Goal: Complete application form

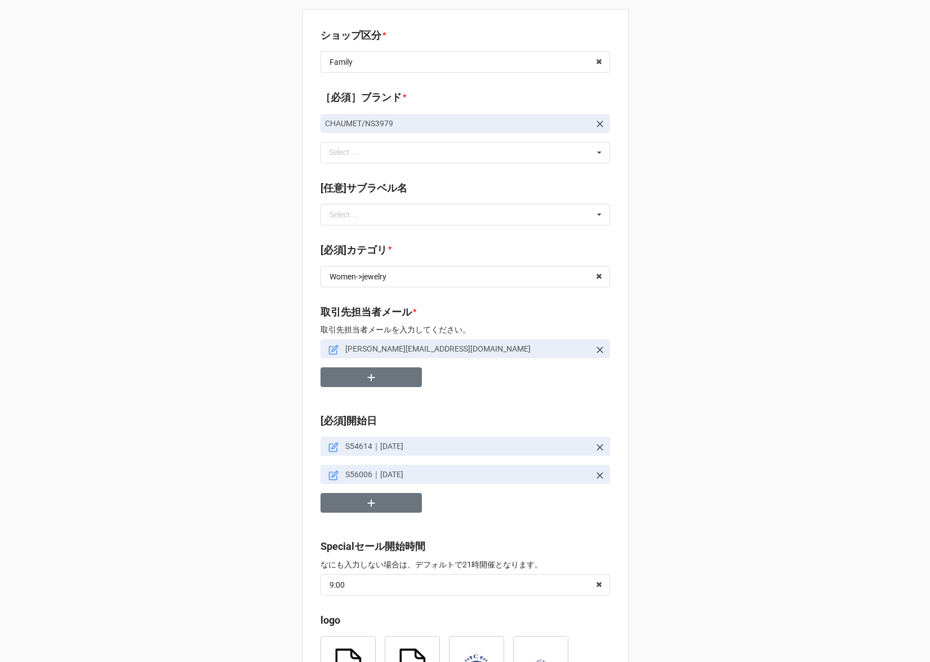
scroll to position [59, 0]
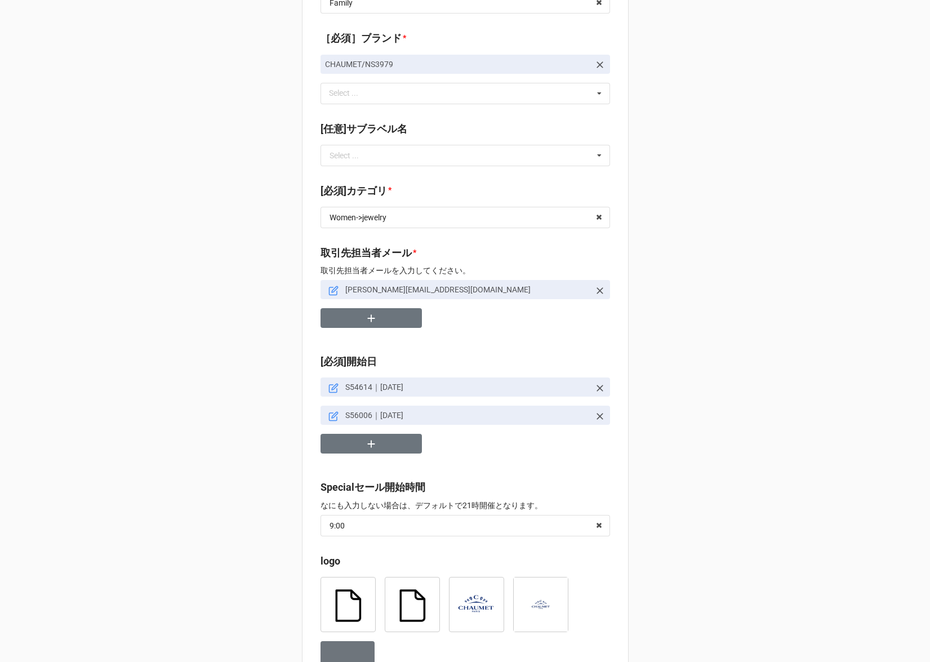
click at [594, 291] on icon at bounding box center [599, 290] width 11 height 11
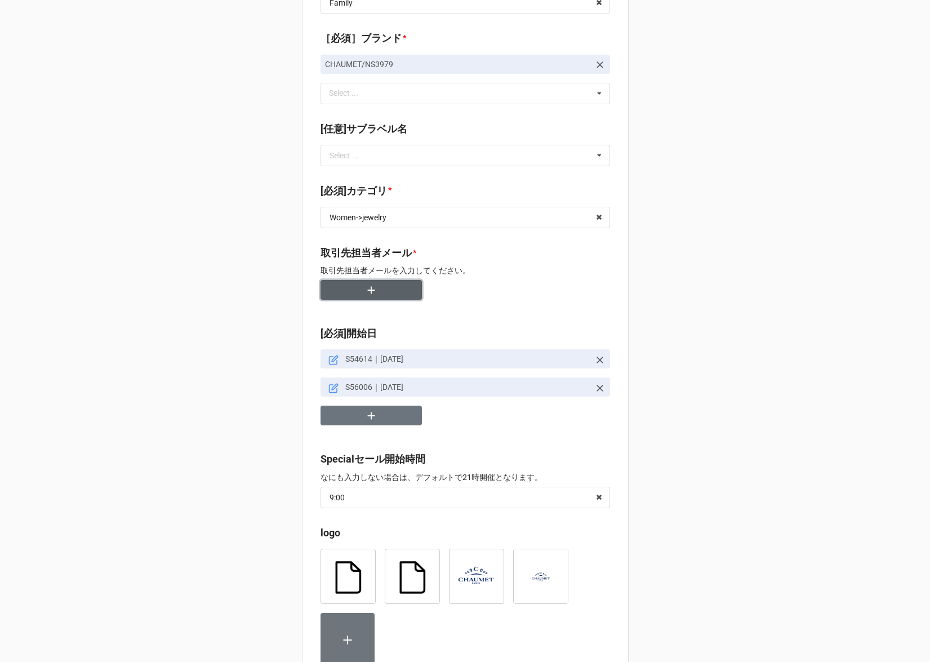
click at [404, 290] on button "button" at bounding box center [370, 290] width 101 height 20
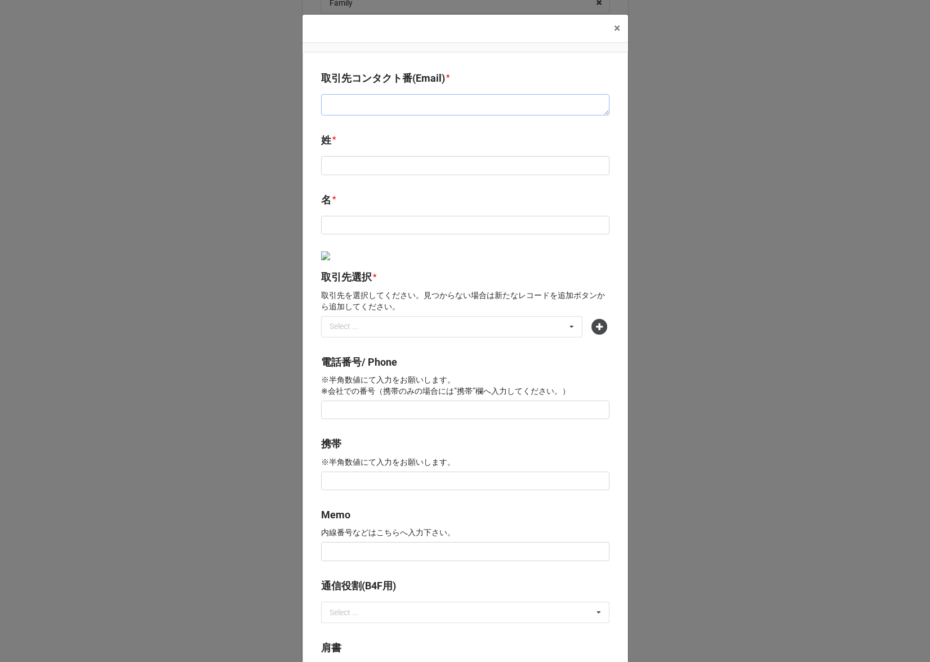
click at [403, 104] on textarea at bounding box center [465, 104] width 288 height 21
paste textarea "tomokazu.imamura@chaumet.com"
type textarea "x"
type textarea "tomokazu.imamura@chaumet.com"
click at [375, 166] on input at bounding box center [465, 165] width 288 height 19
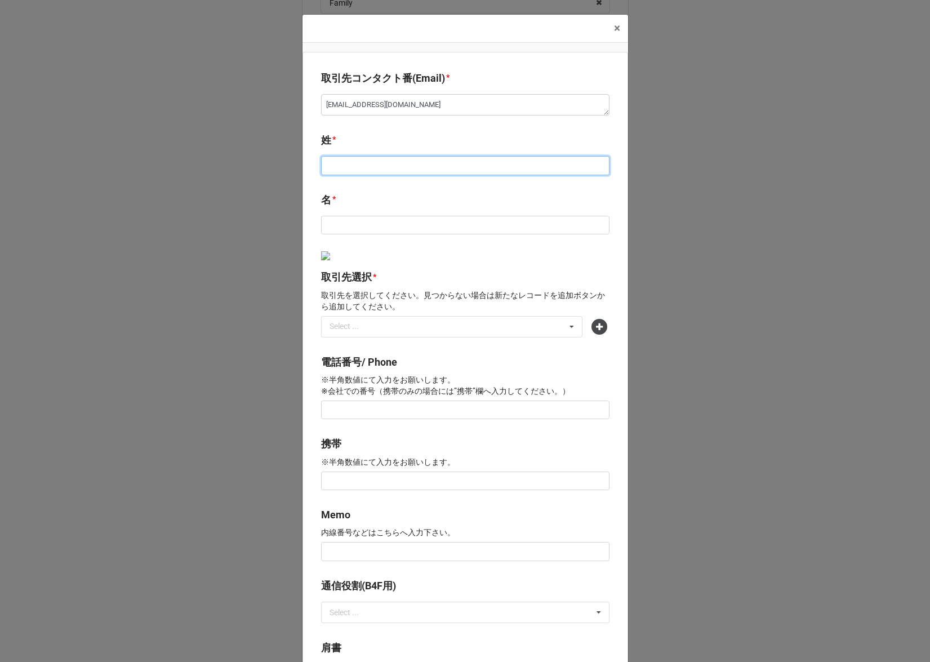
type textarea "x"
type input "い"
type textarea "x"
type input "いm"
type textarea "x"
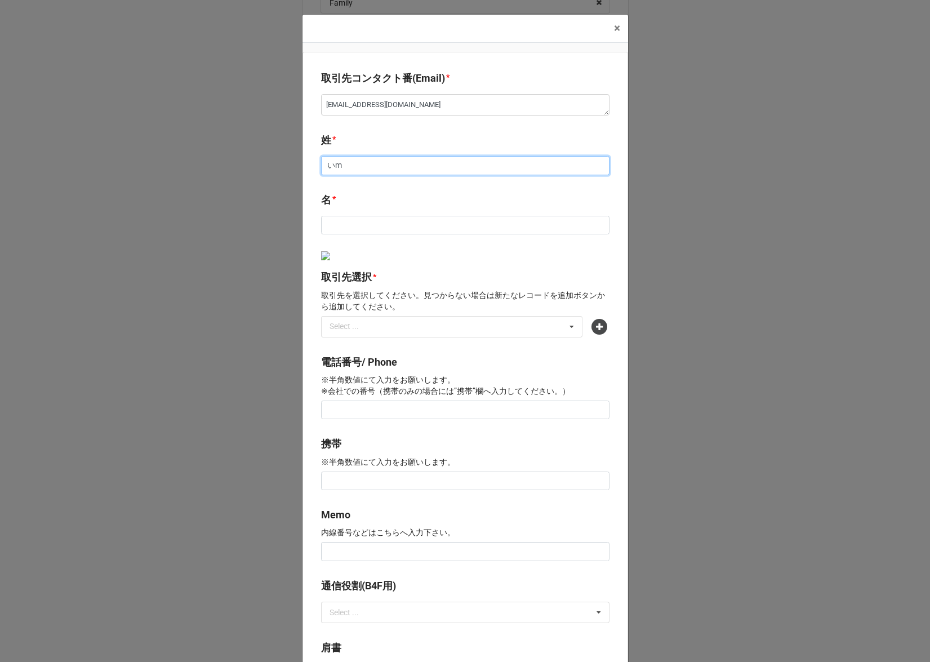
type input "今"
type textarea "x"
type input "今m"
type textarea "x"
type input "今む"
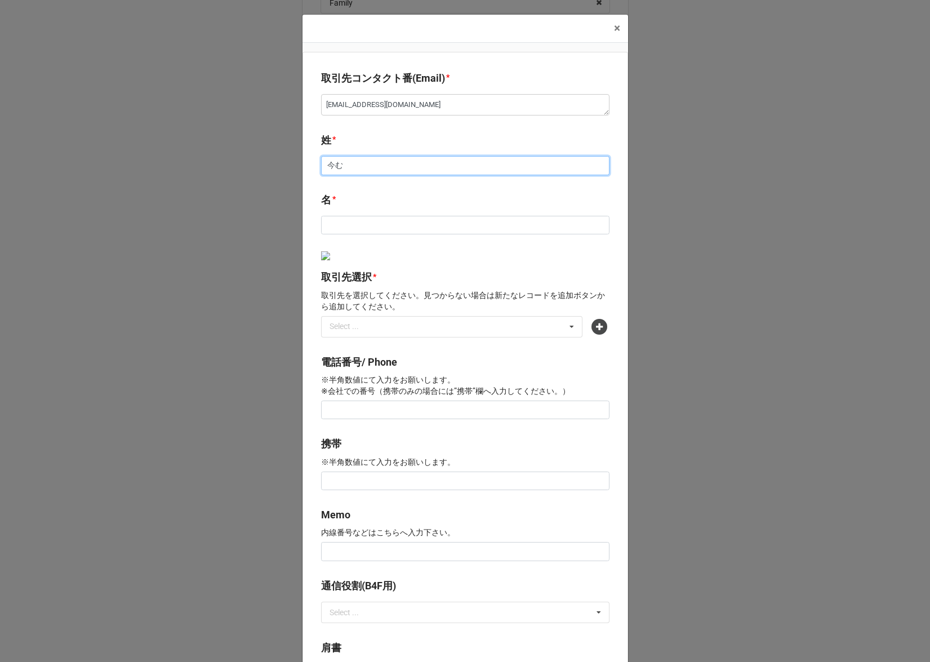
type textarea "x"
type input "今むr"
type textarea "x"
type input "今村"
click at [336, 228] on input at bounding box center [465, 225] width 288 height 19
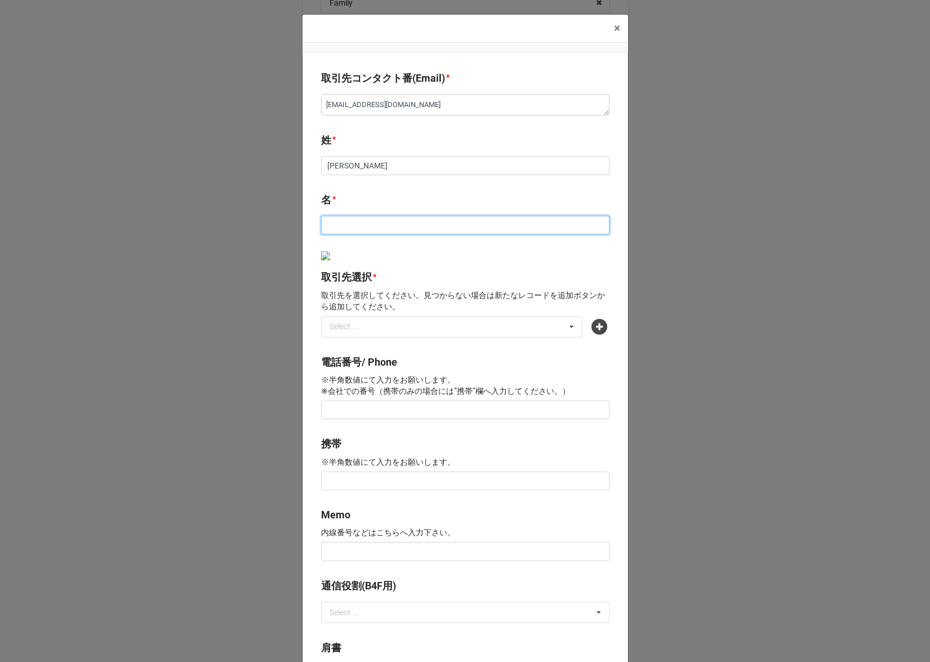
type textarea "x"
click at [354, 327] on div "Select ..." at bounding box center [351, 326] width 48 height 13
type input "ショーメ"
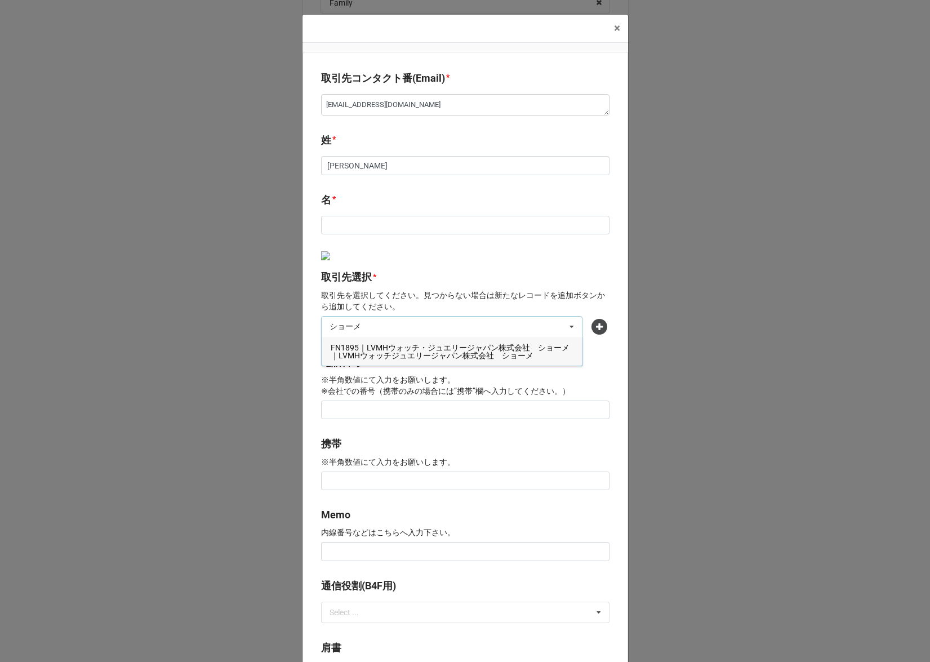
click at [367, 351] on span "FN1895｜LVMHウォッチ・ジュエリージャパン株式会社　ショーメ｜LVMHウォッチジュエリージャパン株式会社　ショーメ" at bounding box center [450, 351] width 239 height 17
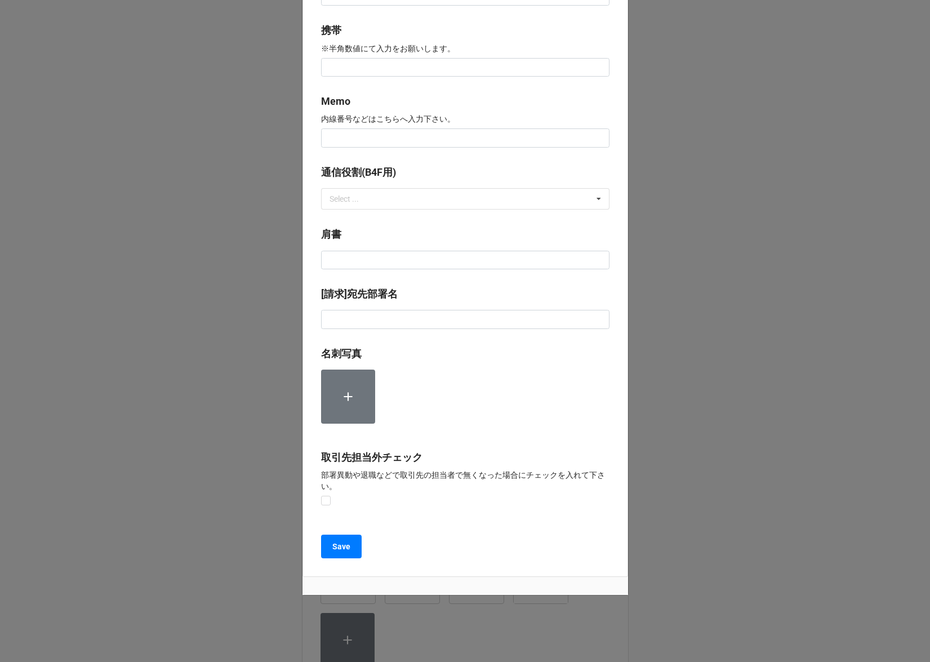
scroll to position [430, 0]
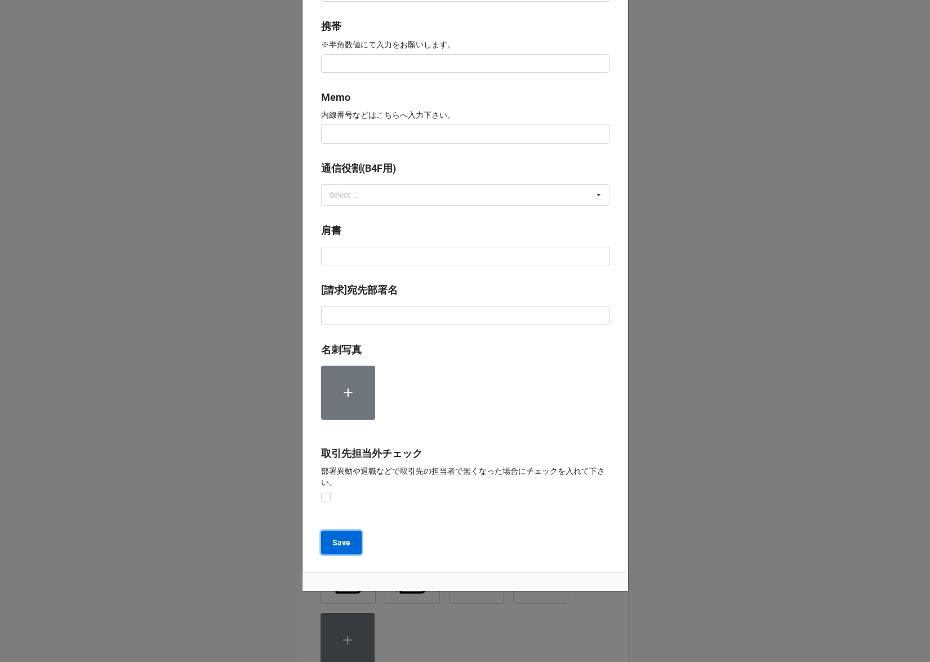
click at [342, 534] on button "Save" at bounding box center [341, 542] width 41 height 24
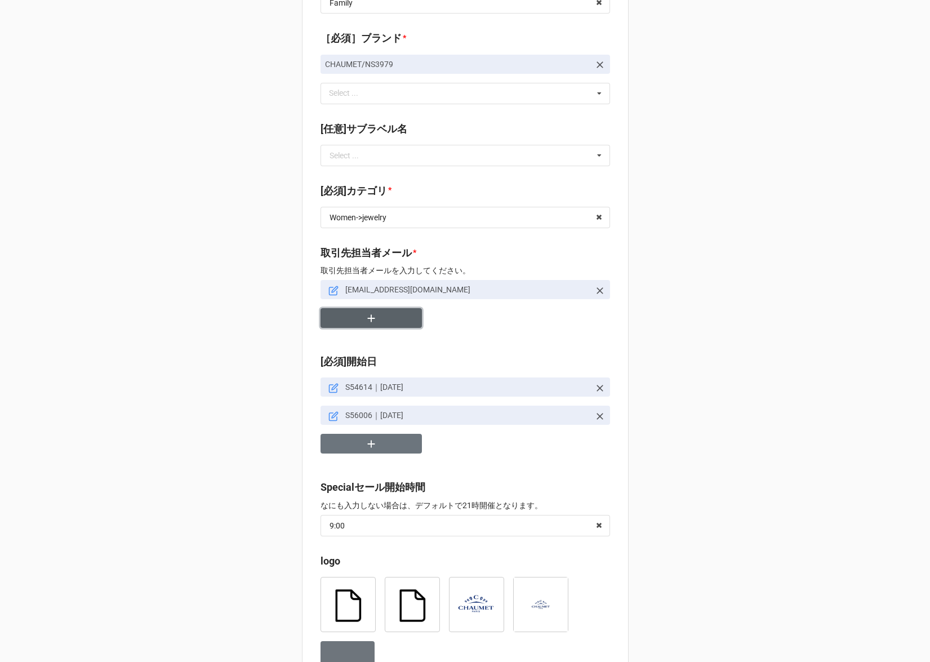
click at [365, 320] on icon "button" at bounding box center [371, 318] width 12 height 12
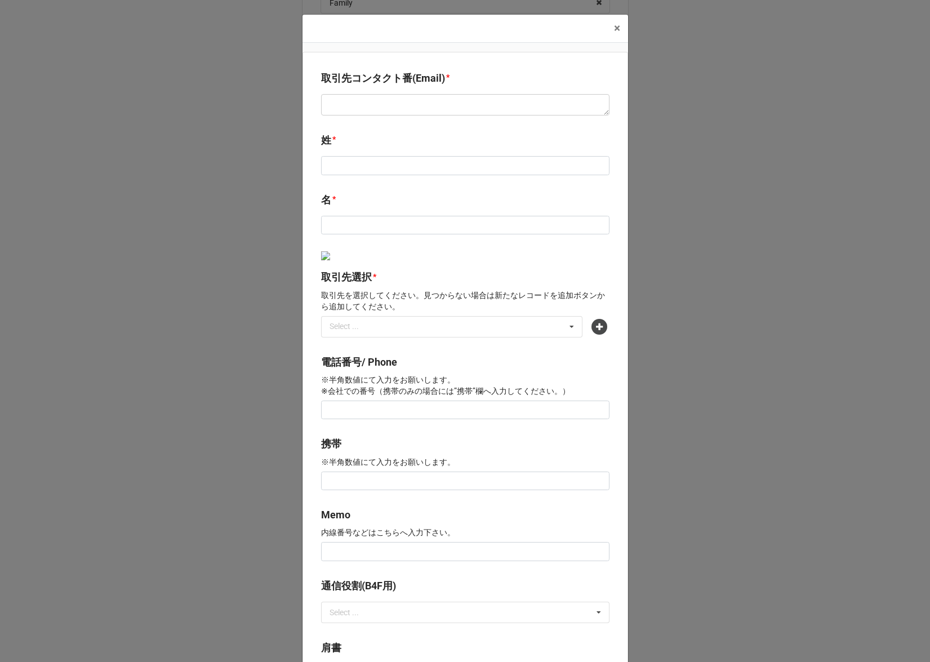
click at [475, 94] on div at bounding box center [465, 104] width 288 height 21
click at [471, 102] on textarea at bounding box center [465, 104] width 288 height 21
paste textarea "nanami.sekino@chaumet.com"
type textarea "x"
type textarea "nanami.sekino@chaumet.com"
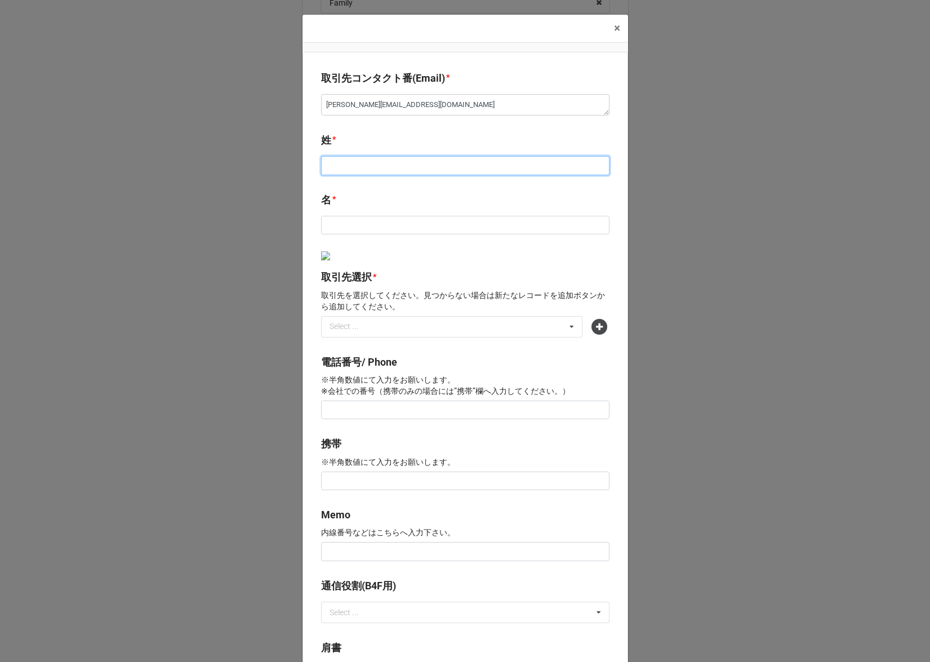
click at [442, 166] on input at bounding box center [465, 165] width 288 height 19
type textarea "x"
type input "s"
type textarea "x"
type input "せ"
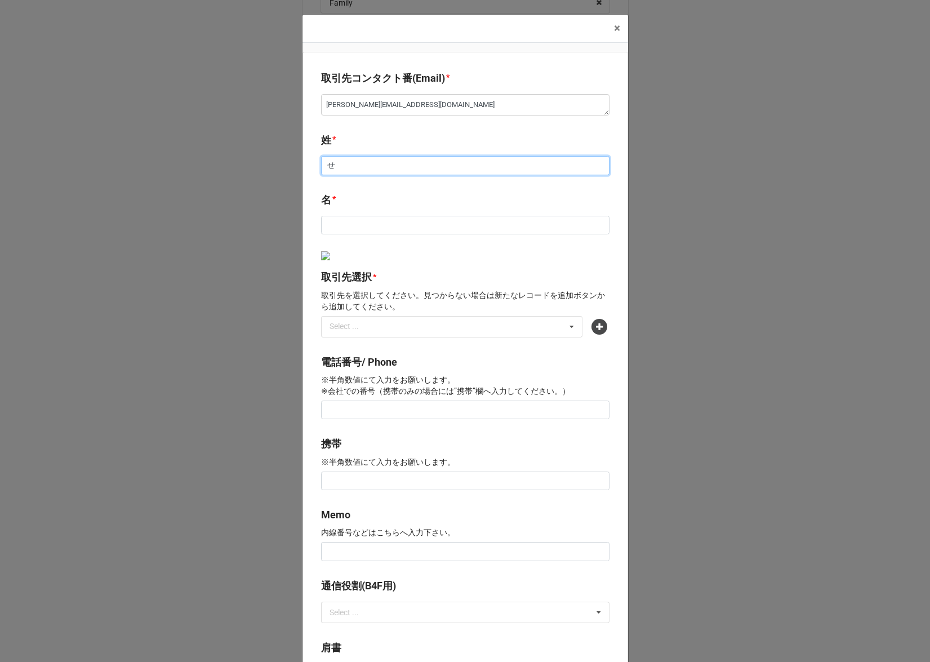
type textarea "x"
type input "せk"
type textarea "x"
type input "席"
type textarea "x"
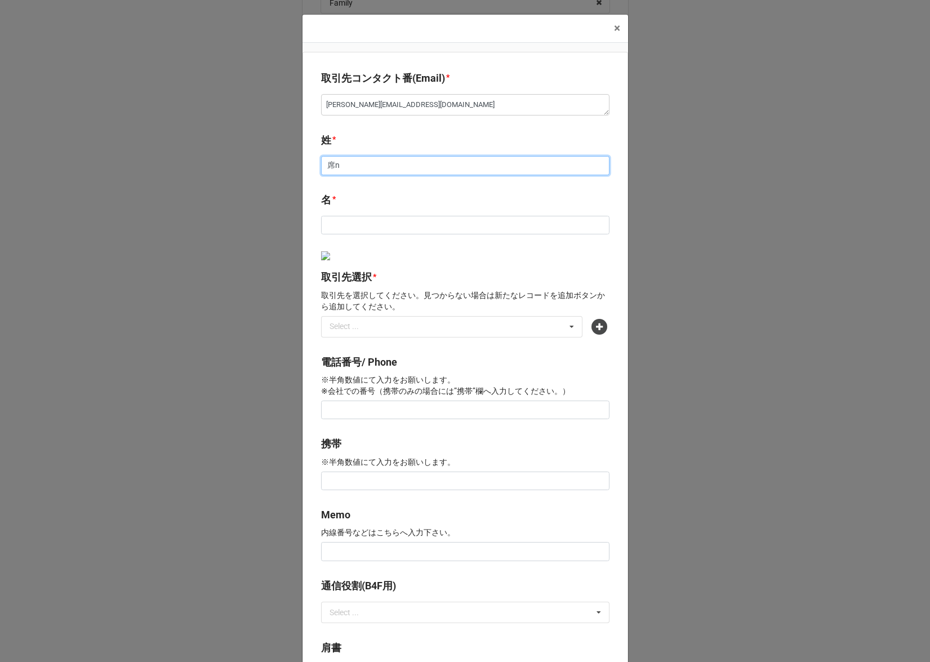
type input "関野"
type textarea "x"
type input "せき"
type textarea "x"
type input "せ"
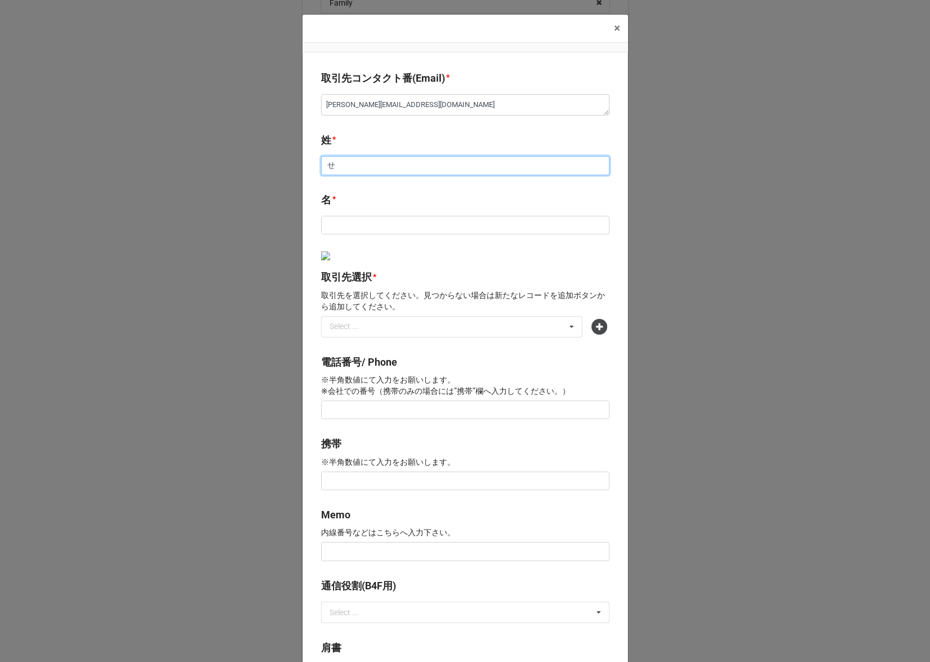
type textarea "x"
type input "s"
type textarea "x"
type input "せk"
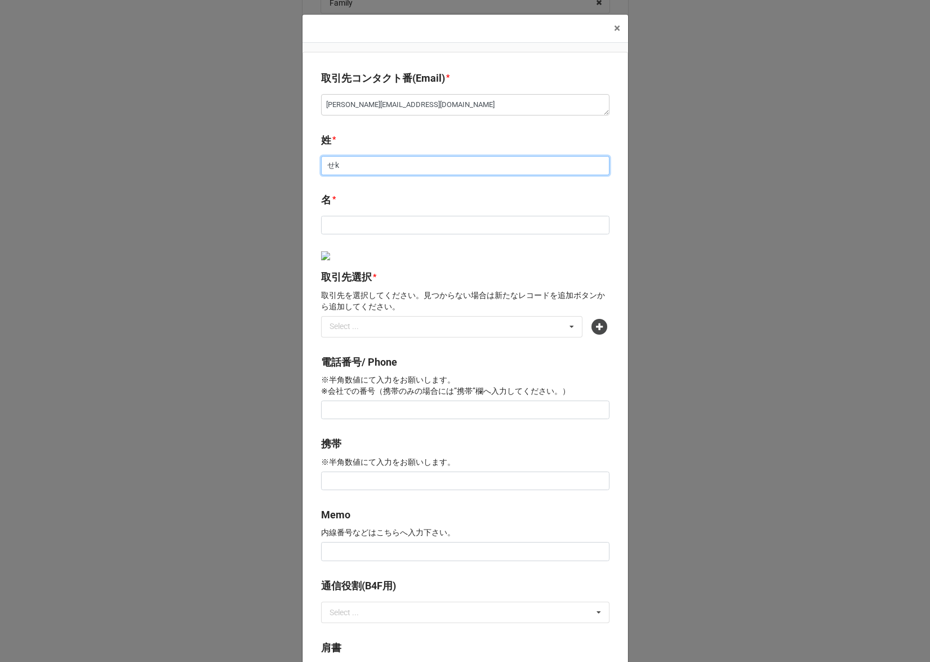
type textarea "x"
type input "席"
type textarea "x"
type input "関野"
type textarea "x"
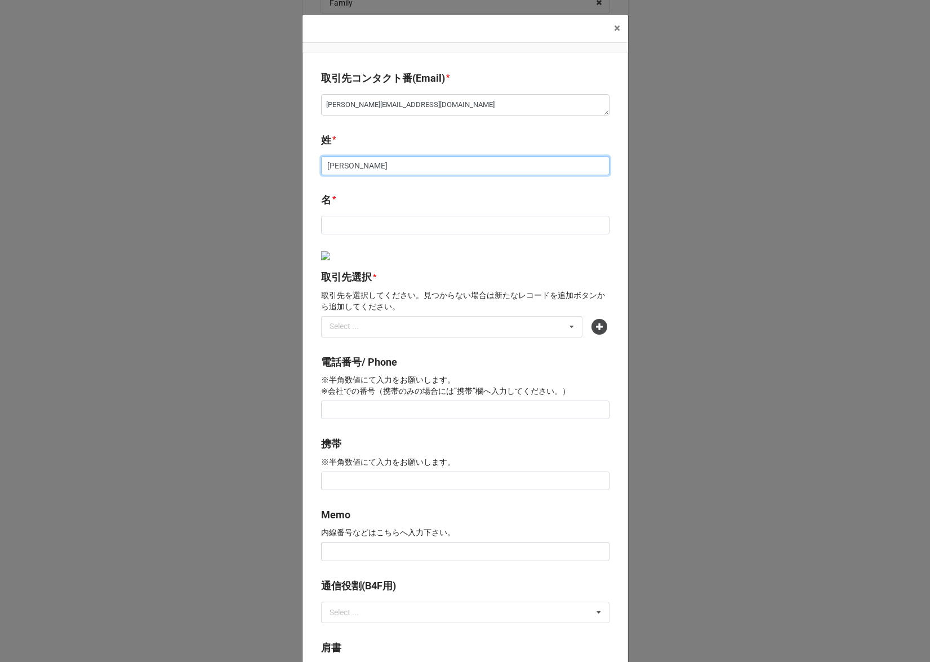
type input "関野"
click at [388, 224] on input at bounding box center [465, 225] width 288 height 19
type textarea "x"
click at [359, 327] on div "Select ..." at bounding box center [351, 326] width 48 height 13
type textarea "x"
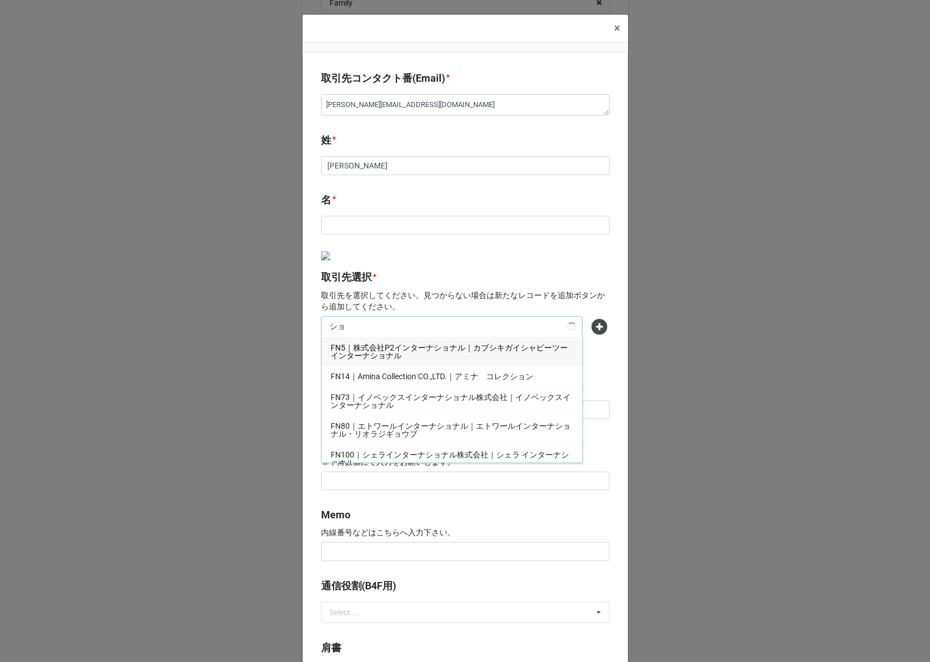
type input "シ"
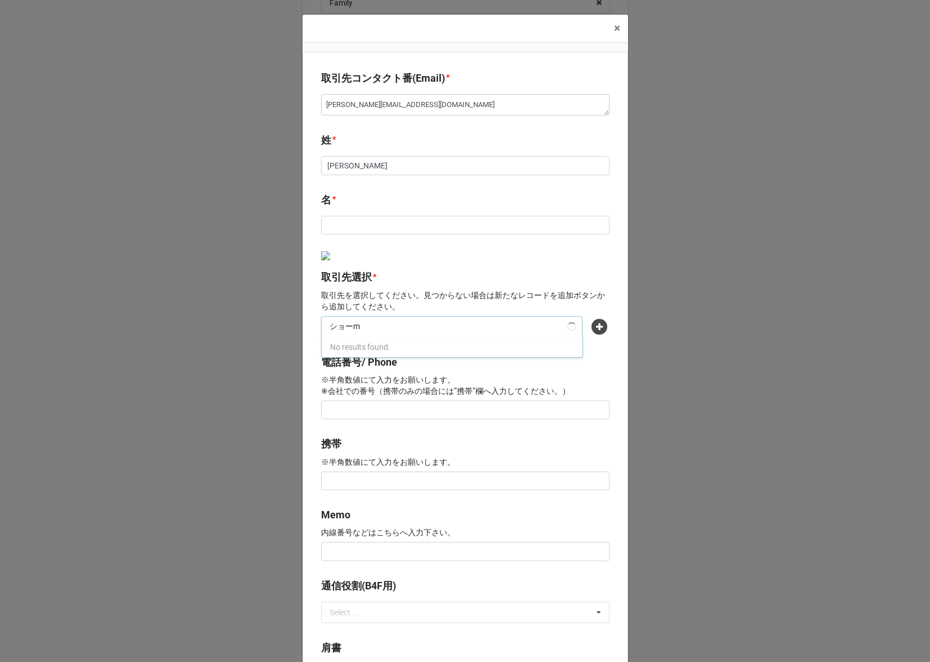
type input "ショーメ"
click at [440, 352] on span "FN1895｜LVMHウォッチ・ジュエリージャパン株式会社　ショーメ｜LVMHウォッチジュエリージャパン株式会社　ショーメ" at bounding box center [450, 351] width 239 height 17
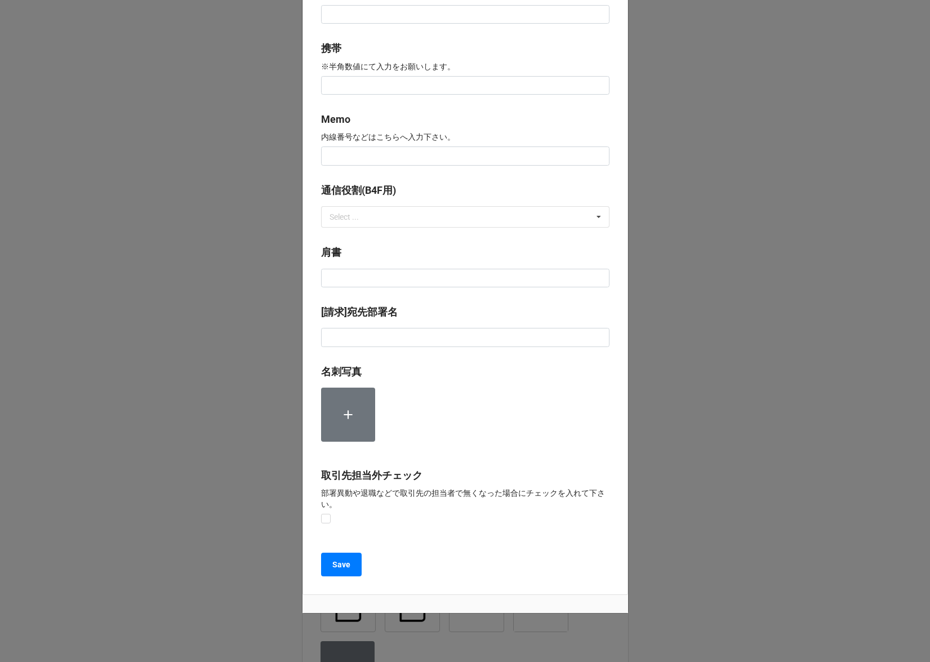
scroll to position [423, 0]
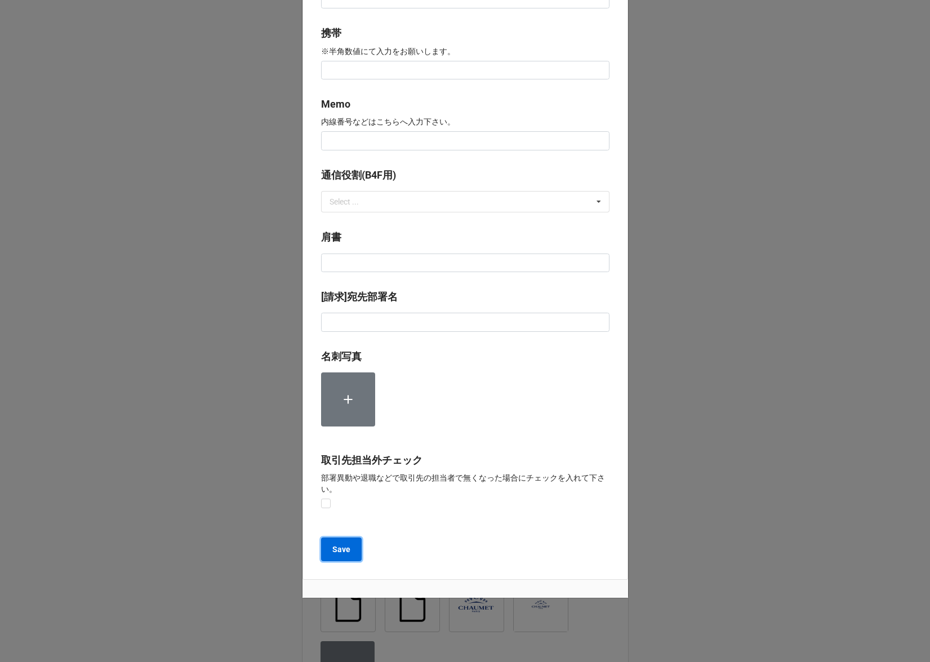
click at [339, 549] on b "Save" at bounding box center [341, 549] width 18 height 12
type textarea "x"
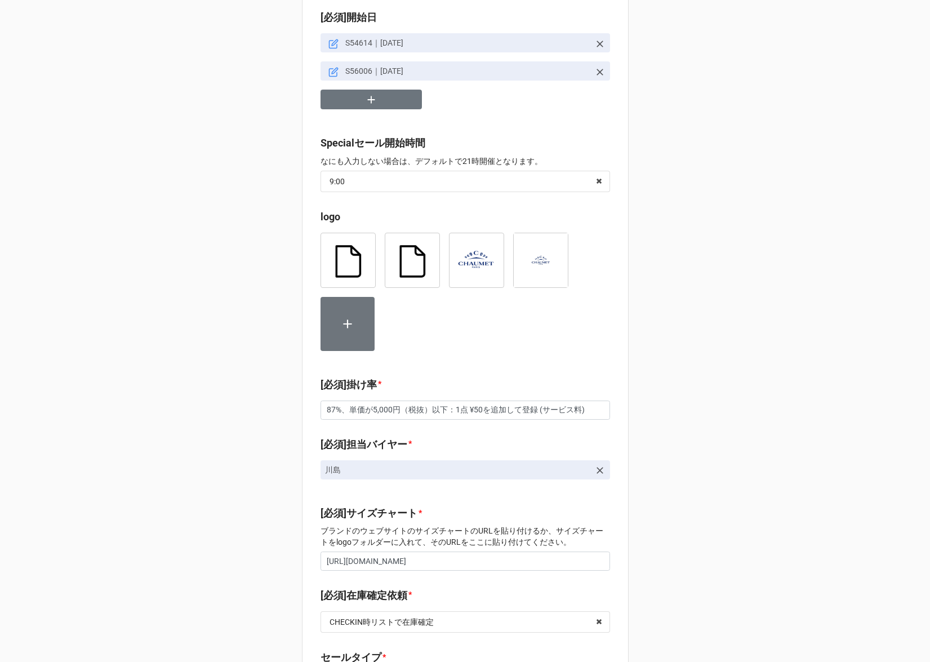
scroll to position [0, 0]
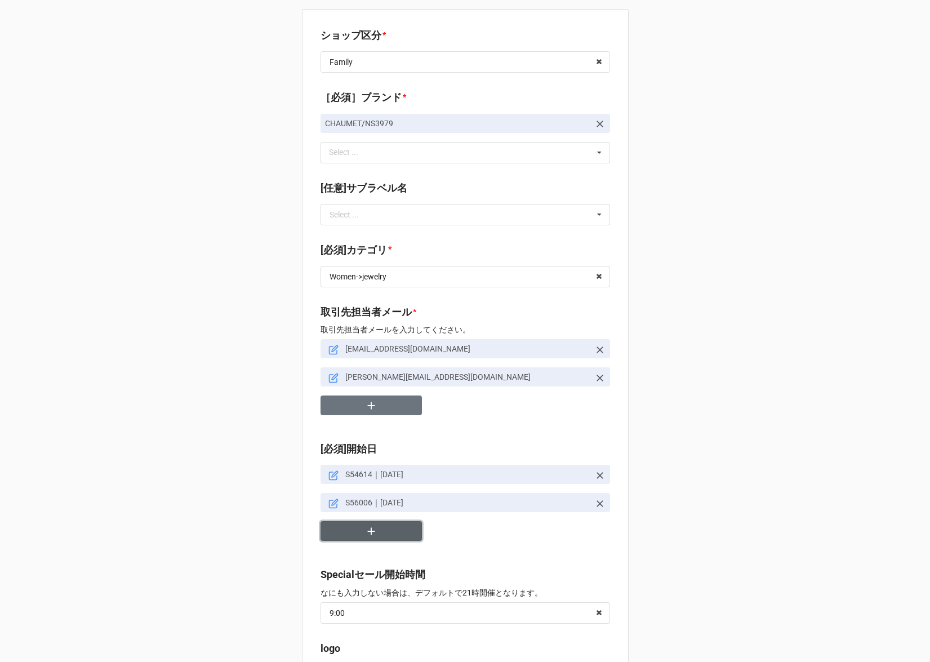
click at [377, 530] on button "button" at bounding box center [370, 531] width 101 height 20
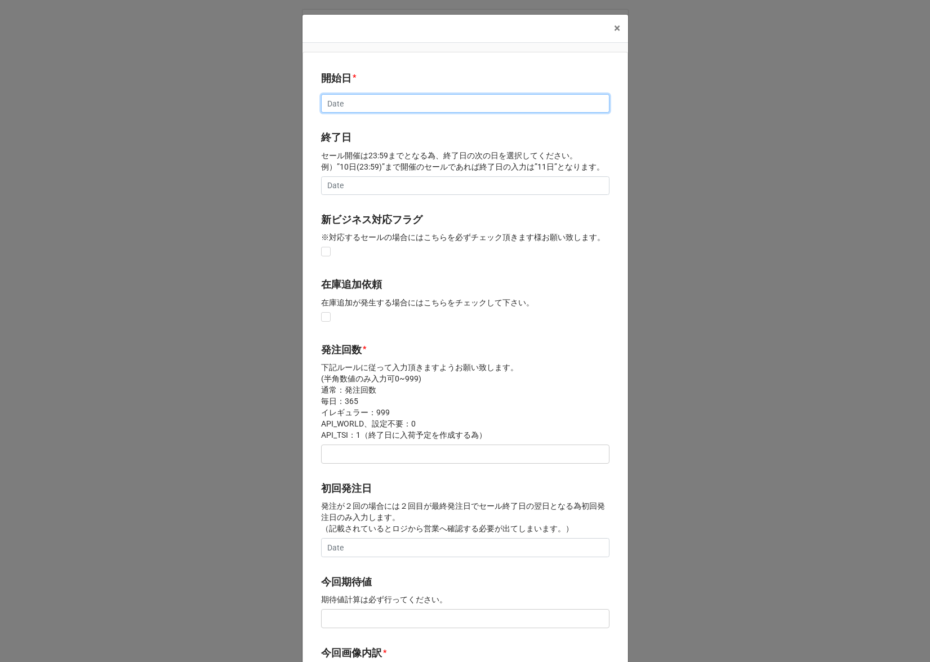
click at [542, 101] on input "text" at bounding box center [465, 103] width 288 height 19
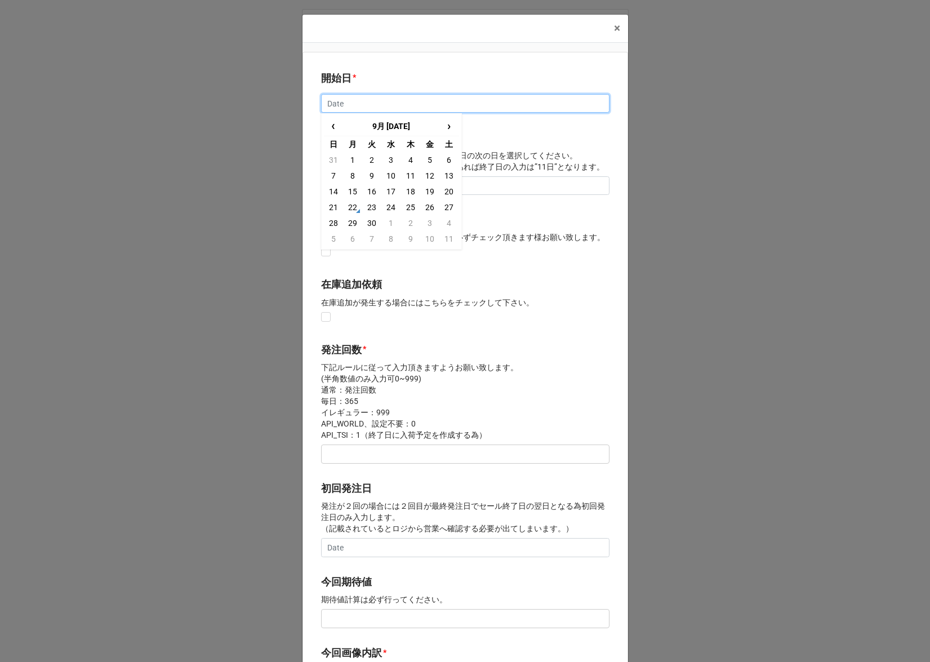
click at [435, 104] on input "text" at bounding box center [465, 103] width 288 height 19
click at [391, 178] on td "5" at bounding box center [390, 176] width 19 height 16
type input "2025/11/05"
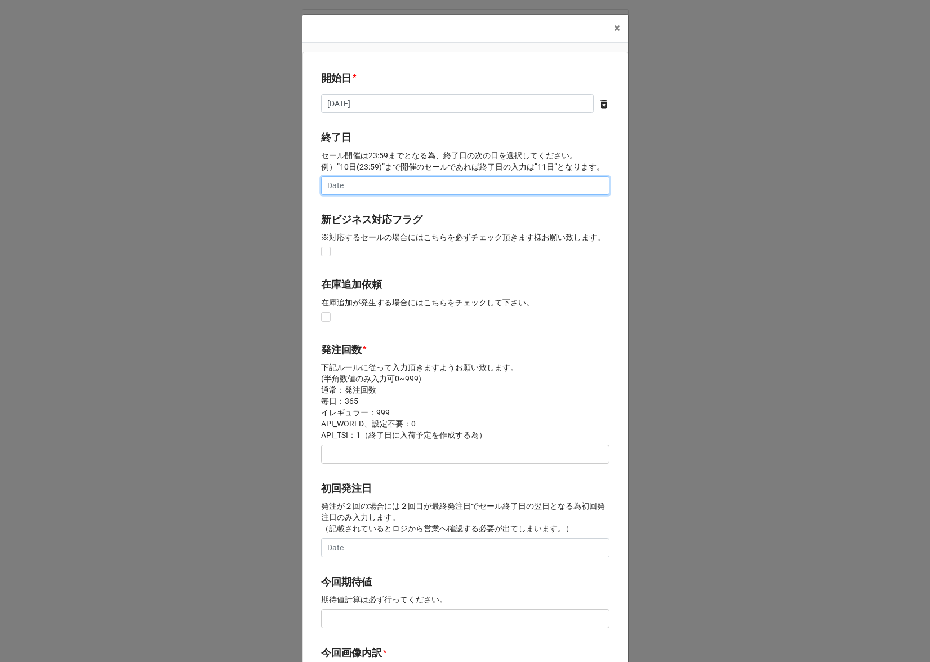
click at [398, 191] on input "text" at bounding box center [465, 185] width 288 height 19
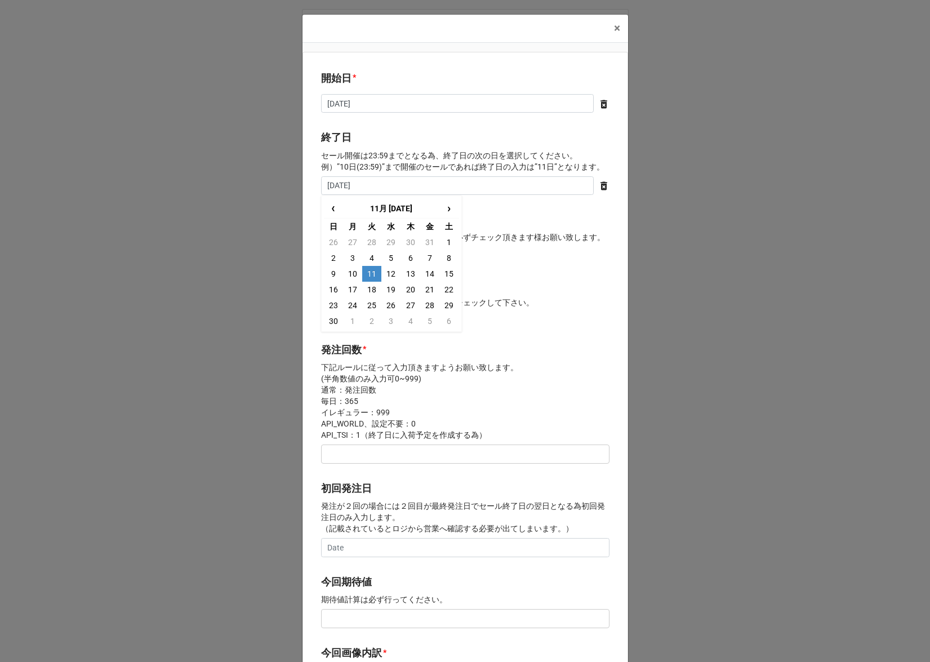
click at [370, 278] on td "11" at bounding box center [371, 274] width 19 height 16
type input "2025/11/11"
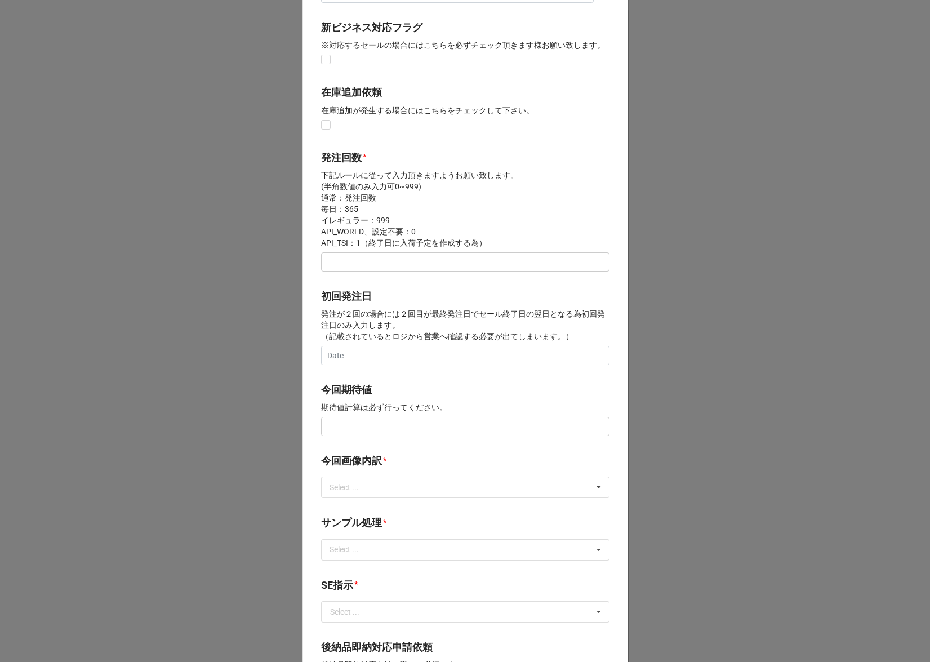
scroll to position [209, 0]
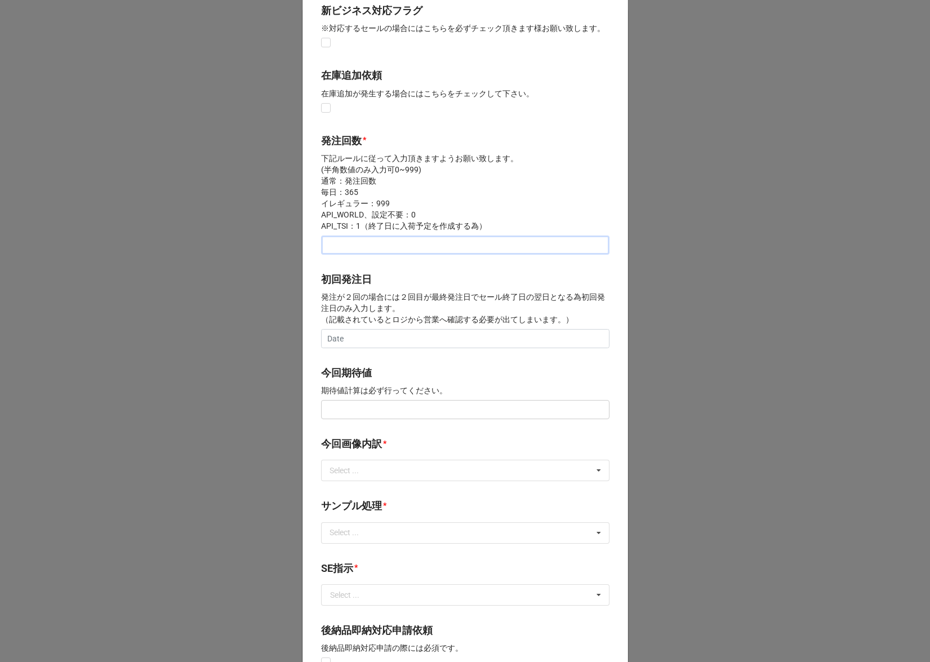
click at [357, 248] on input "text" at bounding box center [465, 244] width 288 height 19
type input "2"
click at [353, 341] on input "text" at bounding box center [465, 338] width 288 height 19
click at [448, 359] on span "›" at bounding box center [449, 361] width 18 height 19
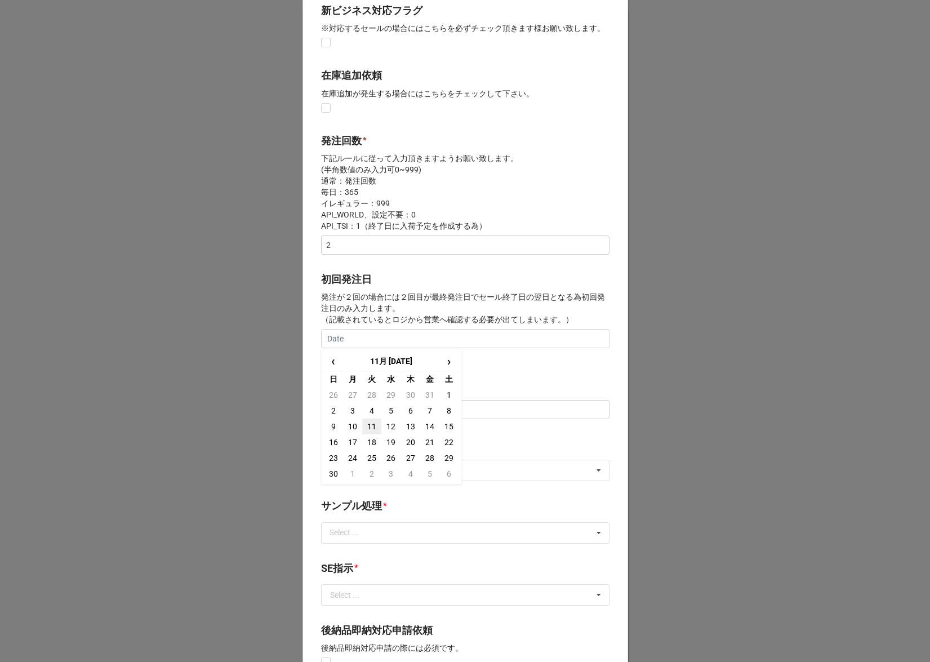
click at [368, 431] on td "11" at bounding box center [371, 426] width 19 height 16
type input "2025/11/11"
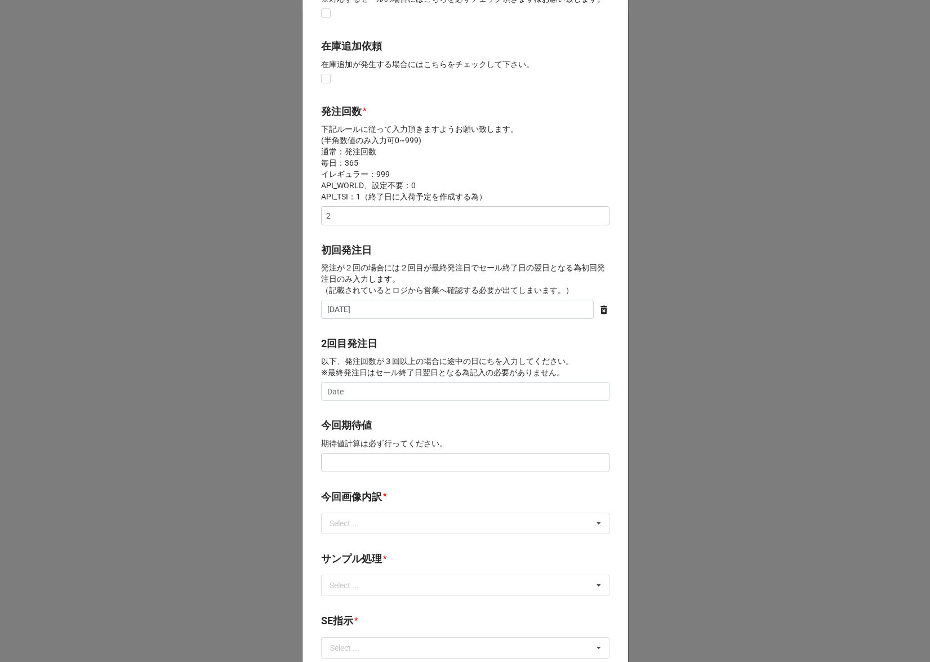
scroll to position [307, 0]
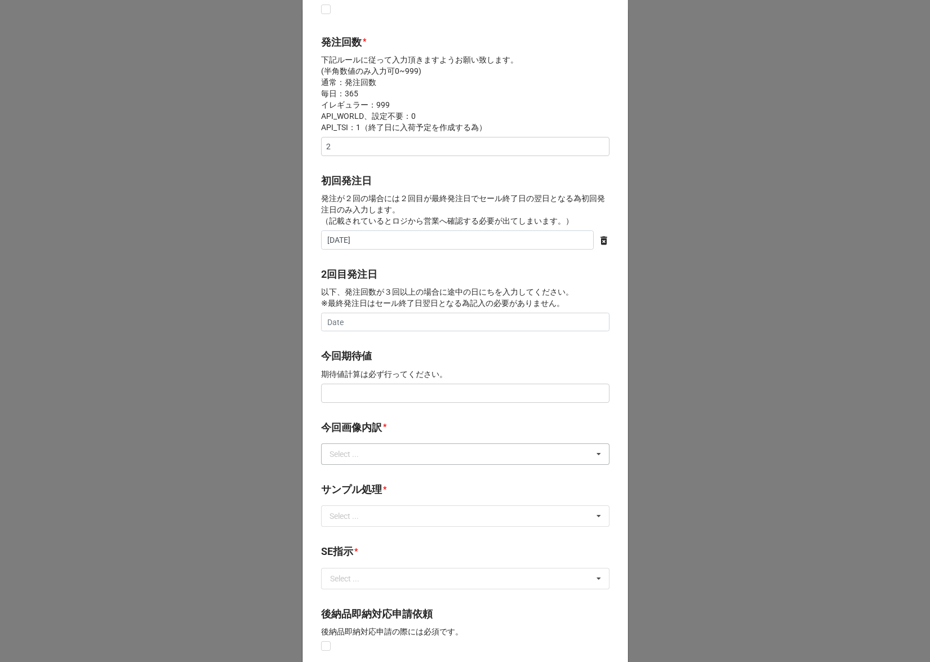
click at [383, 457] on div "Select ... サンプル撮影 再掲 提供画像 APIデータ SE用サンプルのみ到着 SE用サンプル倉庫取寄せ" at bounding box center [465, 453] width 288 height 21
click at [377, 474] on div "サンプル撮影" at bounding box center [465, 474] width 287 height 21
click at [377, 475] on div "再掲" at bounding box center [465, 474] width 287 height 21
click at [377, 475] on div "提供画像" at bounding box center [465, 474] width 287 height 21
click at [380, 448] on link "サンプル撮影" at bounding box center [358, 454] width 69 height 14
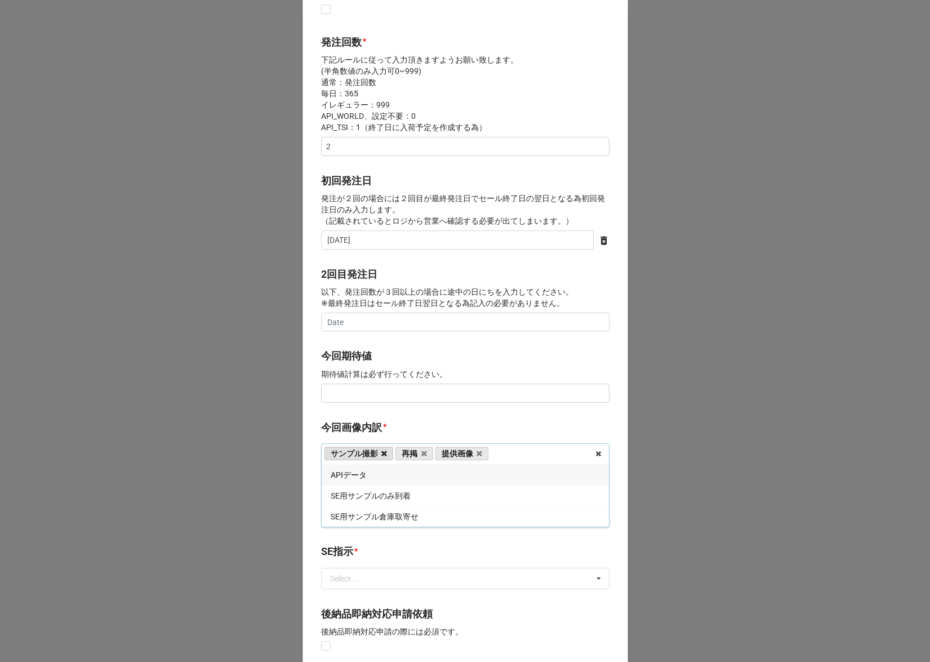
click at [381, 454] on icon at bounding box center [384, 453] width 6 height 7
click at [394, 428] on b "今回画像内訳 *" at bounding box center [465, 430] width 288 height 20
click at [388, 521] on div "Select ... なし 入庫 返却 処分 担当バイヤーへ" at bounding box center [465, 515] width 288 height 21
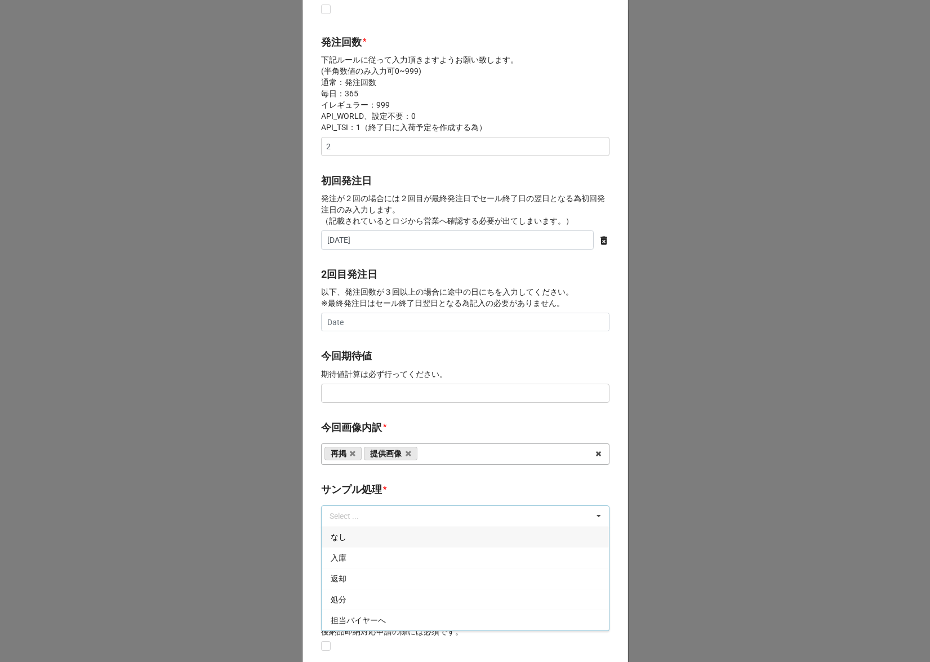
click at [369, 534] on div "なし" at bounding box center [465, 536] width 287 height 21
click at [391, 483] on b "サンプル処理 *" at bounding box center [465, 491] width 288 height 20
click at [381, 576] on input "text" at bounding box center [465, 578] width 287 height 20
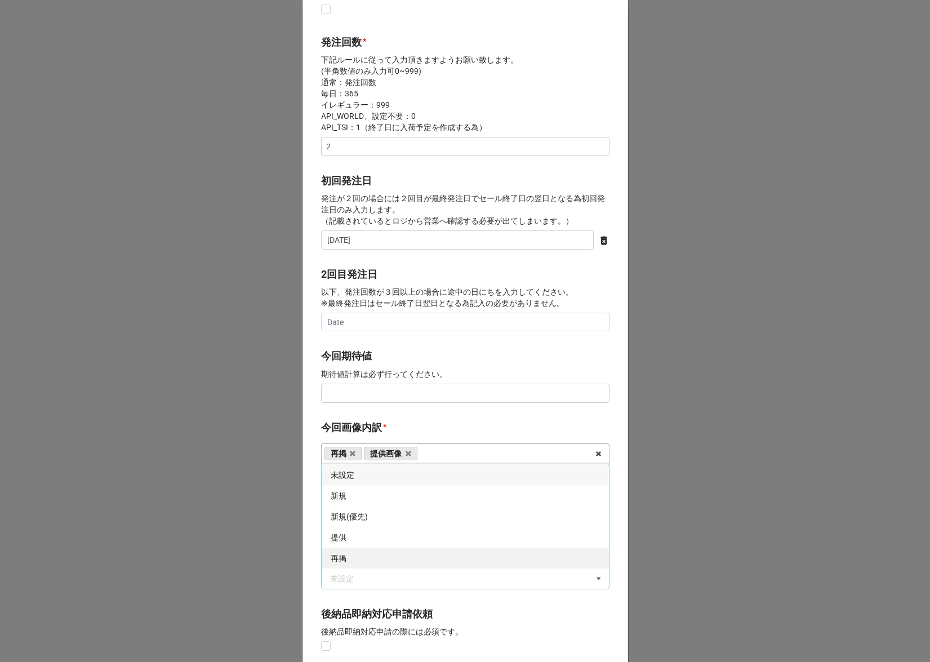
click at [364, 555] on div "再掲" at bounding box center [465, 557] width 287 height 21
click at [407, 470] on div "今回画像内訳 * 再掲 提供画像 サンプル撮影 APIデータ SE用サンプルのみ到着 SE用サンプル倉庫取寄せ" at bounding box center [465, 446] width 288 height 53
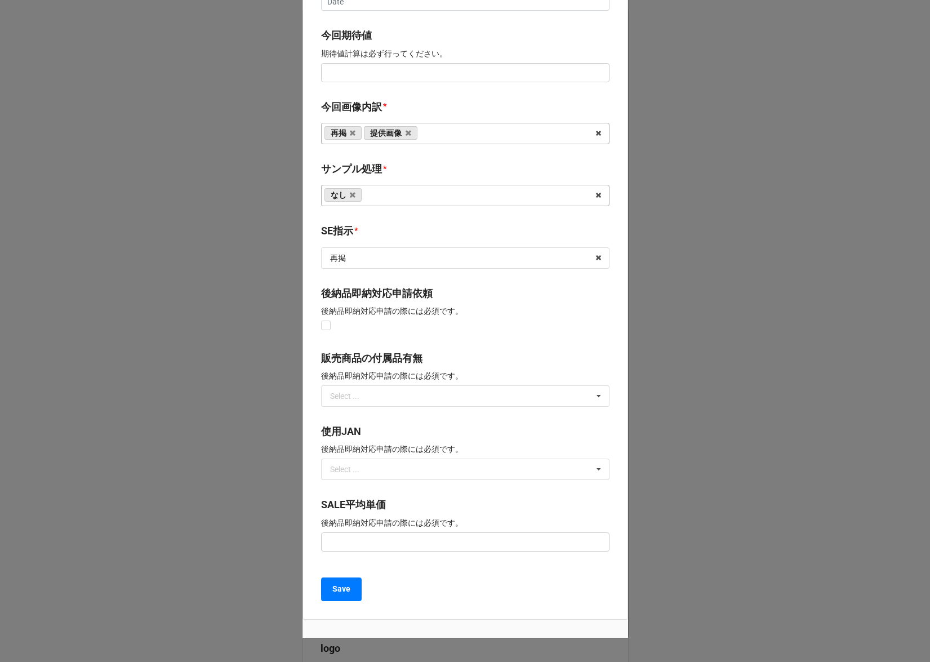
scroll to position [674, 0]
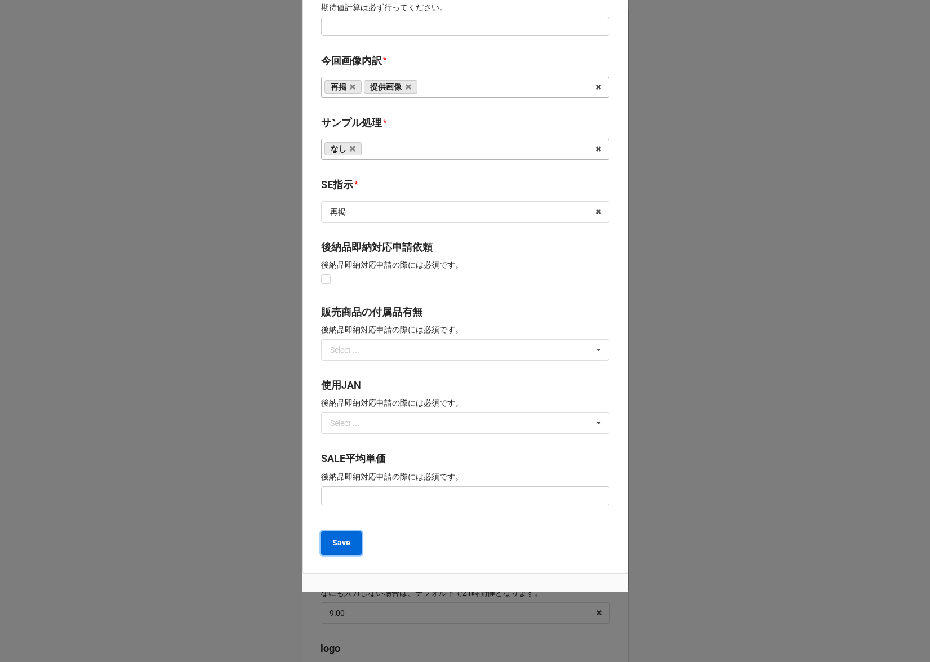
click at [346, 550] on button "Save" at bounding box center [341, 543] width 41 height 24
type textarea "x"
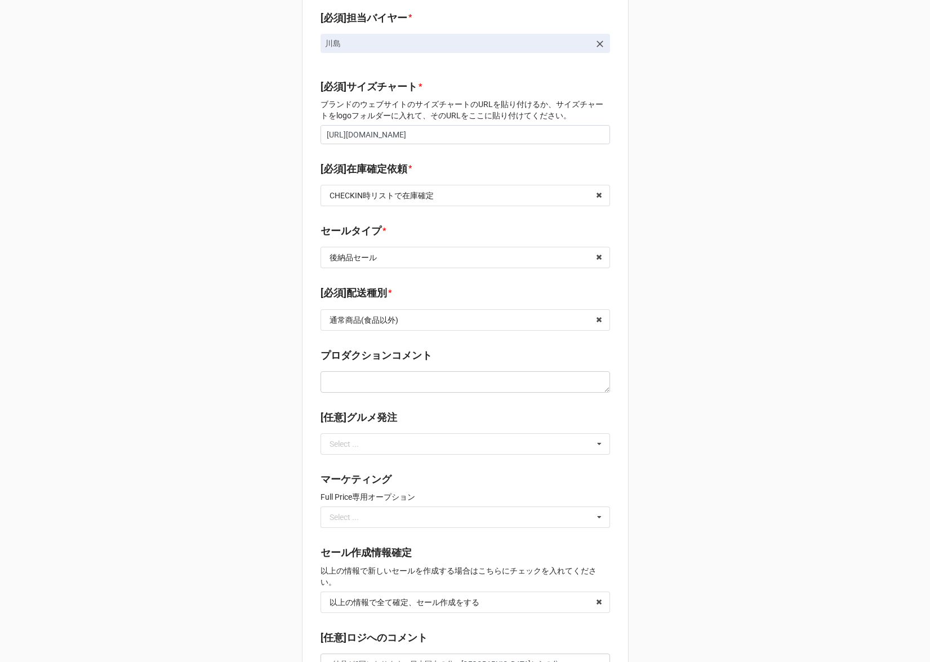
scroll to position [1062, 0]
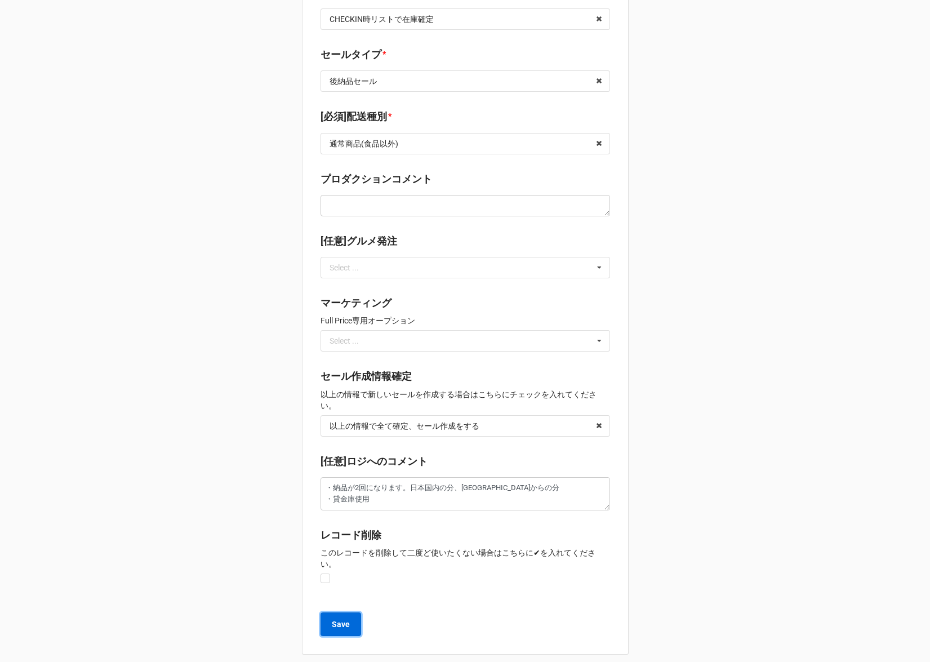
click at [340, 618] on b "Save" at bounding box center [341, 624] width 18 height 12
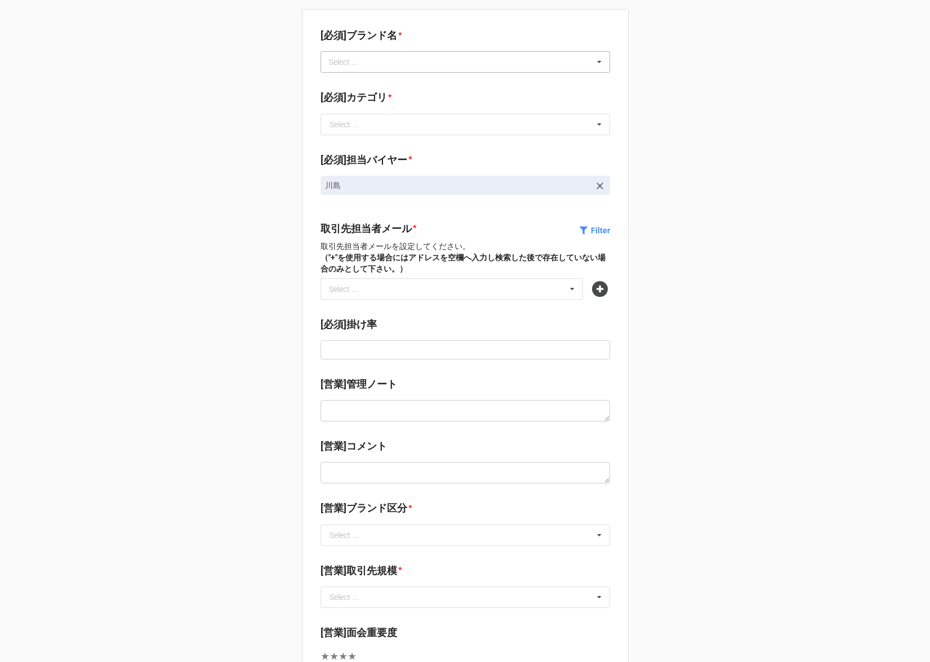
click at [466, 62] on div "Select ... No results found." at bounding box center [464, 61] width 289 height 21
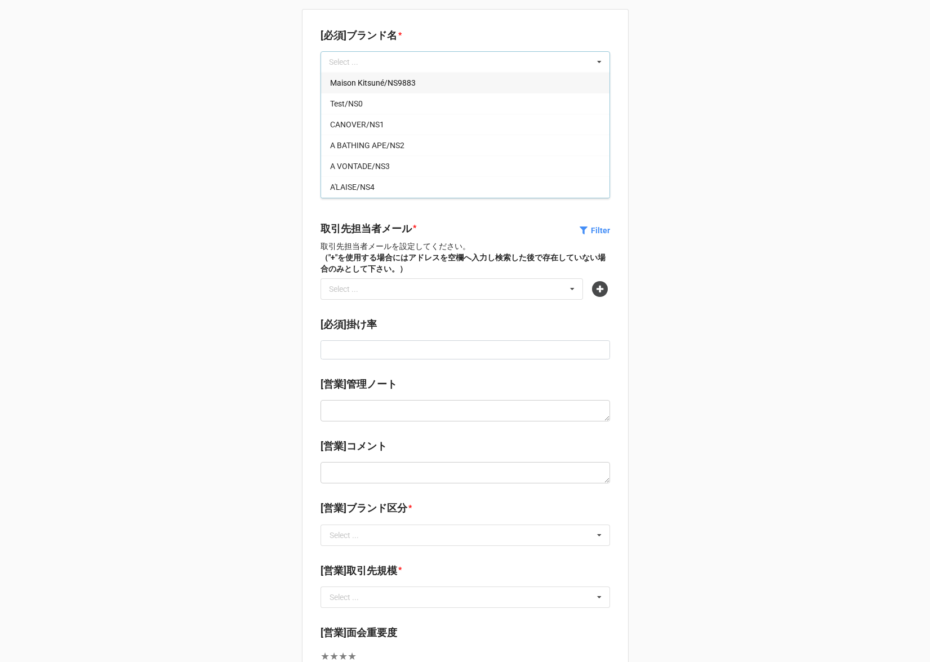
click at [727, 186] on div "[必須]ブランド名 * Select ... Maison Kitsuné/NS9883 Test/NS0 CANOVER/NS1 A BATHING APE…" at bounding box center [465, 530] width 930 height 1061
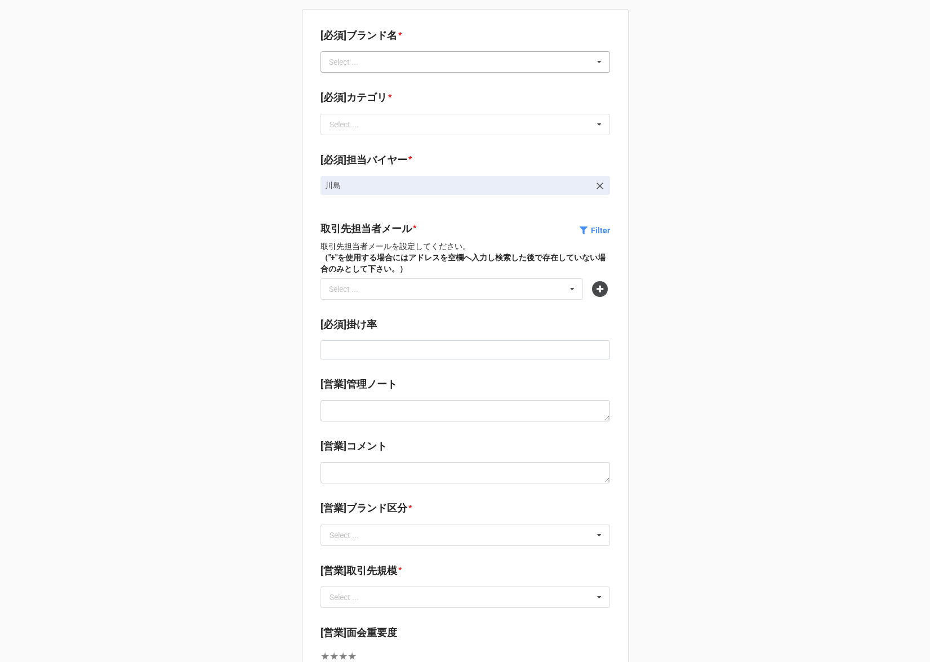
click at [427, 59] on div "Select ... Maison Kitsuné/NS9883 Test/NS0 CANOVER/NS1 A BATHING APE/NS2 A VONTA…" at bounding box center [464, 61] width 289 height 21
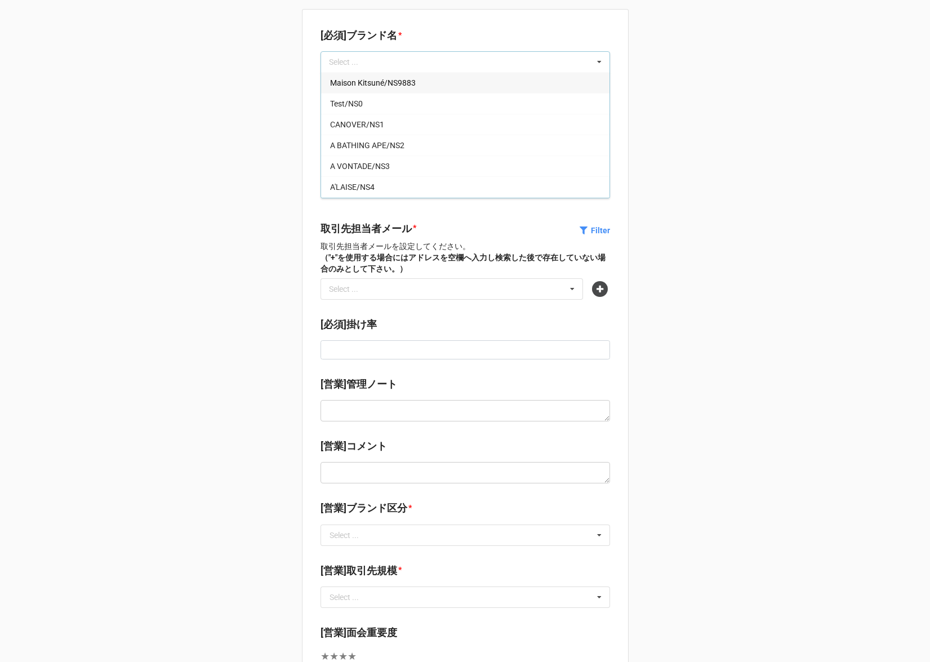
click at [372, 60] on div "Select ... Maison Kitsuné/NS9883 Test/NS0 CANOVER/NS1 A BATHING APE/NS2 A VONTA…" at bounding box center [464, 61] width 289 height 21
paste input "Joshua ellis"
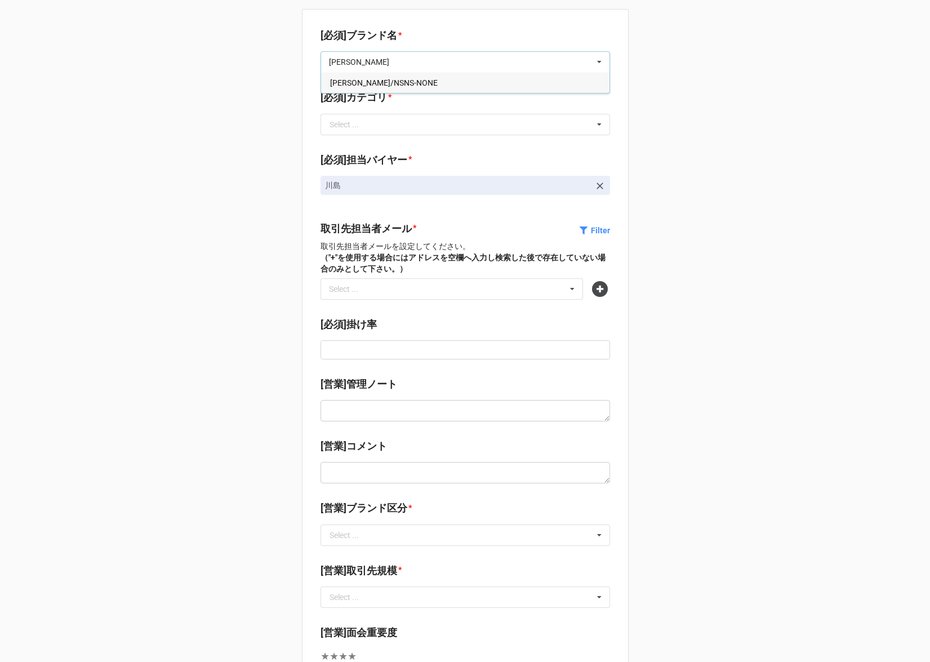
type input "Joshua ellis"
click at [422, 84] on div "Joshua Ellis/NSNS-NONE" at bounding box center [465, 82] width 288 height 21
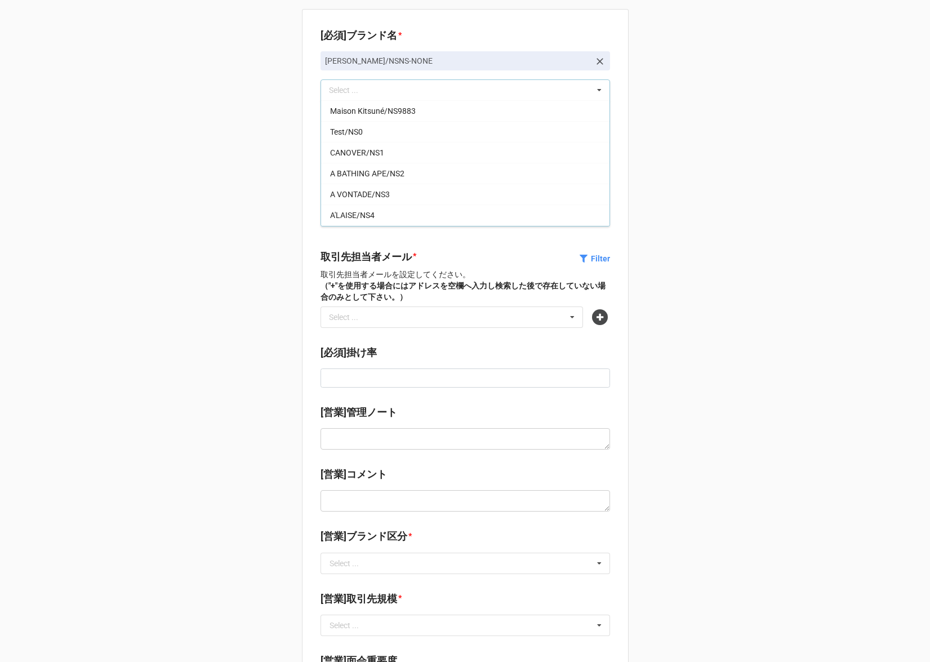
click at [260, 157] on div "[必須]ブランド名 * Joshua Ellis/NSNS-NONE Joshua ellis Select ... Maison Kitsuné/NS988…" at bounding box center [465, 544] width 930 height 1089
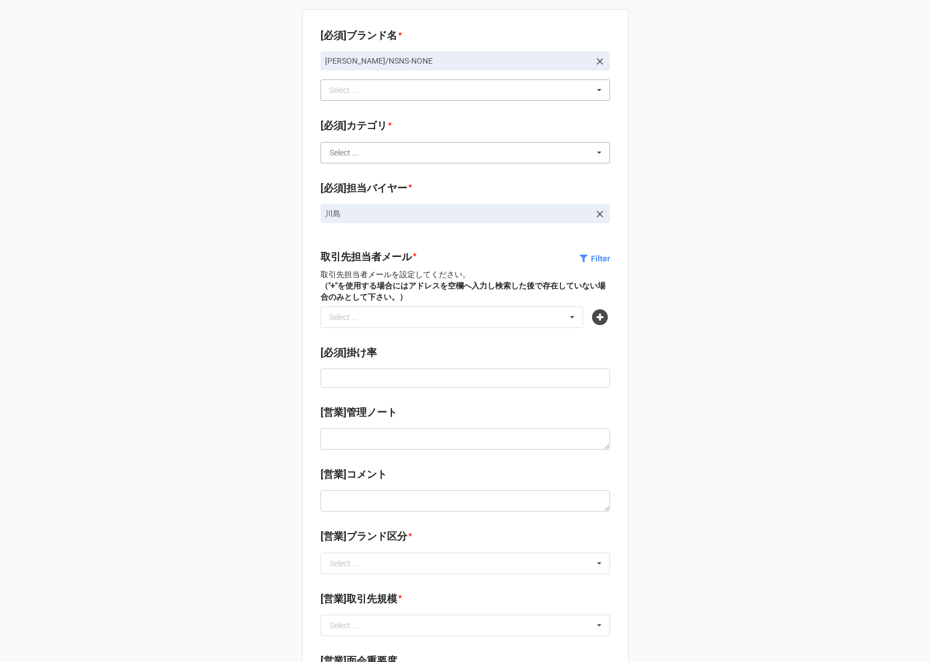
click at [397, 150] on input "text" at bounding box center [466, 152] width 288 height 20
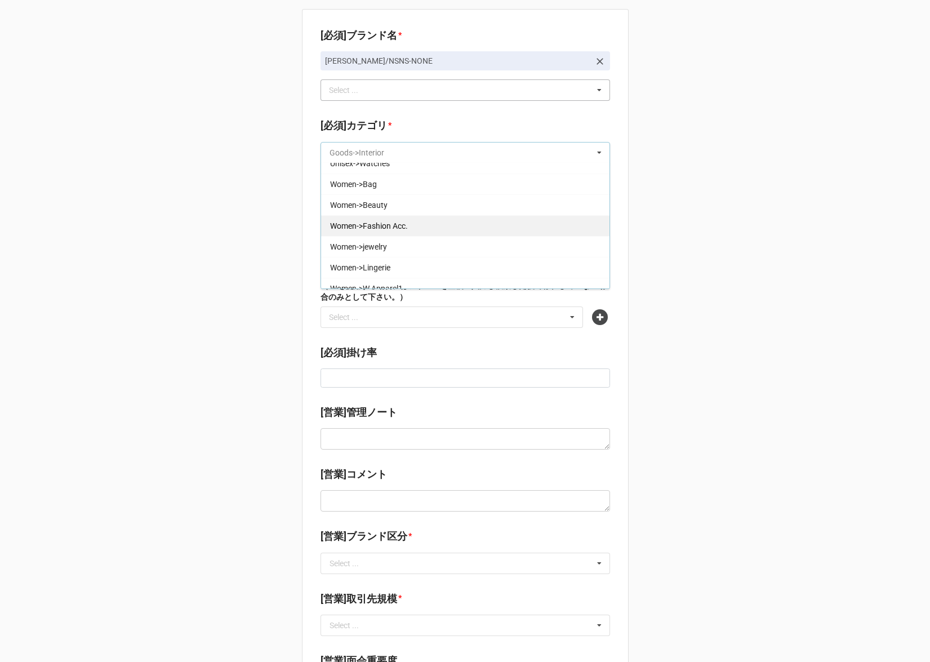
scroll to position [325, 0]
click at [395, 226] on span "Women->Fashion Acc." at bounding box center [369, 223] width 78 height 9
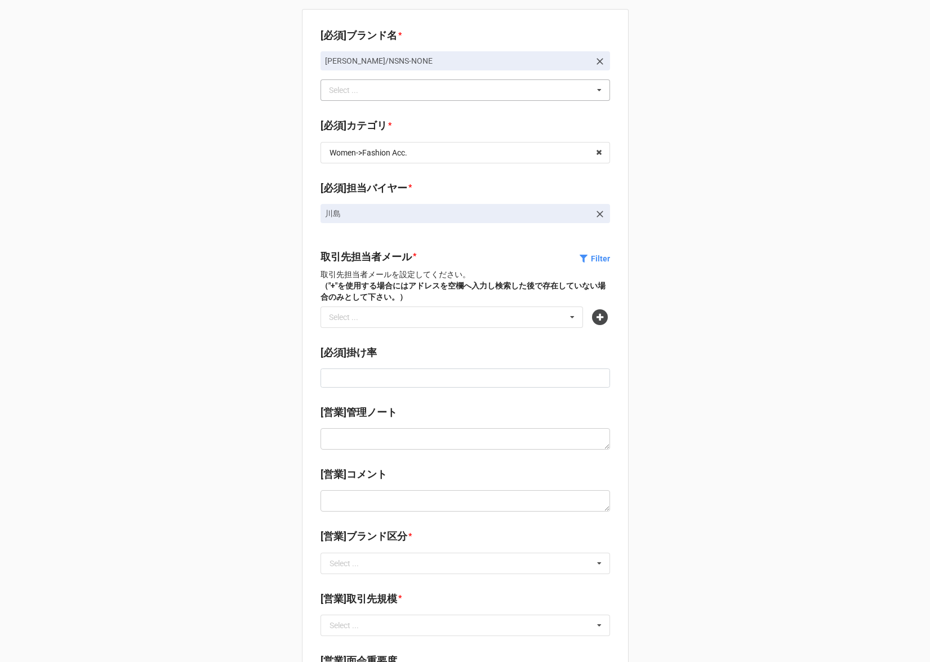
click at [230, 330] on div "[必須]ブランド名 * Joshua Ellis/NSNS-NONE Joshua ellis Select ... Maison Kitsuné/NS988…" at bounding box center [465, 544] width 930 height 1089
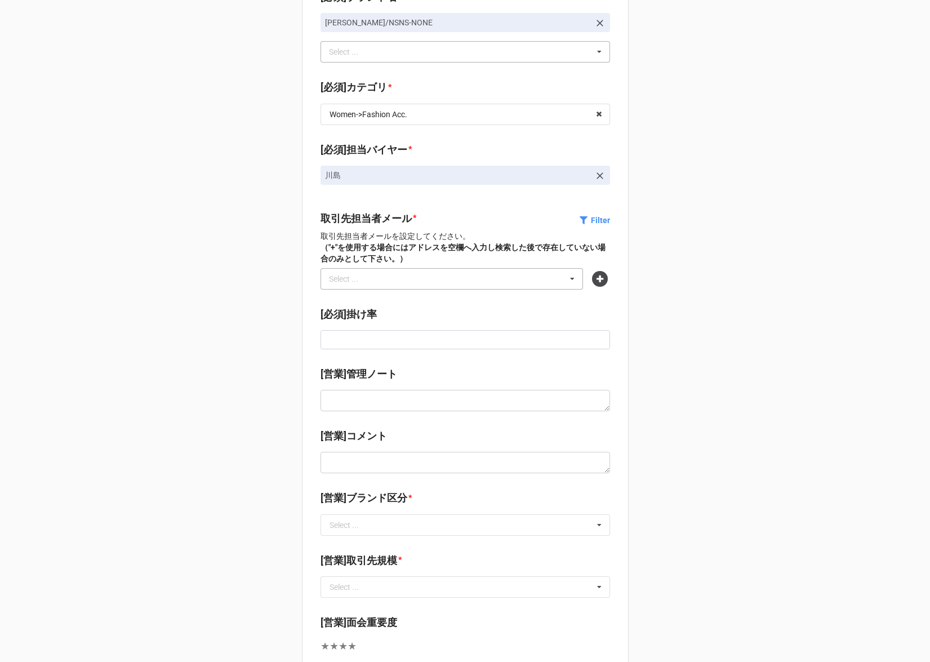
click at [373, 275] on div "Select ..." at bounding box center [350, 278] width 48 height 13
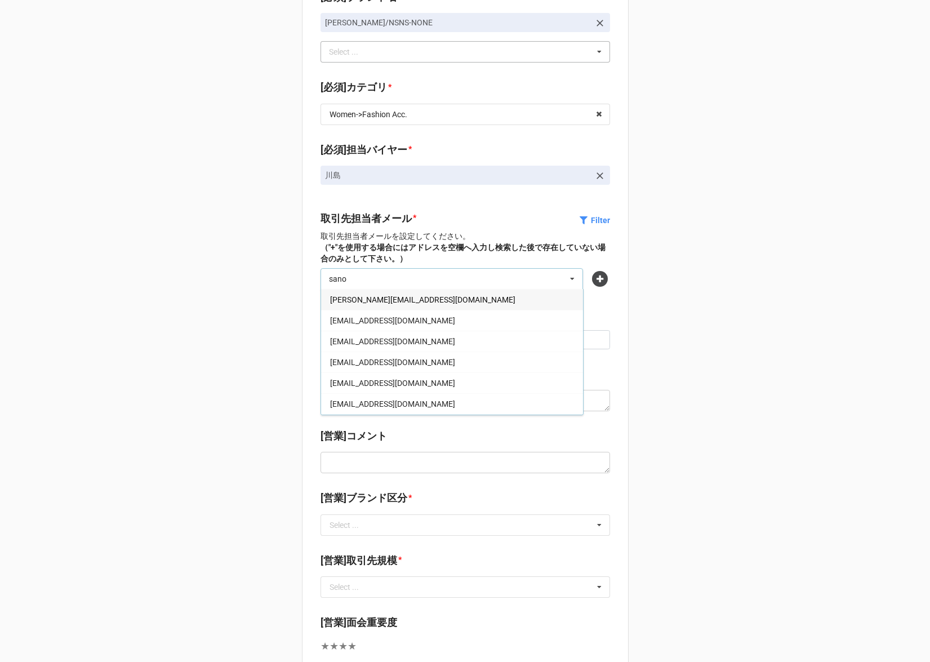
type input "sano"
click at [384, 304] on div "[PERSON_NAME][EMAIL_ADDRESS][DOMAIN_NAME]" at bounding box center [452, 299] width 262 height 21
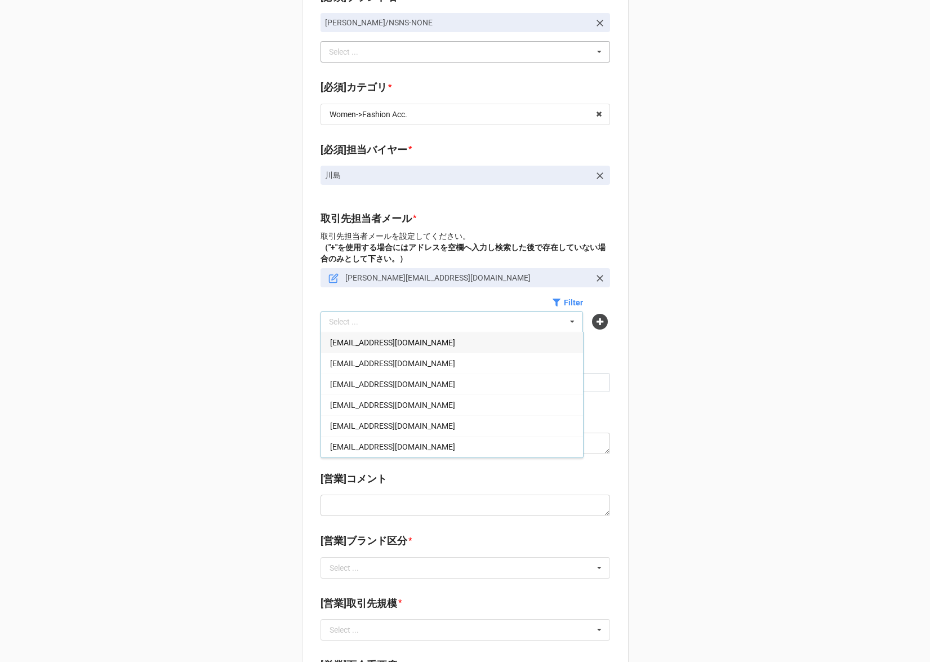
click at [305, 343] on div "[必須]ブランド名 * Joshua Ellis/NSNS-NONE Joshua ellis Select ... Maison Kitsuné/NS988…" at bounding box center [465, 523] width 327 height 1105
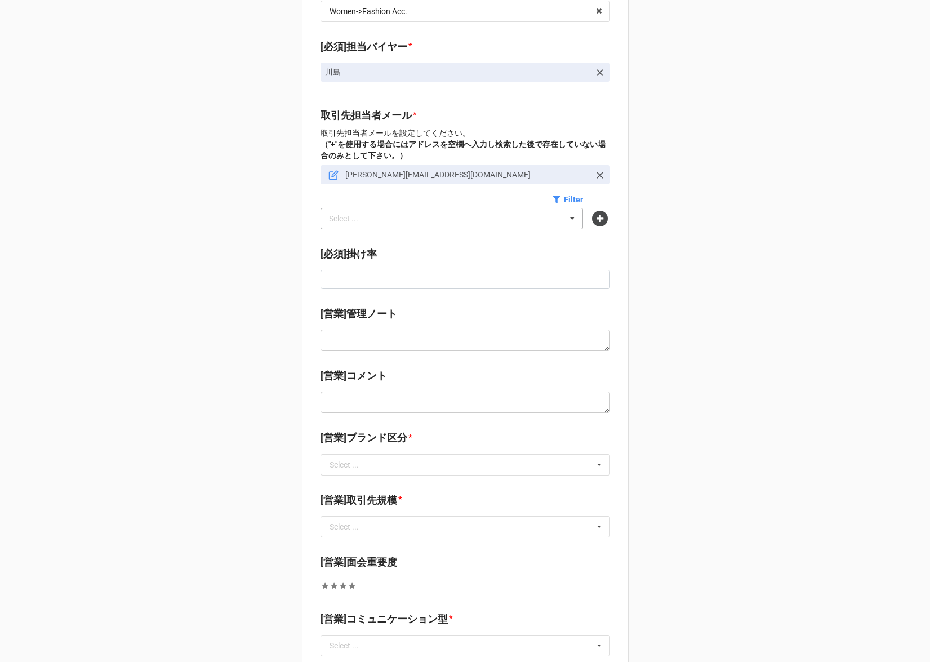
scroll to position [149, 0]
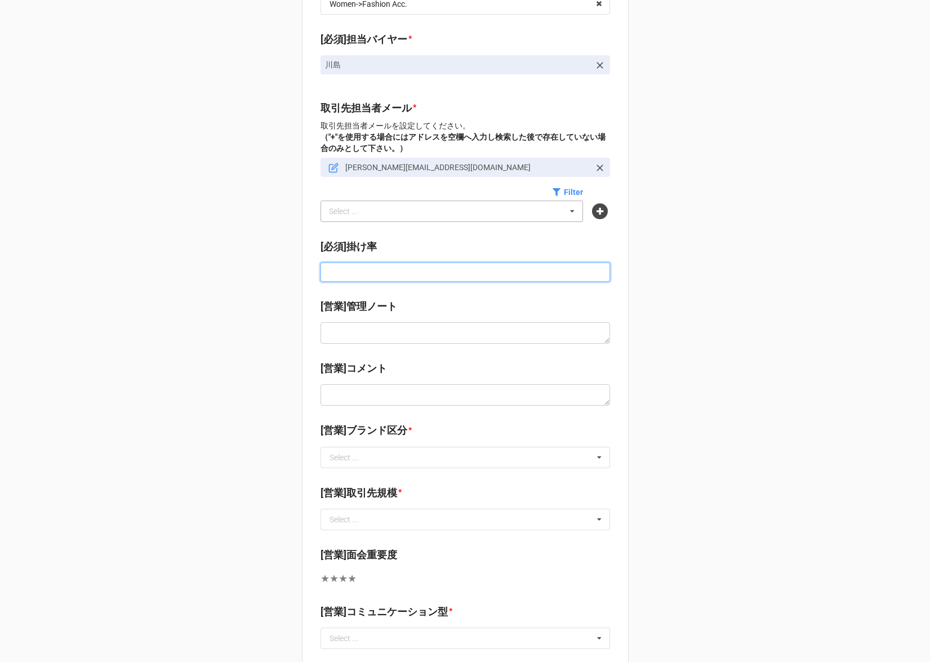
click at [378, 277] on input at bounding box center [464, 271] width 289 height 19
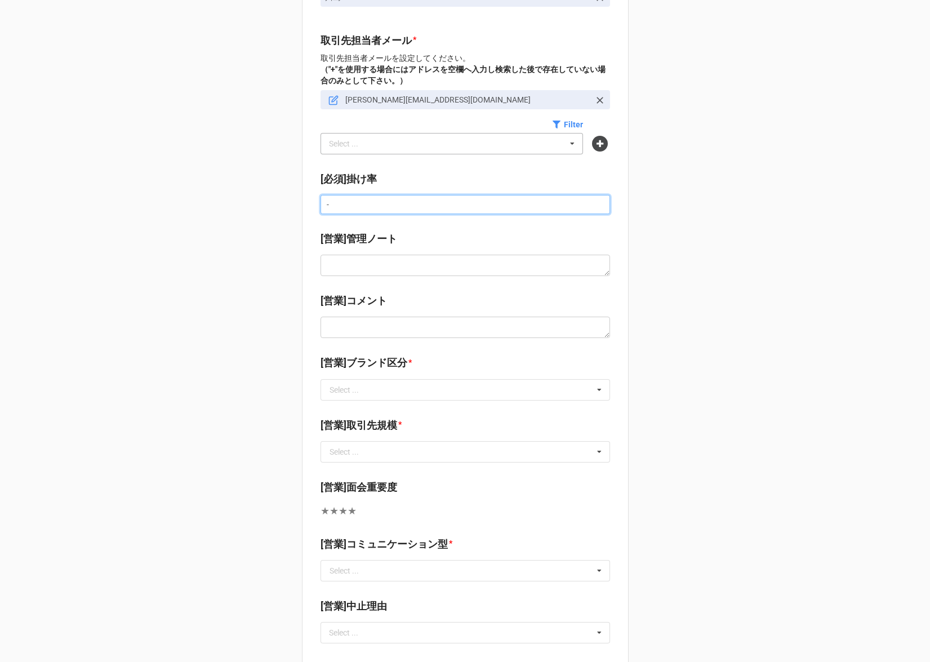
scroll to position [280, 0]
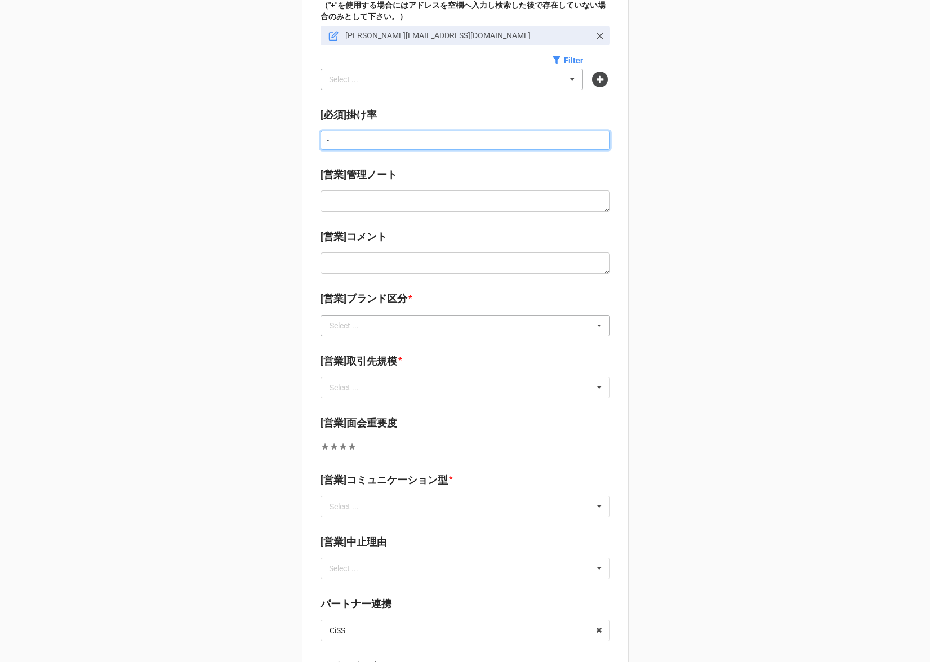
type input "-"
click at [397, 322] on input "text" at bounding box center [466, 325] width 288 height 20
click at [389, 345] on div "海外ブランド" at bounding box center [465, 346] width 288 height 21
click at [386, 389] on input "text" at bounding box center [466, 387] width 288 height 20
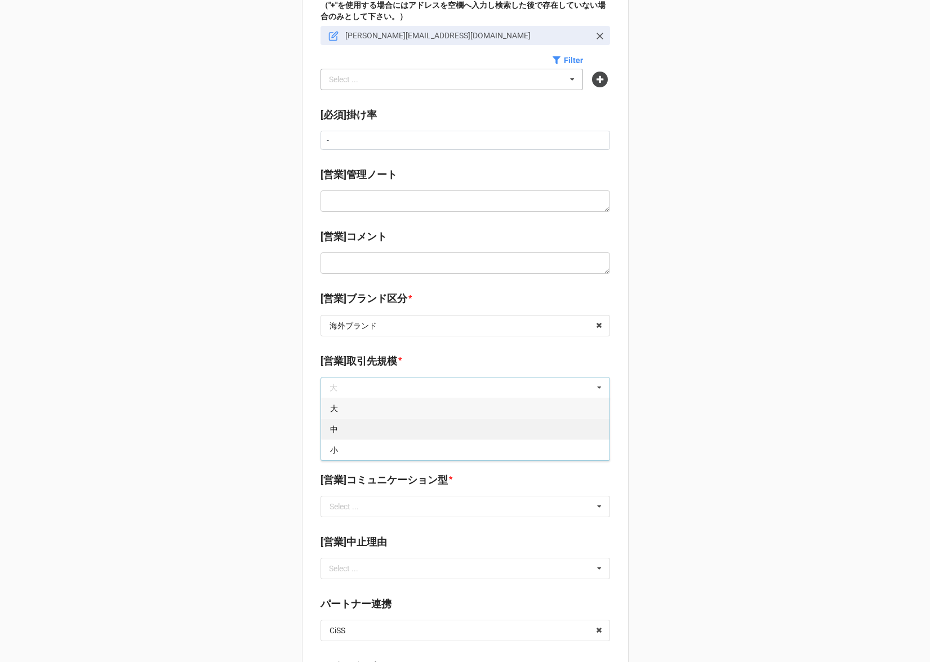
click at [378, 434] on div "中" at bounding box center [465, 428] width 288 height 21
click at [407, 378] on input "text" at bounding box center [466, 387] width 288 height 20
click at [406, 373] on div "[営業]取引先規模 *" at bounding box center [464, 365] width 289 height 24
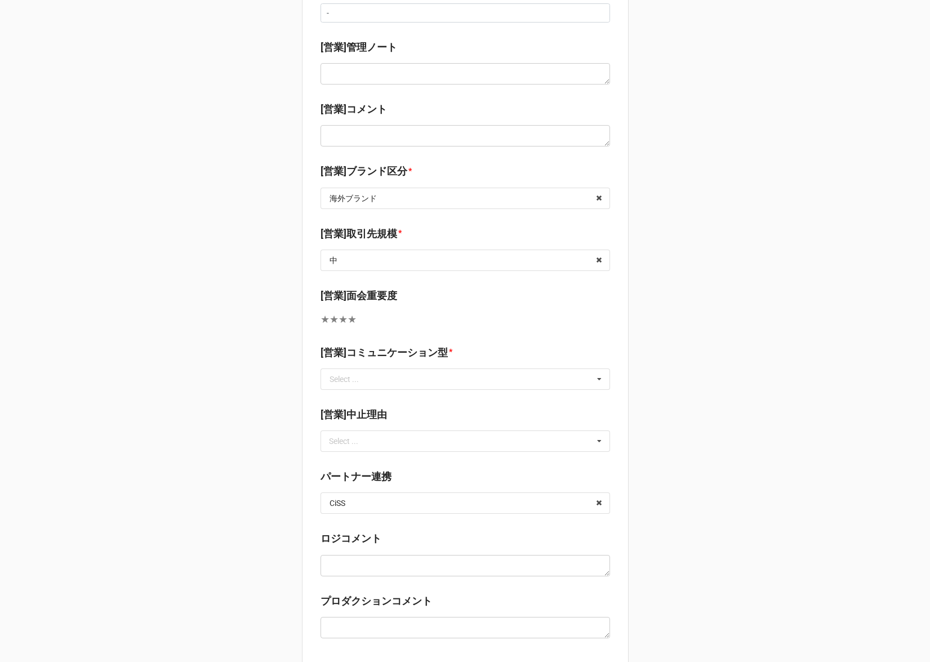
scroll to position [470, 0]
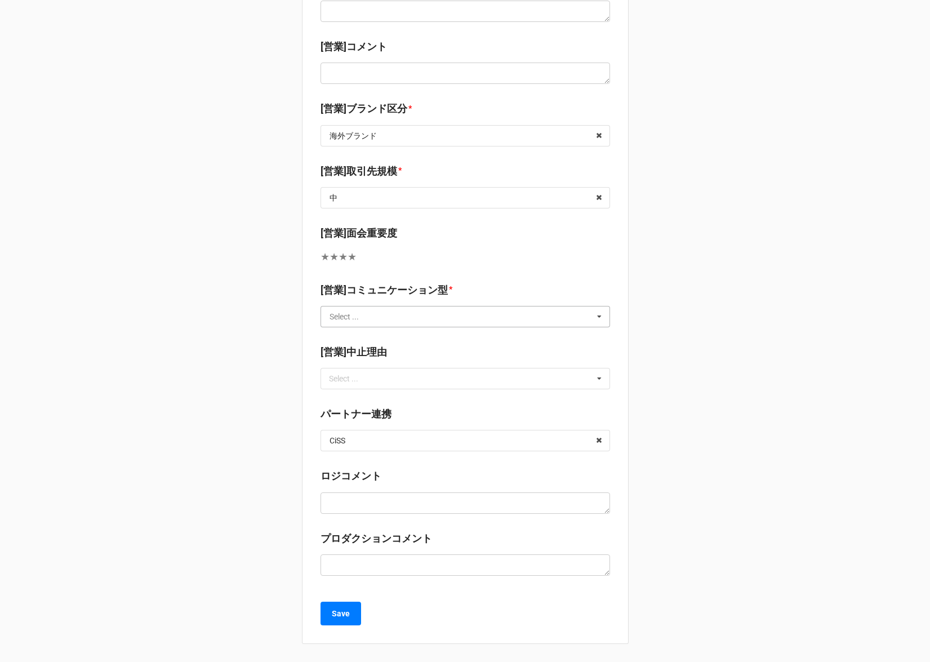
click at [414, 318] on input "text" at bounding box center [466, 316] width 288 height 20
click at [401, 341] on span "PUSH/ B4Fが強くプッシュが必要" at bounding box center [389, 337] width 118 height 9
click at [400, 408] on b "パートナー連携" at bounding box center [464, 416] width 289 height 20
click at [594, 439] on icon at bounding box center [598, 440] width 17 height 21
click at [333, 617] on b "Save" at bounding box center [341, 614] width 18 height 12
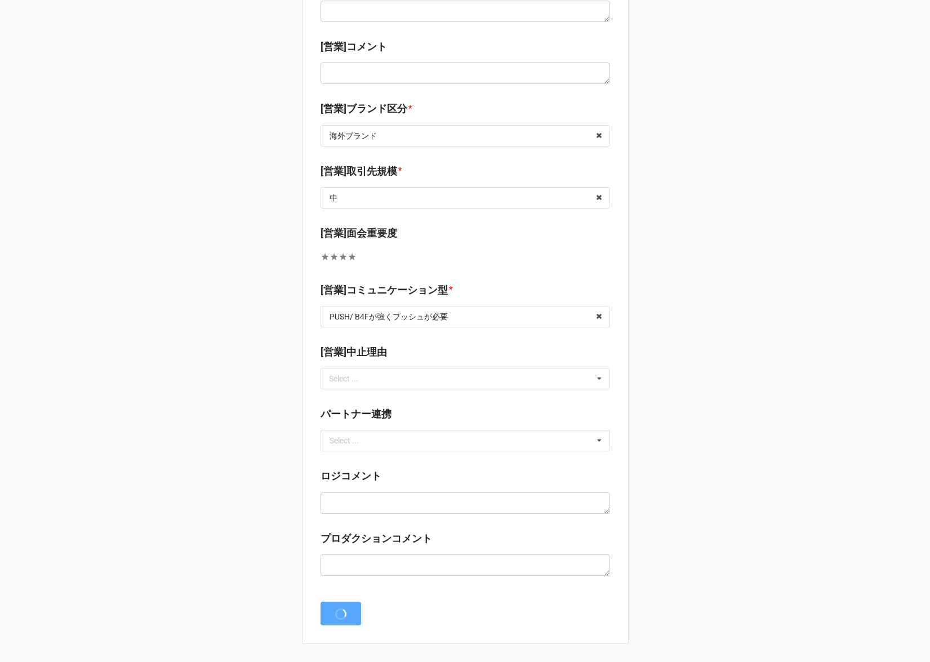
scroll to position [0, 0]
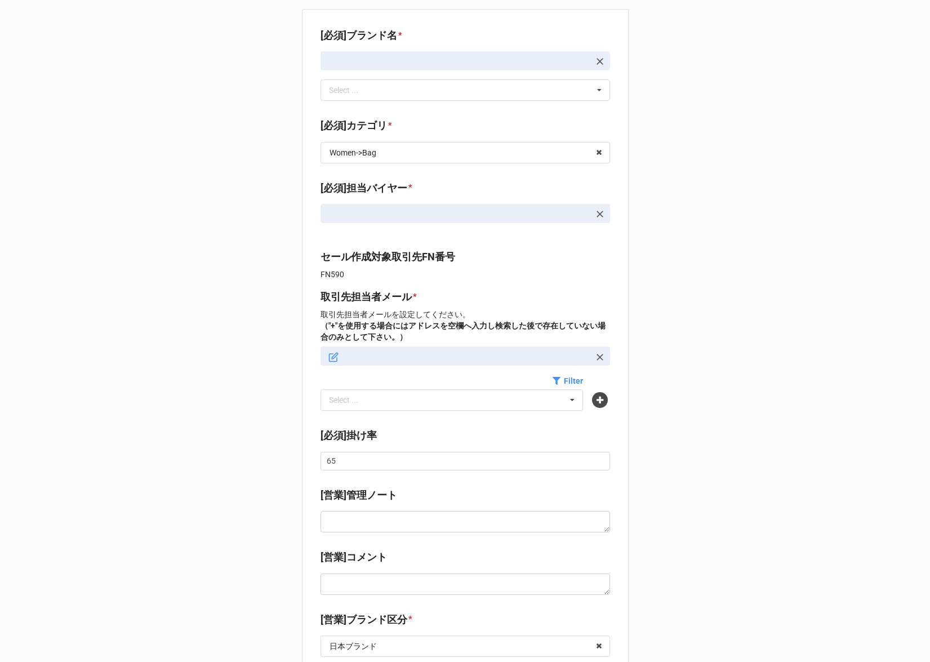
type textarea "x"
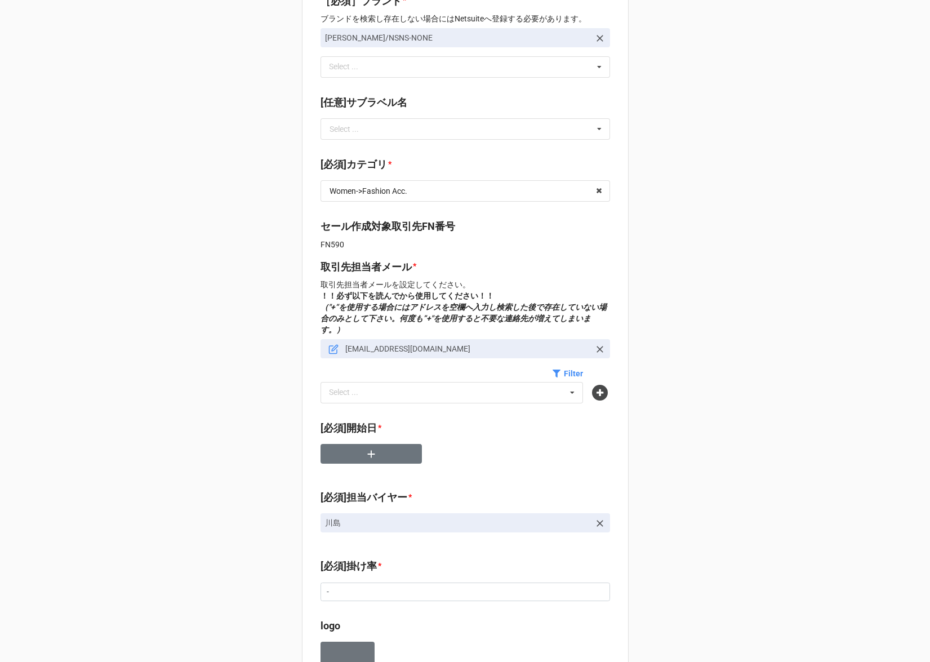
scroll to position [228, 0]
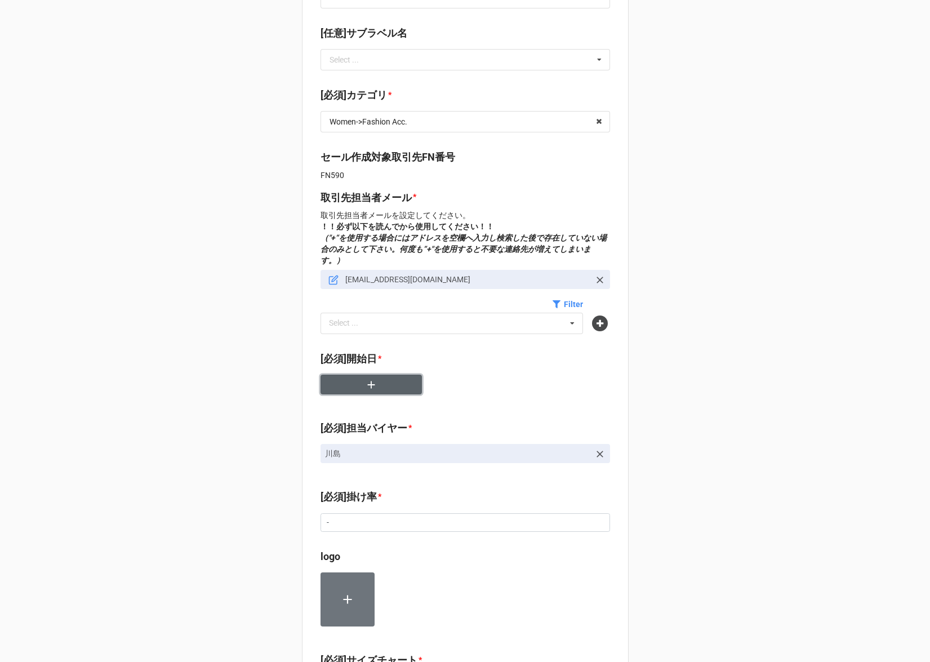
click at [372, 380] on button "button" at bounding box center [370, 384] width 101 height 20
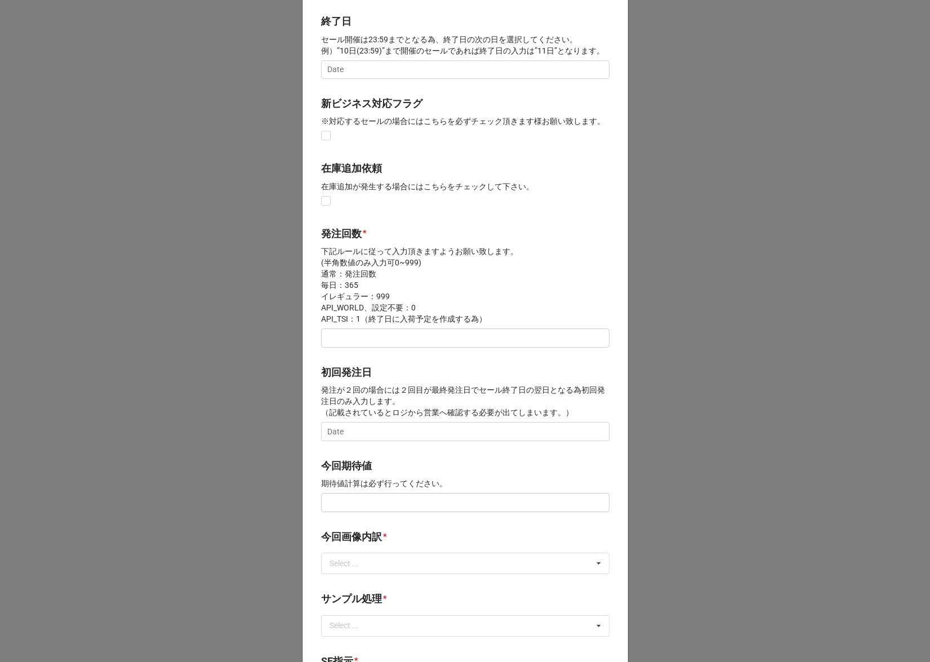
scroll to position [0, 0]
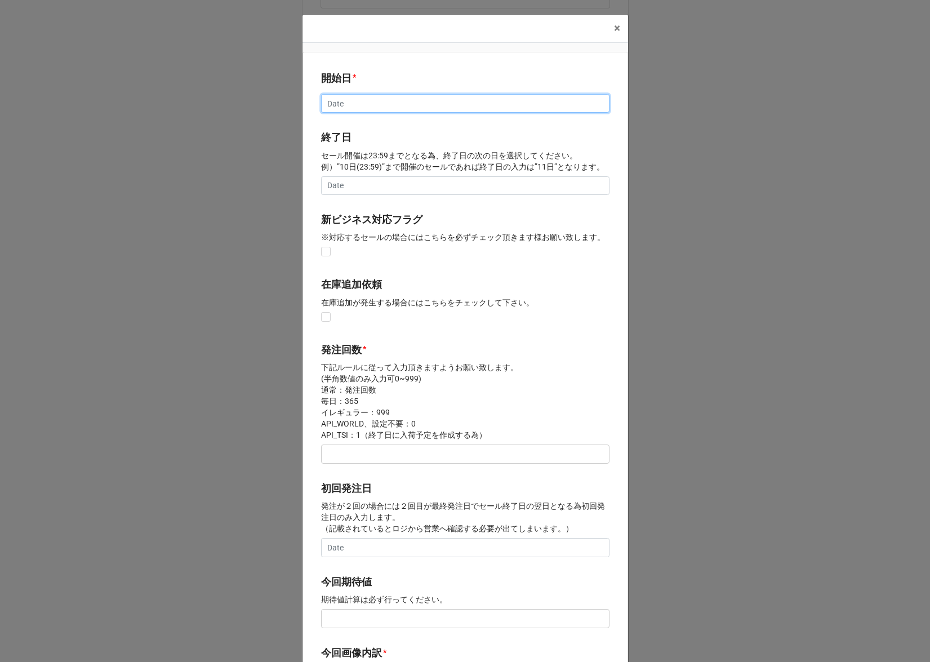
click at [353, 107] on input "text" at bounding box center [465, 103] width 288 height 19
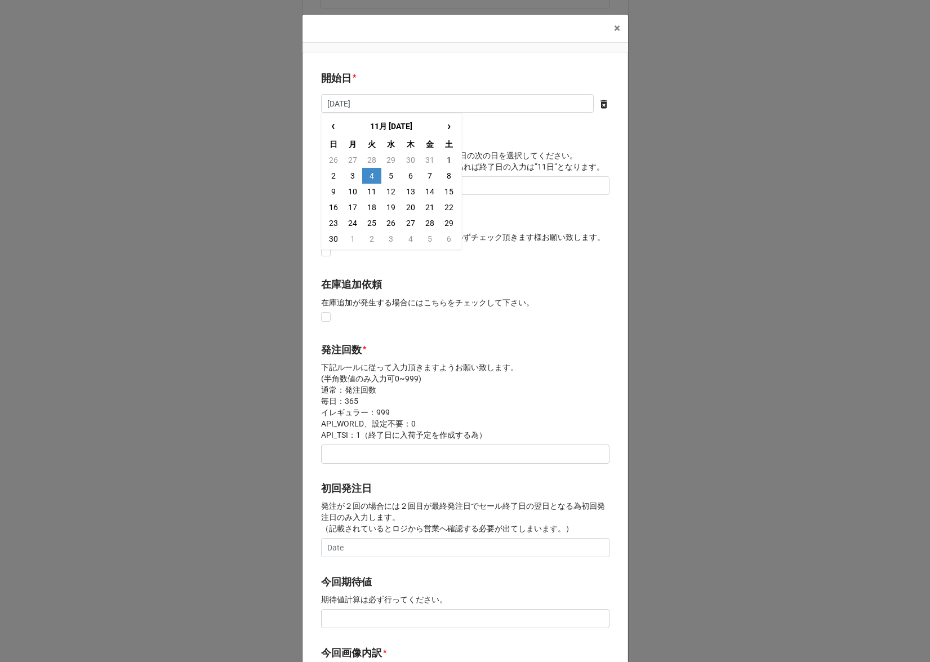
click at [368, 174] on td "4" at bounding box center [371, 176] width 19 height 16
type input "2025/11/04"
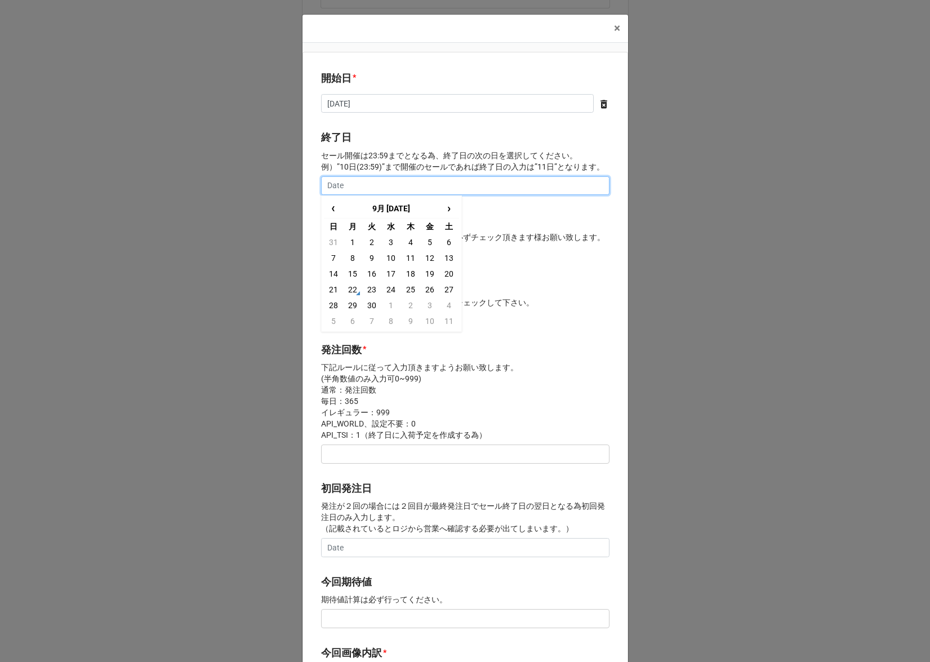
click at [368, 180] on input "text" at bounding box center [465, 185] width 288 height 19
click at [349, 272] on td "10" at bounding box center [352, 274] width 19 height 16
type input "2025/11/10"
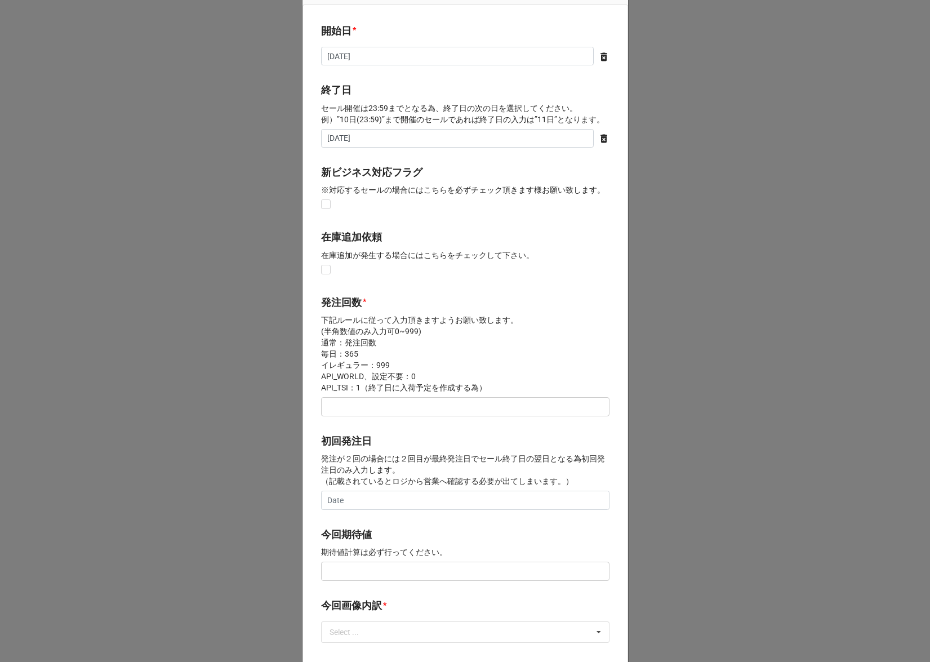
scroll to position [131, 0]
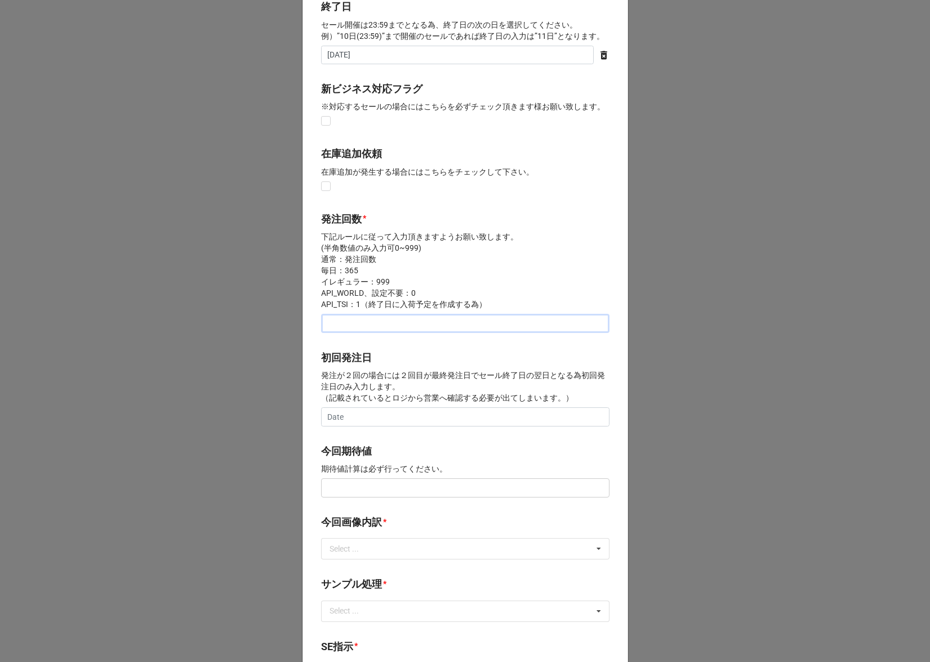
click at [347, 329] on input "text" at bounding box center [465, 323] width 288 height 19
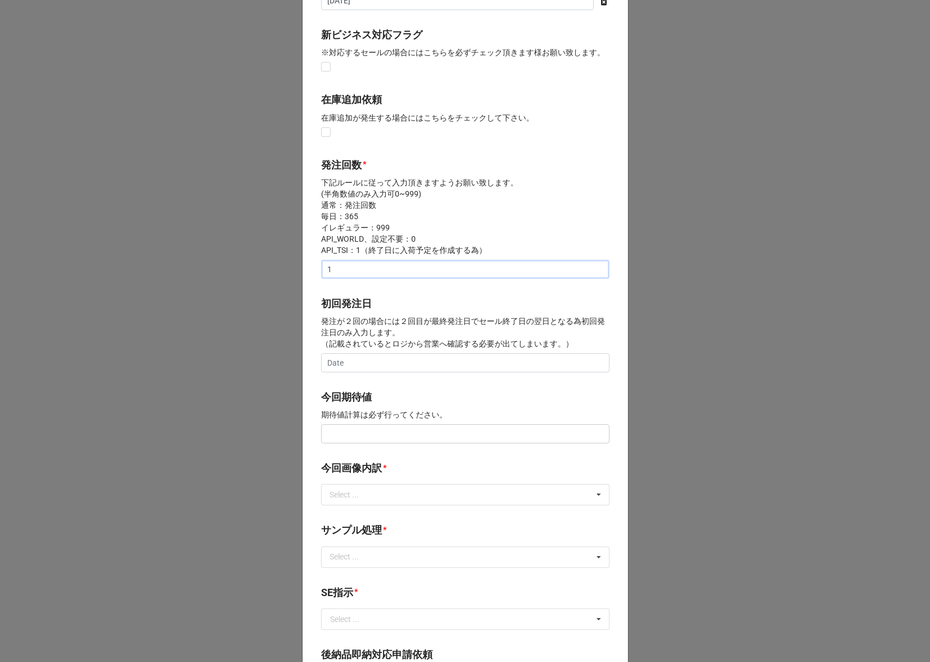
scroll to position [278, 0]
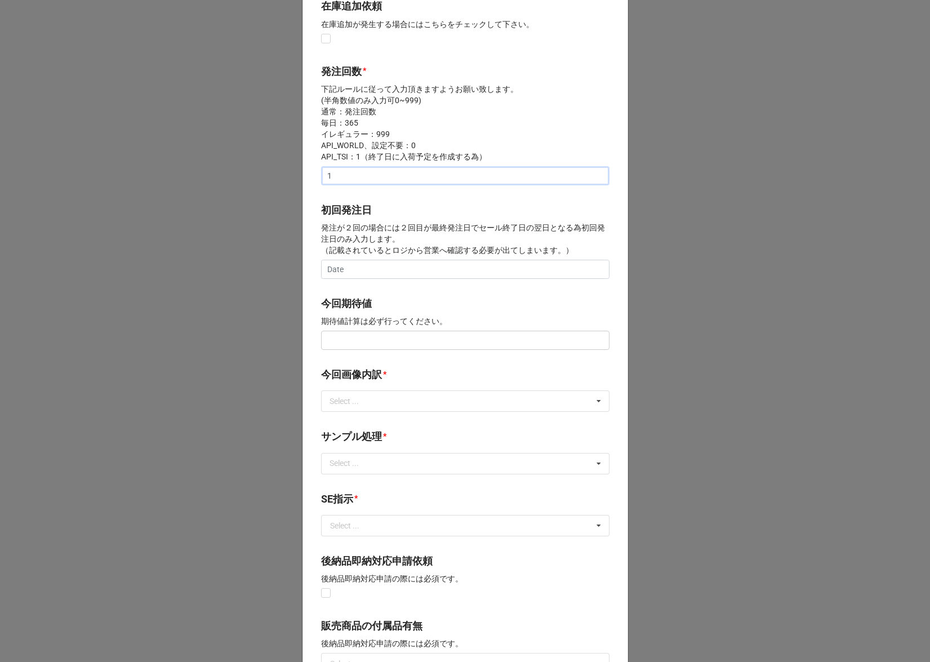
type input "1"
click at [349, 343] on input "text" at bounding box center [465, 340] width 288 height 19
type input "¥150,000"
click at [347, 402] on div "Select ..." at bounding box center [351, 401] width 48 height 13
click at [348, 426] on span "サンプル撮影" at bounding box center [354, 421] width 47 height 9
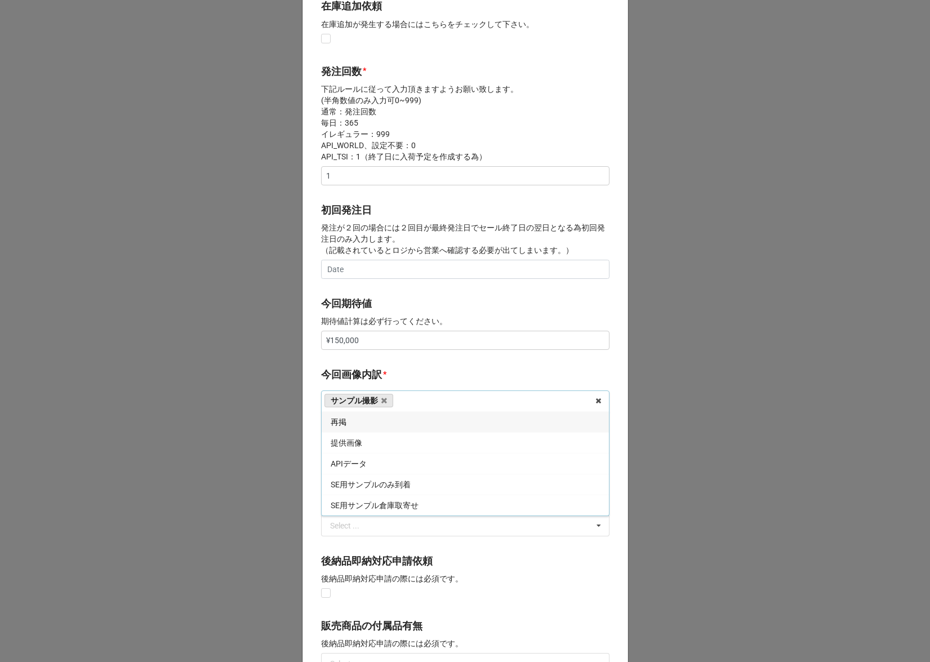
click at [381, 382] on b "今回画像内訳 *" at bounding box center [465, 377] width 288 height 20
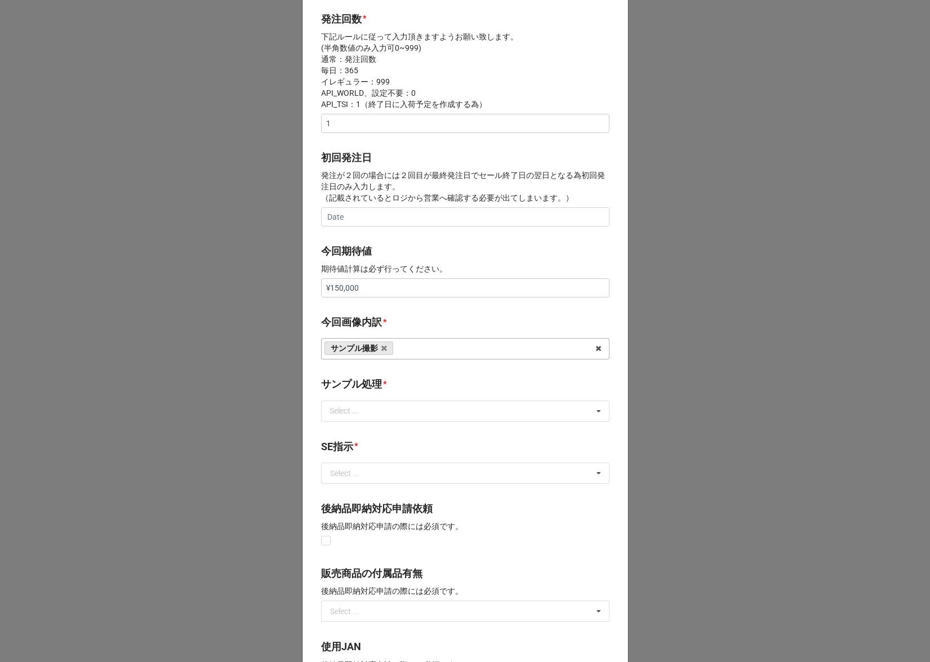
scroll to position [374, 0]
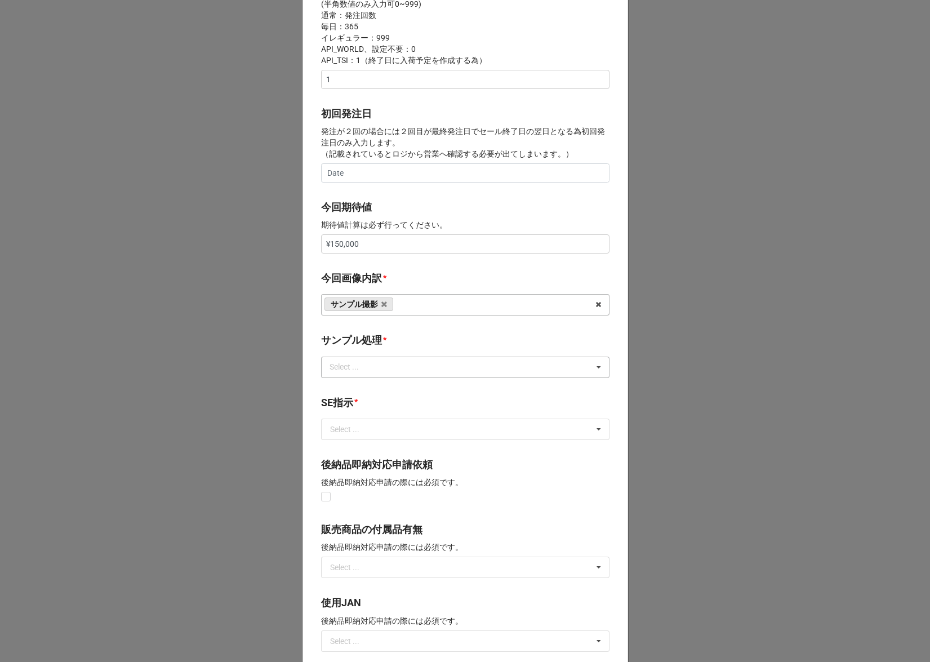
click at [369, 368] on div "Select ..." at bounding box center [351, 366] width 48 height 13
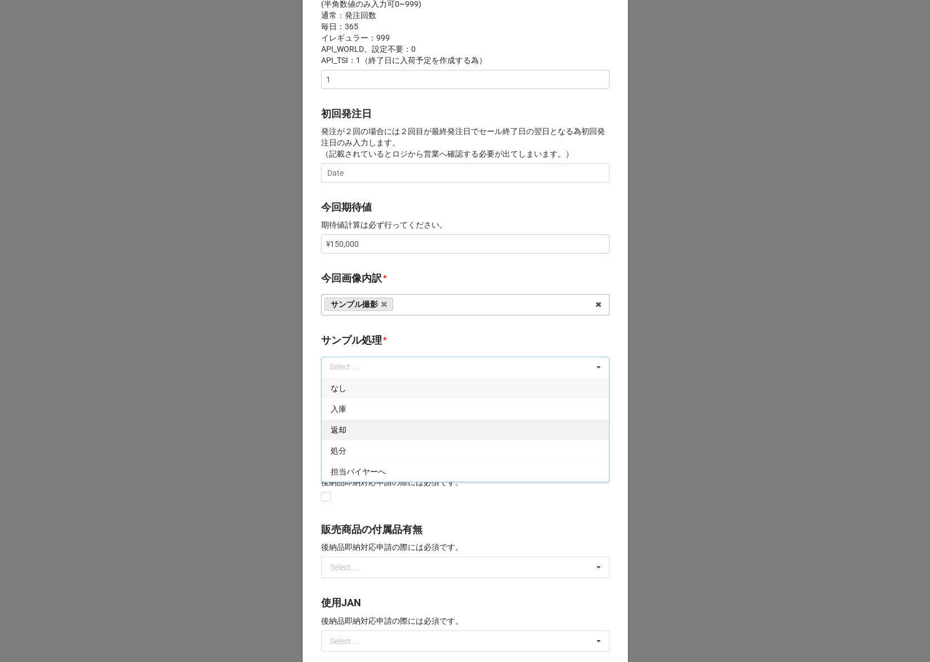
click at [362, 423] on div "返却" at bounding box center [465, 429] width 287 height 21
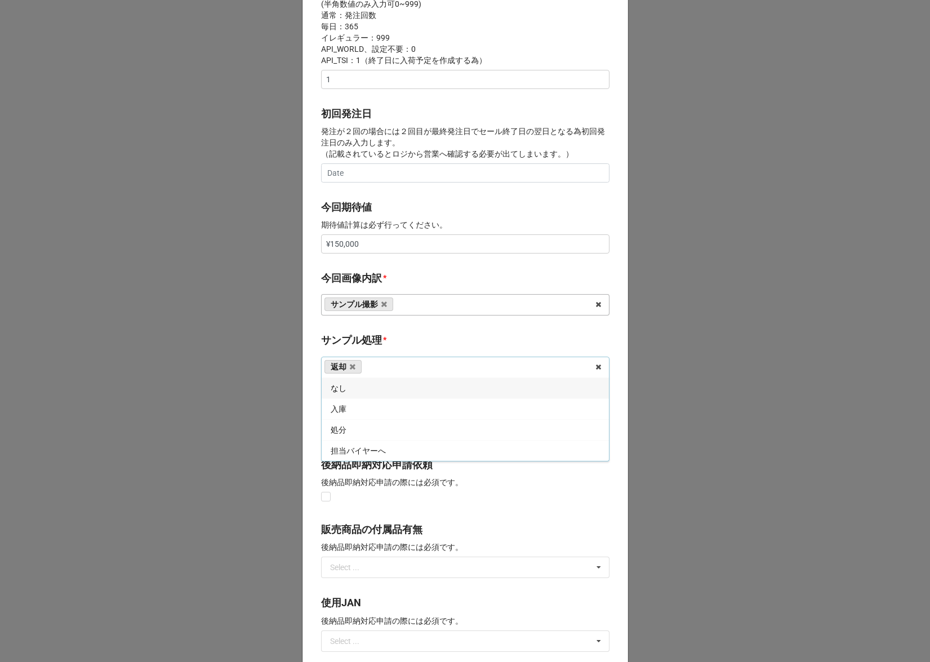
click at [390, 343] on b "サンプル処理 *" at bounding box center [465, 342] width 288 height 20
click at [370, 435] on input "text" at bounding box center [465, 429] width 287 height 20
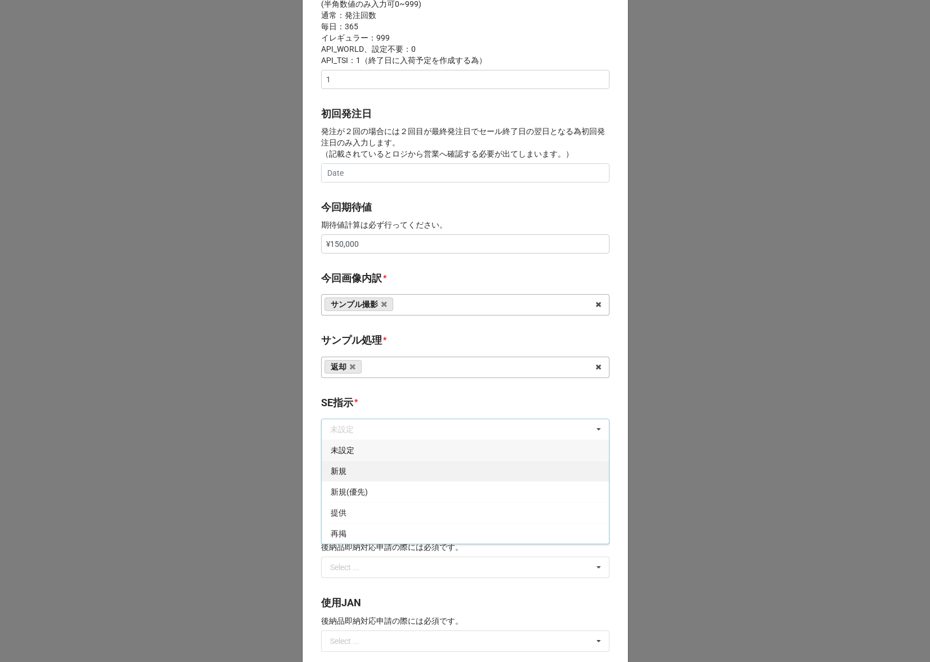
click at [354, 473] on div "新規" at bounding box center [465, 470] width 287 height 21
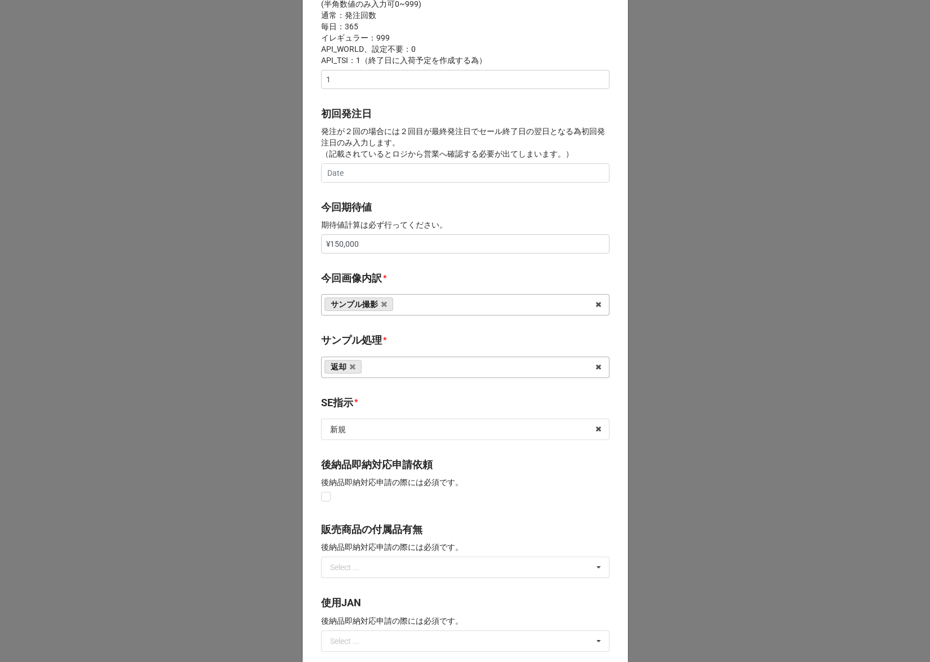
click at [391, 404] on b "SE指示 *" at bounding box center [465, 405] width 288 height 20
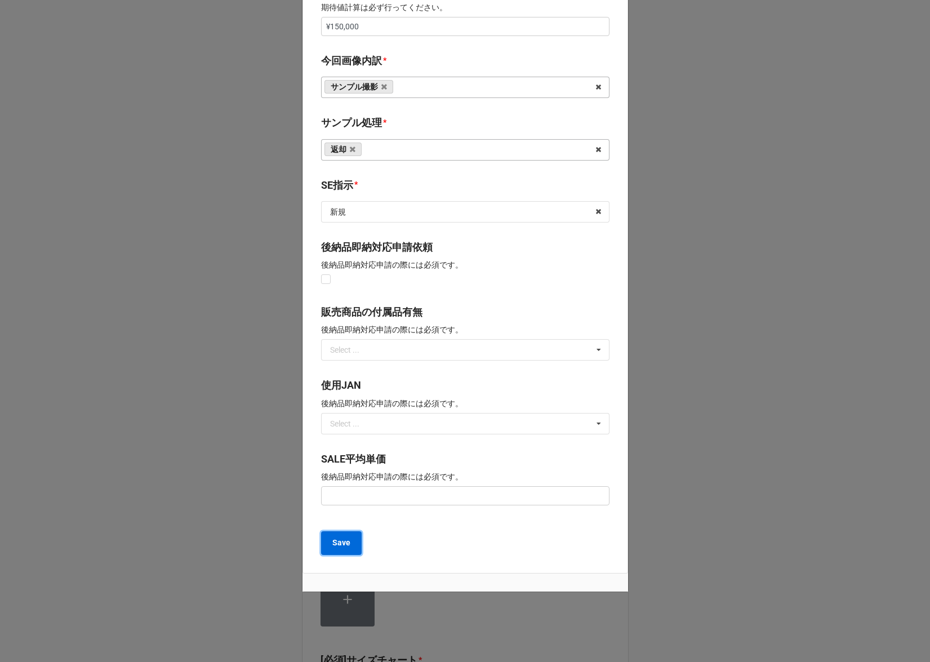
click at [344, 547] on b "Save" at bounding box center [341, 543] width 18 height 12
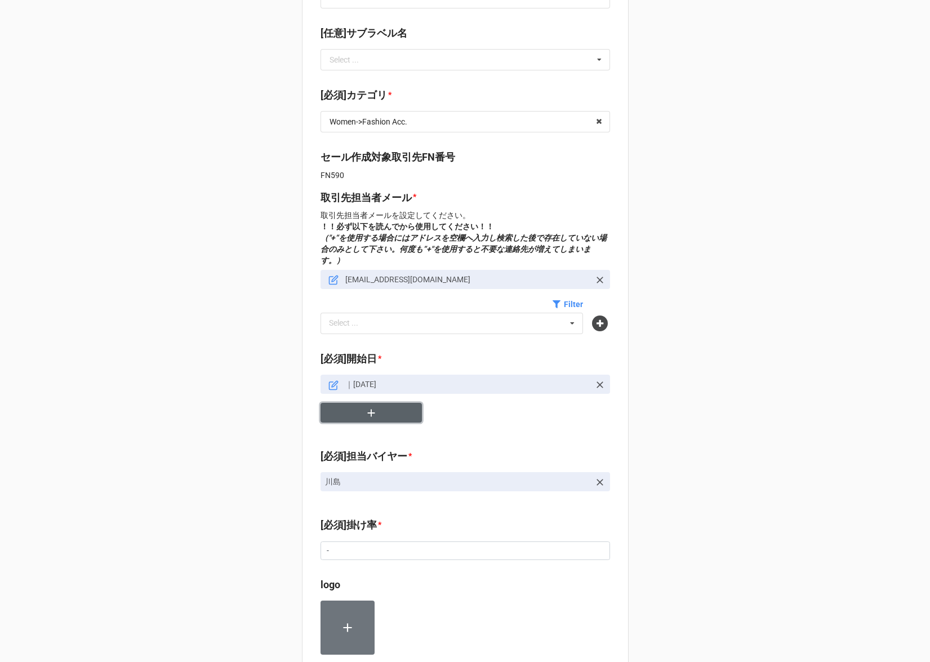
click at [372, 407] on icon "button" at bounding box center [371, 413] width 12 height 12
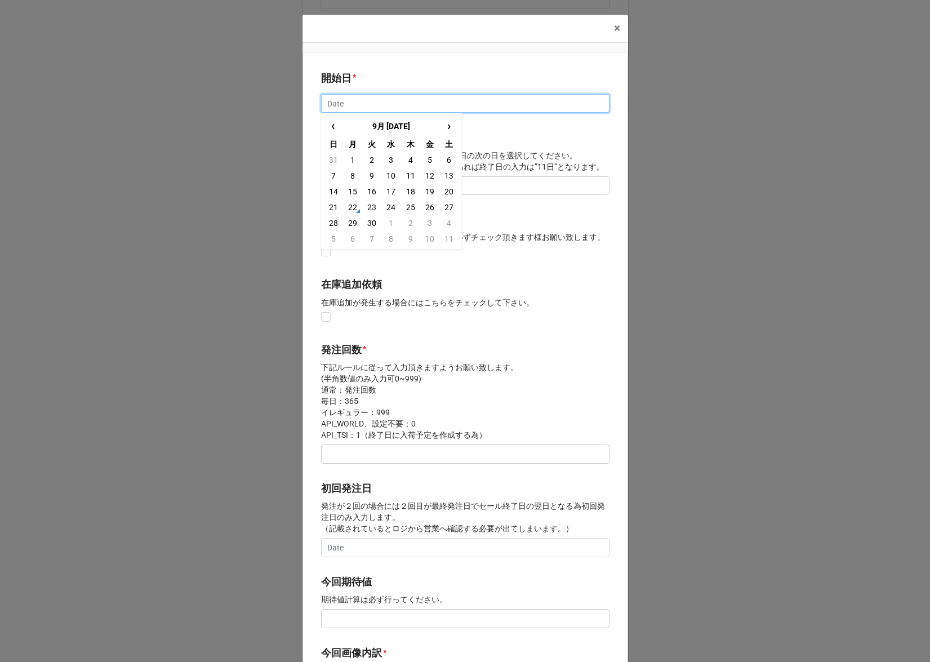
click at [366, 107] on input "text" at bounding box center [465, 103] width 288 height 19
click at [367, 192] on td "13" at bounding box center [371, 192] width 19 height 16
type input "2026/01/13"
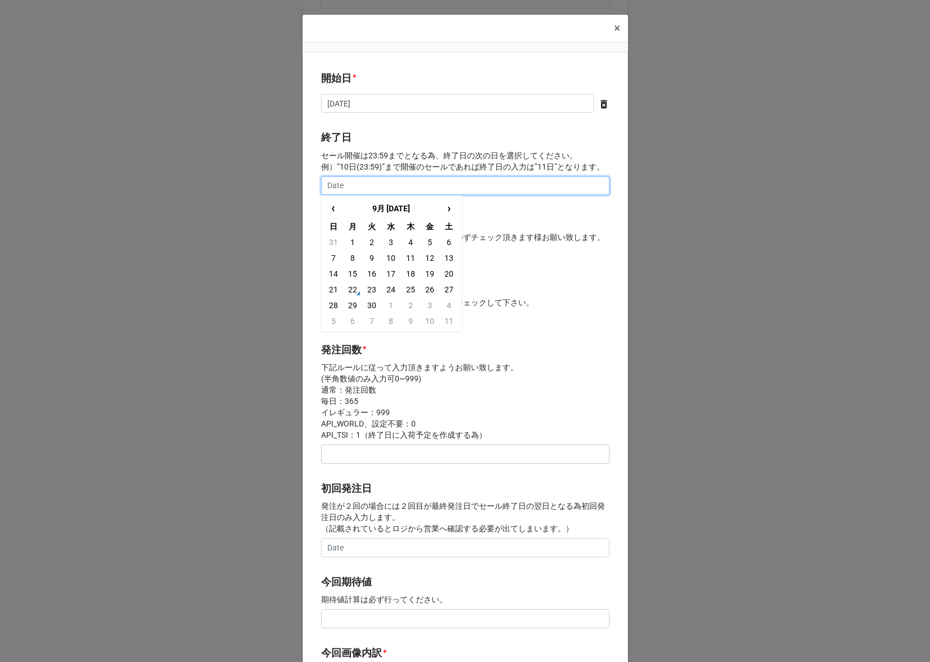
click at [367, 188] on input "text" at bounding box center [465, 185] width 288 height 19
click at [344, 292] on td "19" at bounding box center [352, 290] width 19 height 16
type input "2026/01/19"
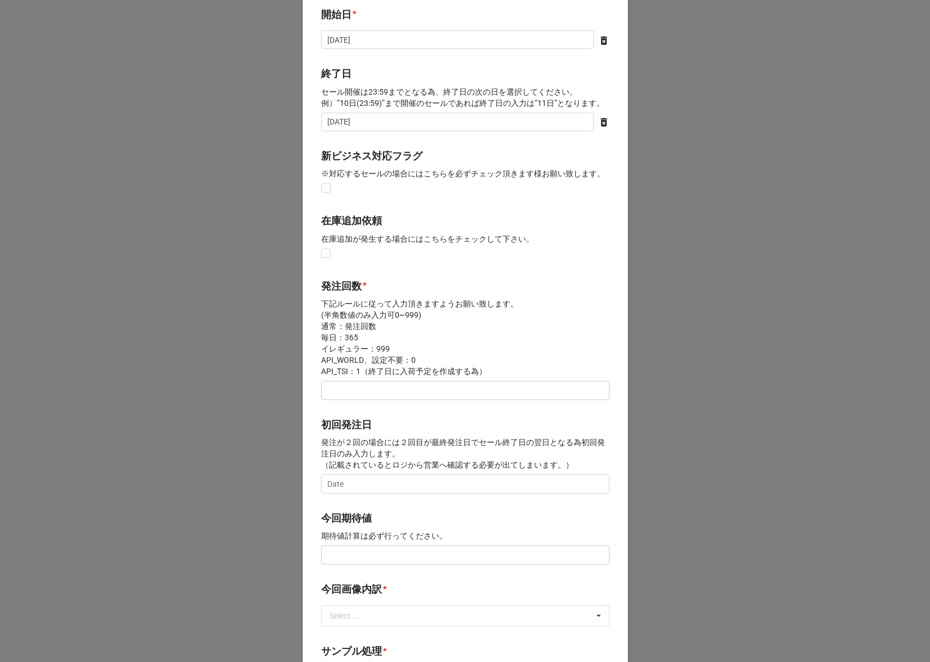
scroll to position [137, 0]
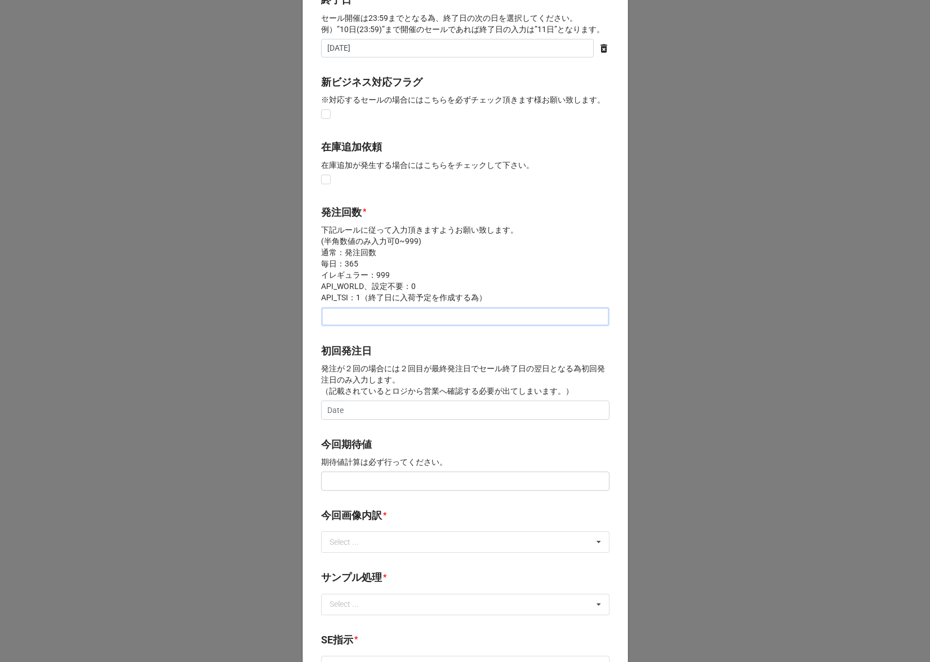
click at [344, 315] on input "text" at bounding box center [465, 316] width 288 height 19
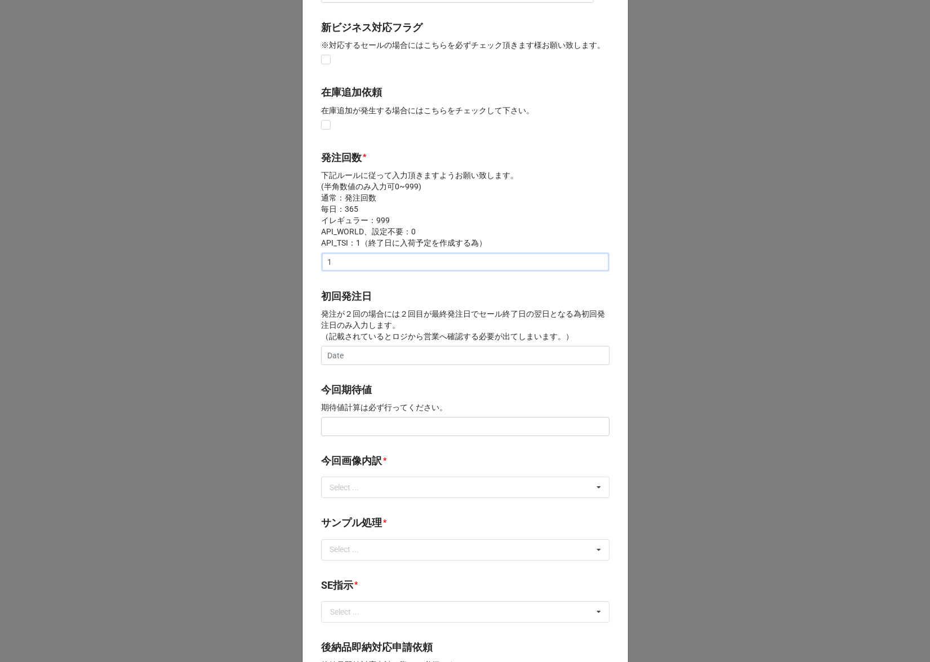
scroll to position [286, 0]
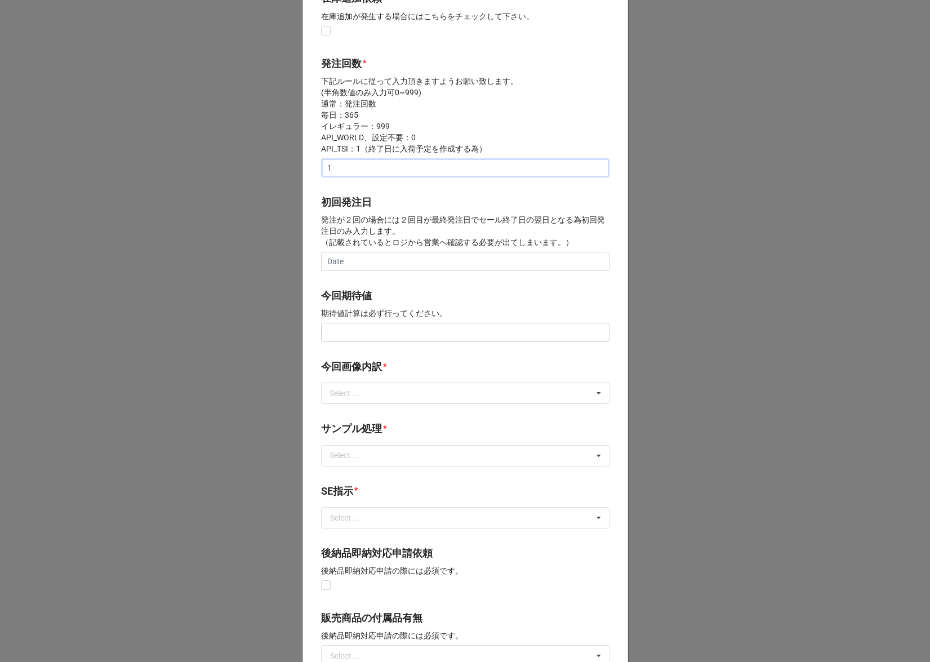
type input "1"
click at [344, 328] on input "text" at bounding box center [465, 332] width 288 height 19
type input "¥150,000"
click at [346, 394] on div "Select ..." at bounding box center [351, 393] width 48 height 13
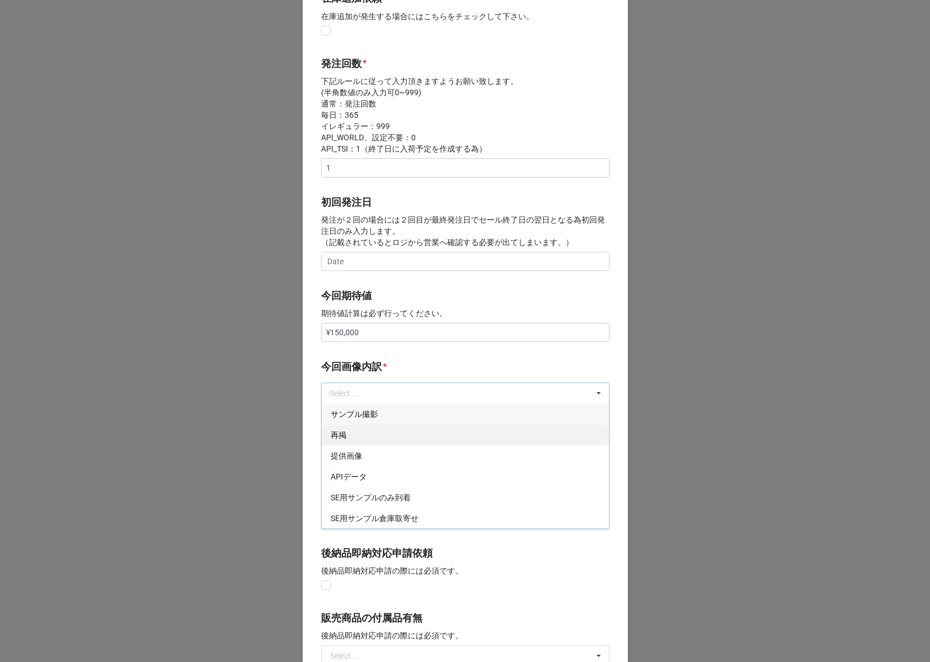
click at [349, 428] on div "再掲" at bounding box center [465, 434] width 287 height 21
click at [405, 365] on b "今回画像内訳 *" at bounding box center [465, 369] width 288 height 20
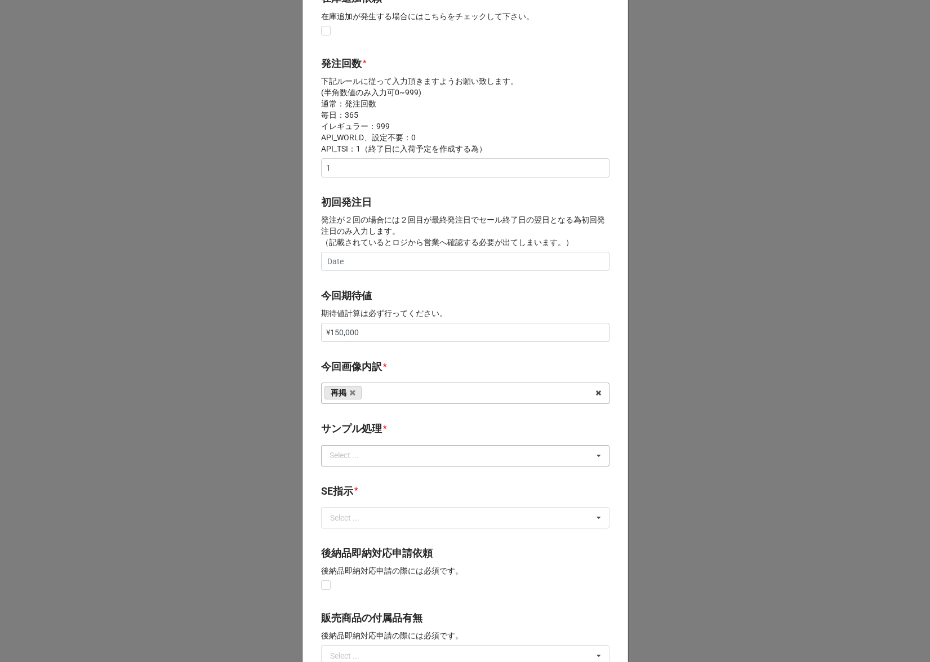
click at [367, 460] on div "Select ..." at bounding box center [351, 455] width 48 height 13
click at [367, 467] on div "なし" at bounding box center [465, 476] width 287 height 21
click at [396, 416] on div "開始日 * 2026/01/13 ‹ 1月 2026 › 日 月 火 水 木 金 土 28 29 30 31 1 2 3 4 5 6 7 8 9 10 11 …" at bounding box center [464, 322] width 325 height 1113
click at [370, 521] on input "text" at bounding box center [465, 517] width 287 height 20
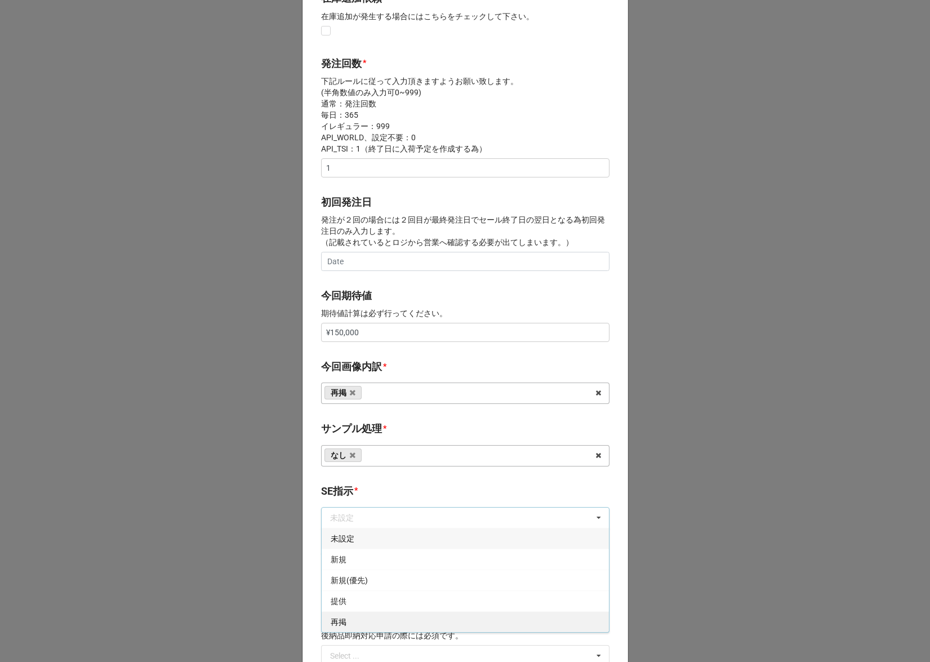
click at [356, 618] on div "再掲" at bounding box center [465, 621] width 287 height 21
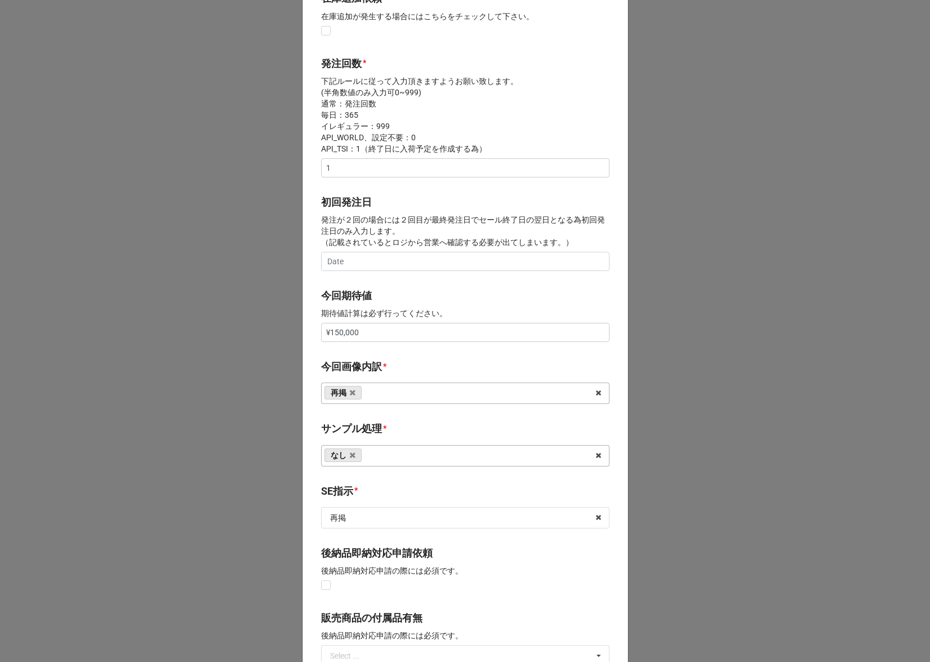
click at [390, 476] on div "開始日 * 2026/01/13 ‹ 1月 2026 › 日 月 火 水 木 金 土 28 29 30 31 1 2 3 4 5 6 7 8 9 10 11 …" at bounding box center [464, 322] width 325 height 1113
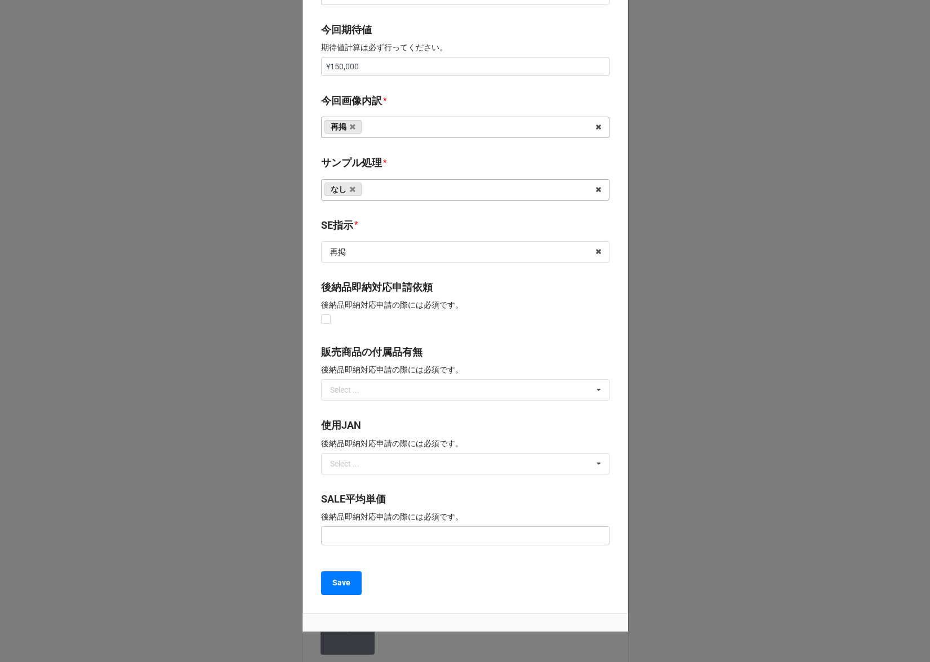
scroll to position [592, 0]
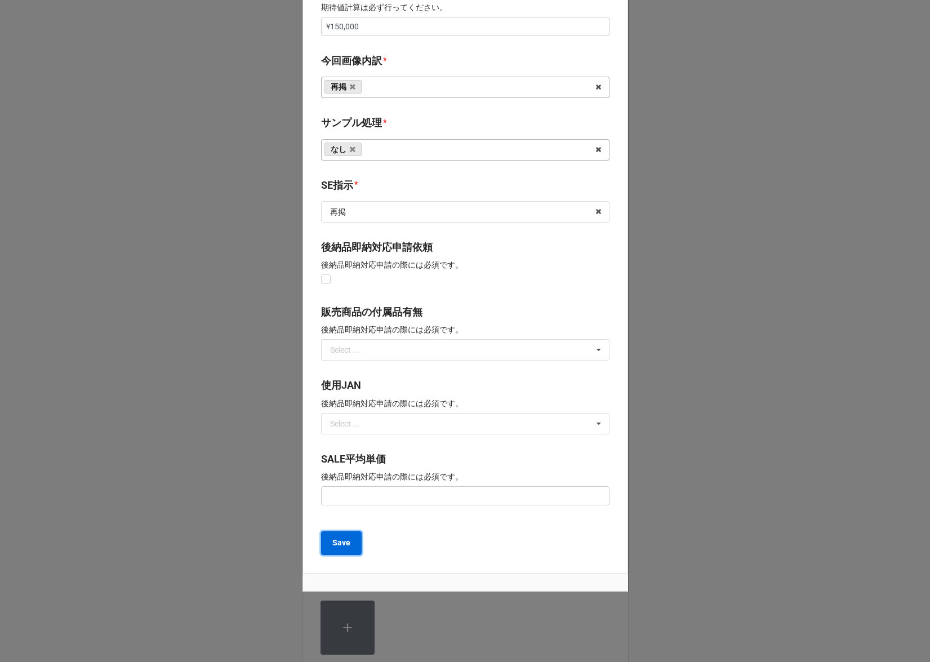
click at [337, 546] on b "Save" at bounding box center [341, 543] width 18 height 12
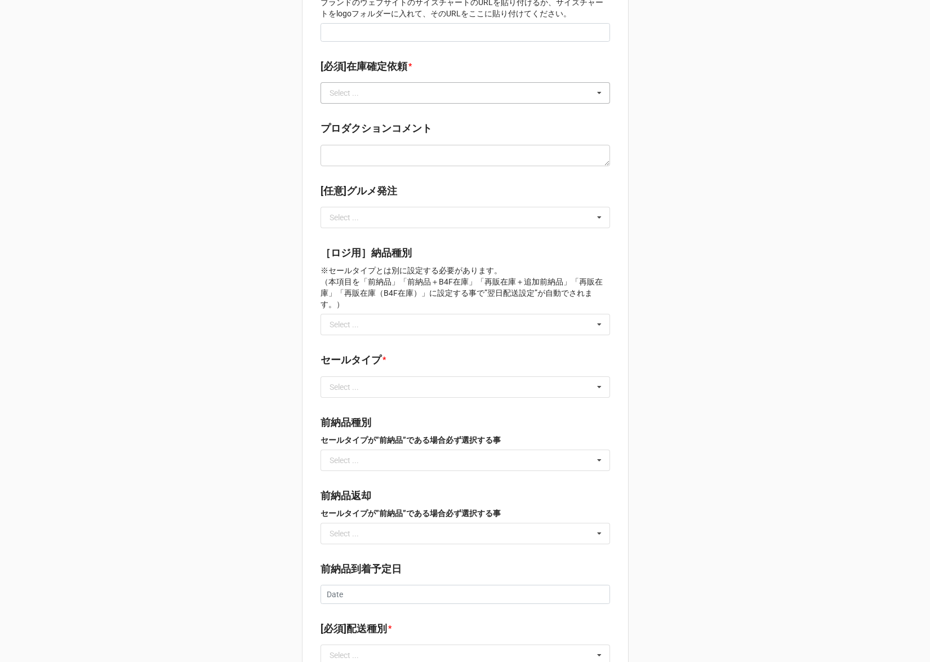
scroll to position [883, 0]
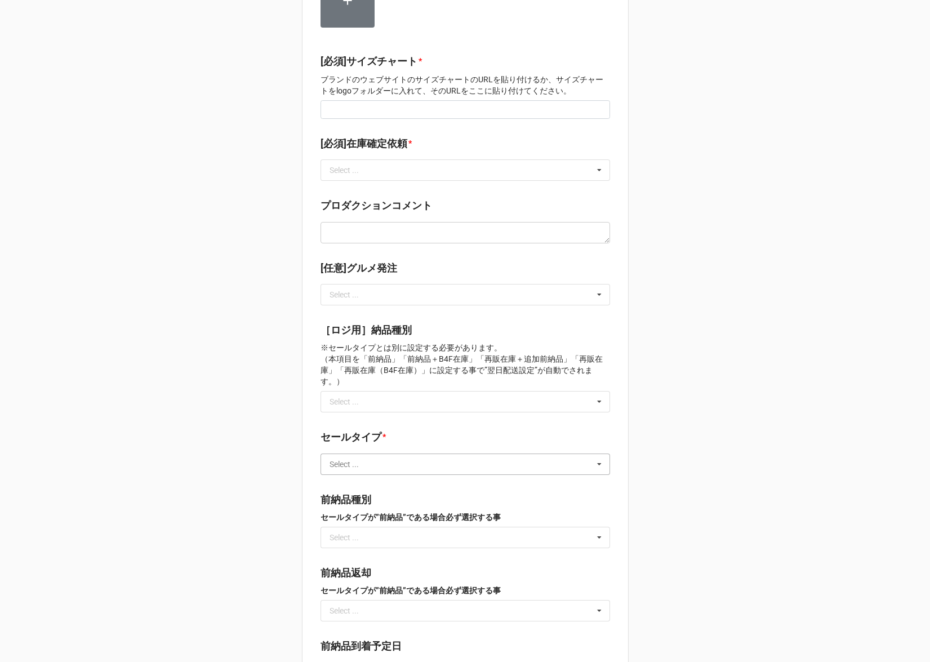
click at [370, 454] on input "text" at bounding box center [466, 464] width 288 height 20
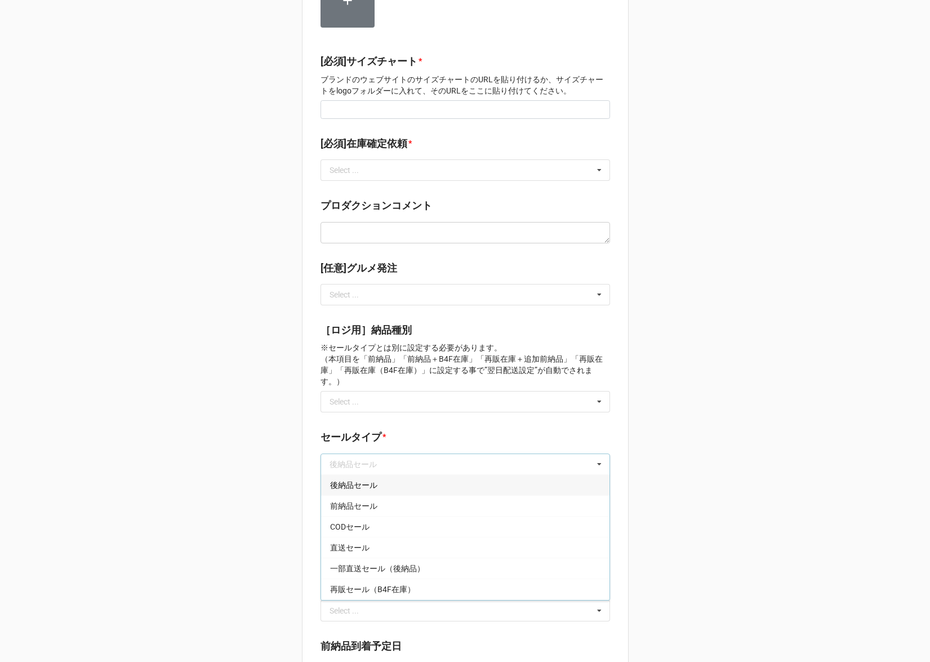
click at [369, 480] on span "後納品セール" at bounding box center [353, 484] width 47 height 9
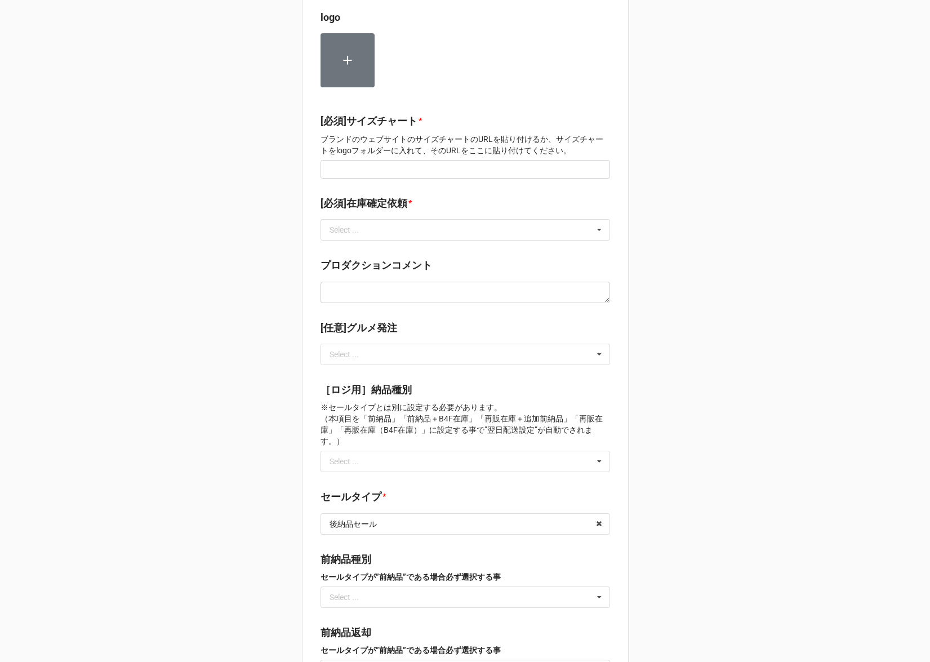
scroll to position [747, 0]
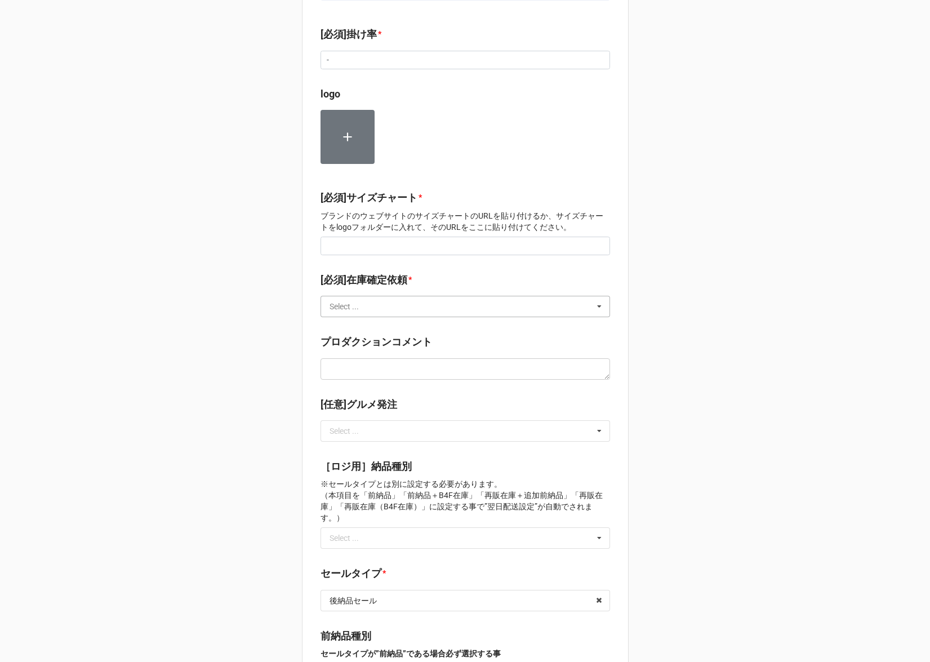
click at [394, 298] on input "text" at bounding box center [466, 306] width 288 height 20
click at [390, 323] on span "SaleAdmin在庫確定依頼" at bounding box center [372, 327] width 84 height 9
click at [376, 237] on input at bounding box center [464, 246] width 289 height 19
type input "-"
click at [253, 364] on div "ショップ区分 * Select ... Flash Luxury Family [営業]ブランド区分 * 海外ブランド 海外ブランド 日本ブランド 海外⇒日本…" at bounding box center [465, 240] width 930 height 1974
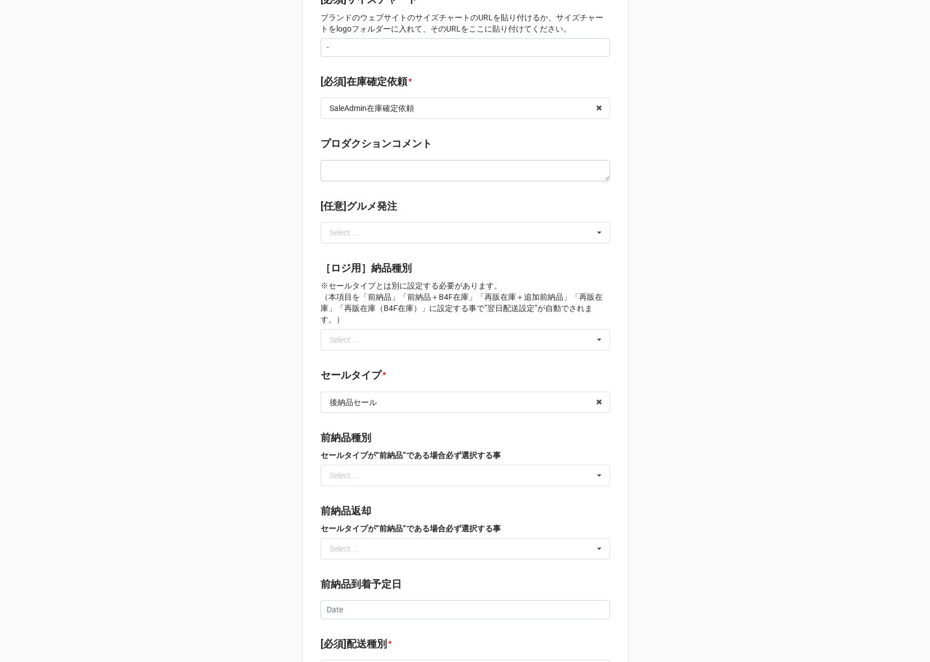
scroll to position [1225, 0]
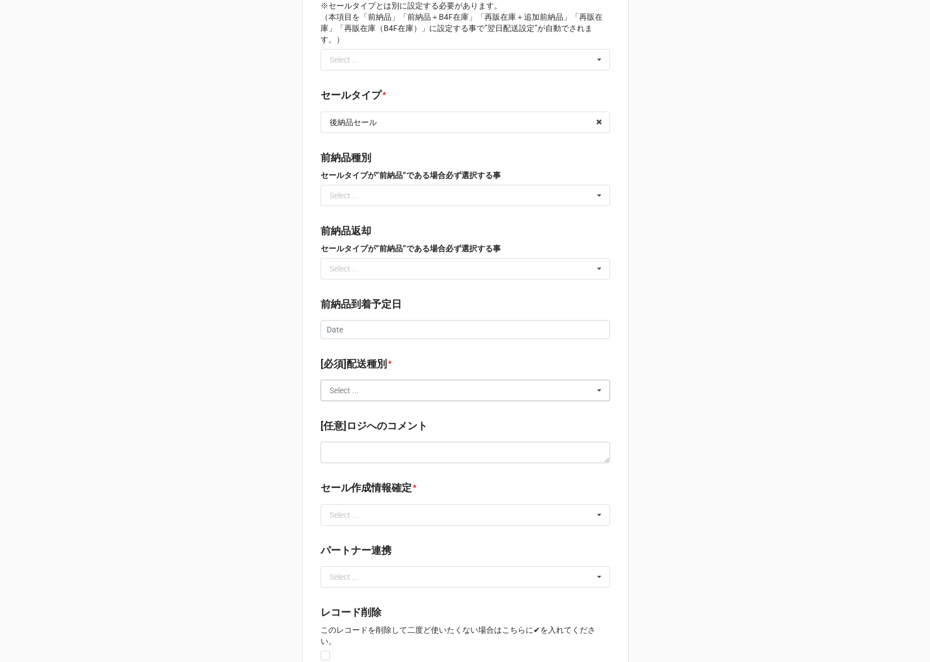
click at [359, 380] on input "text" at bounding box center [466, 390] width 288 height 20
click at [357, 407] on span "通常商品(食品以外)" at bounding box center [364, 411] width 69 height 9
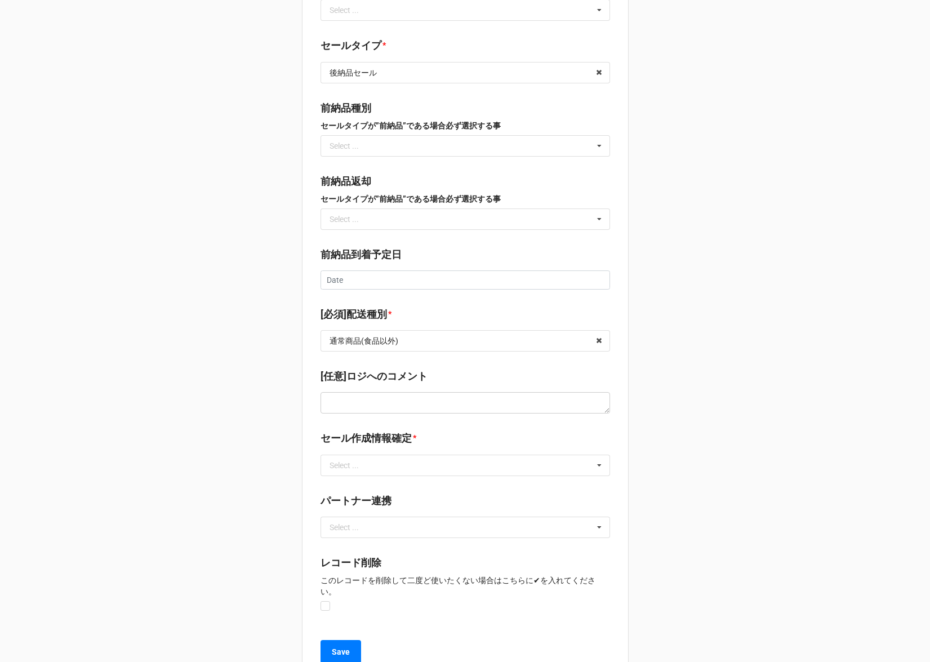
scroll to position [1279, 0]
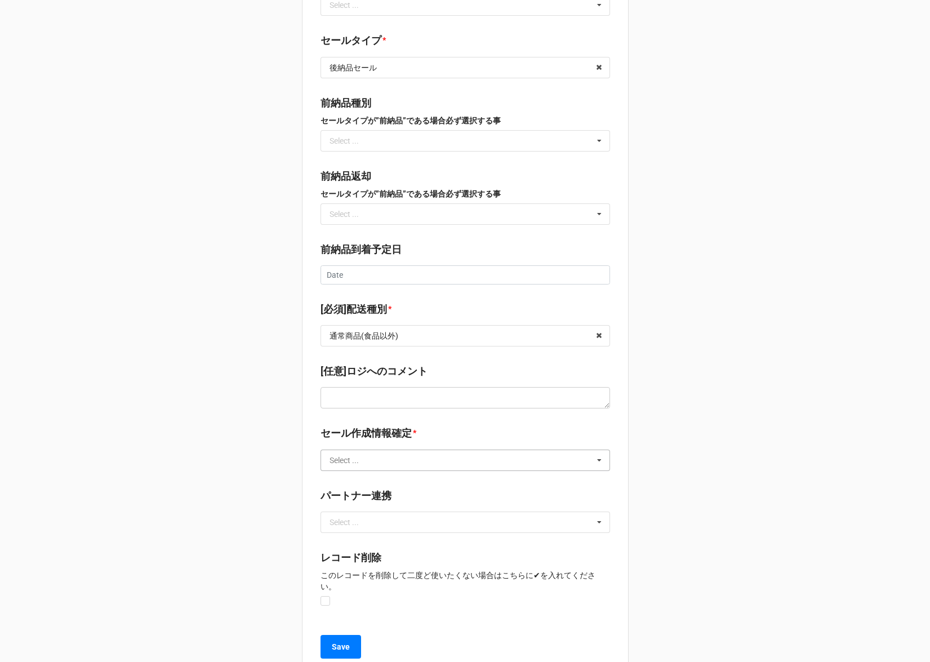
click at [350, 450] on input "text" at bounding box center [466, 460] width 288 height 20
click at [355, 476] on span "以上の情報で全て確定、セール作成をする" at bounding box center [405, 480] width 150 height 9
click at [339, 641] on b "Save" at bounding box center [341, 647] width 18 height 12
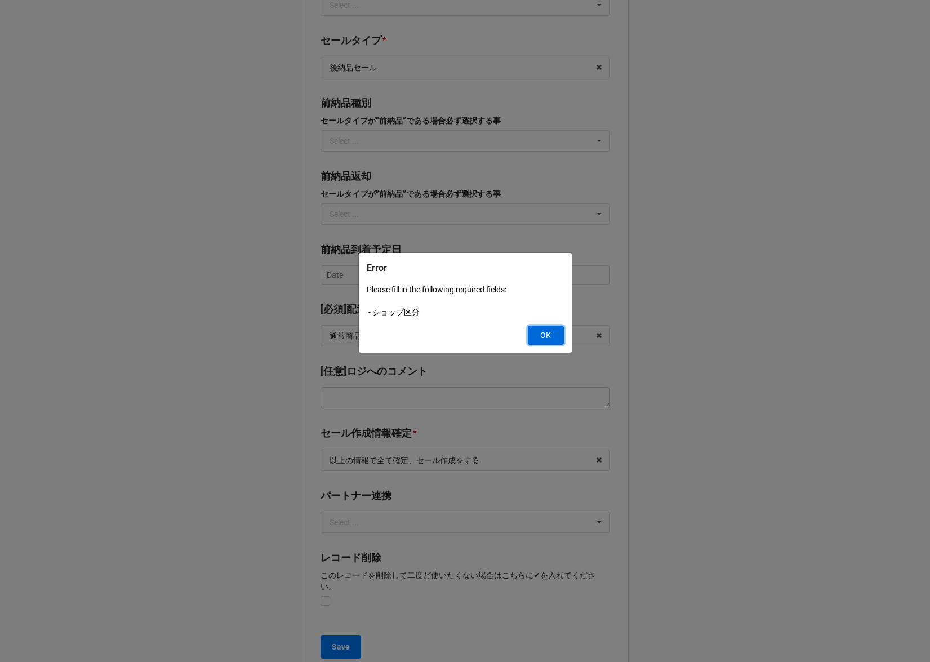
click at [533, 339] on button "OK" at bounding box center [546, 334] width 36 height 19
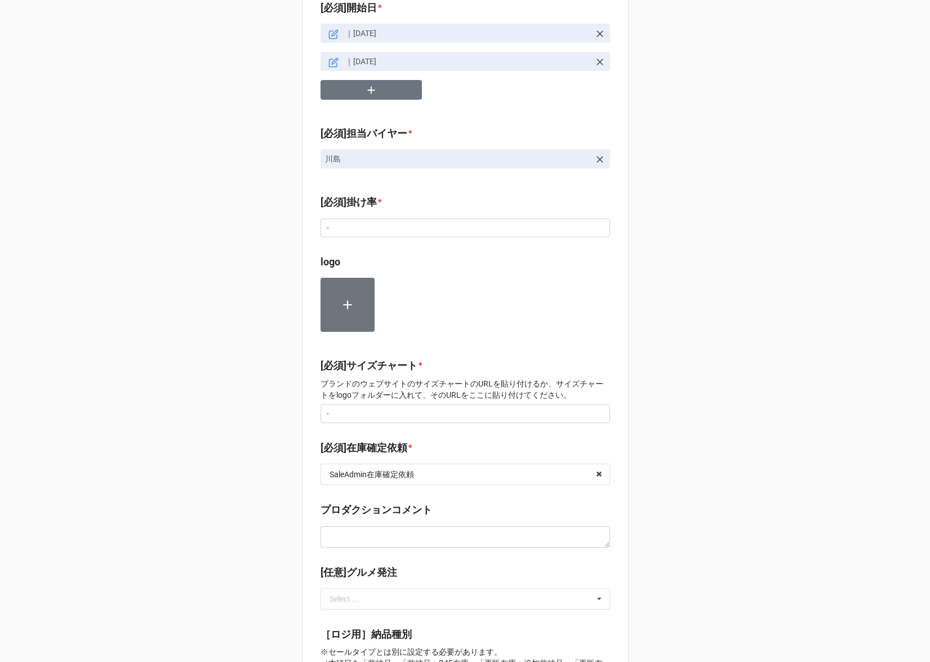
scroll to position [0, 0]
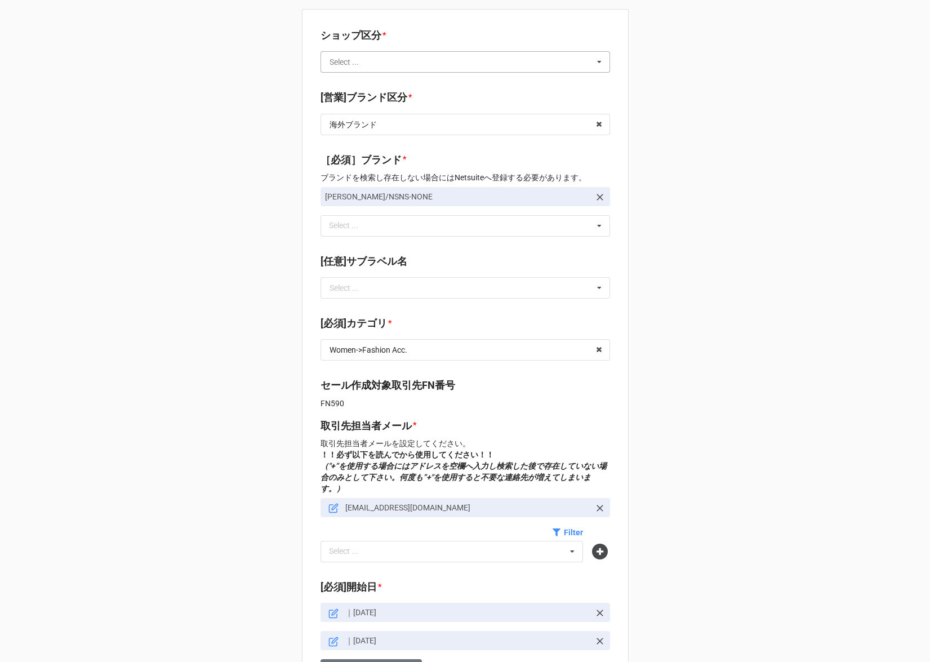
click at [381, 55] on input "text" at bounding box center [466, 62] width 288 height 20
click at [375, 80] on div "Flash" at bounding box center [465, 82] width 288 height 21
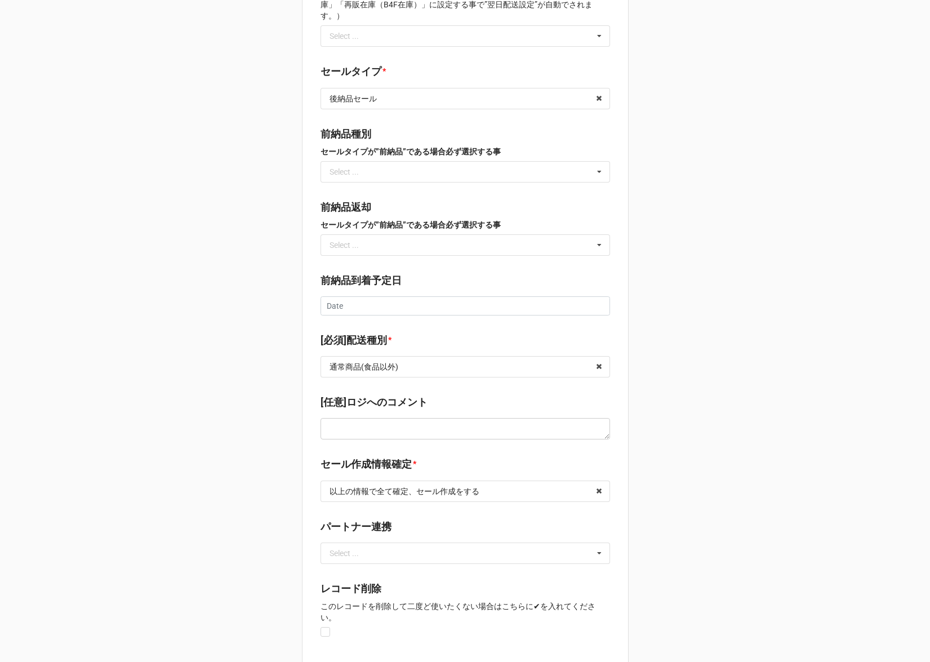
scroll to position [1279, 0]
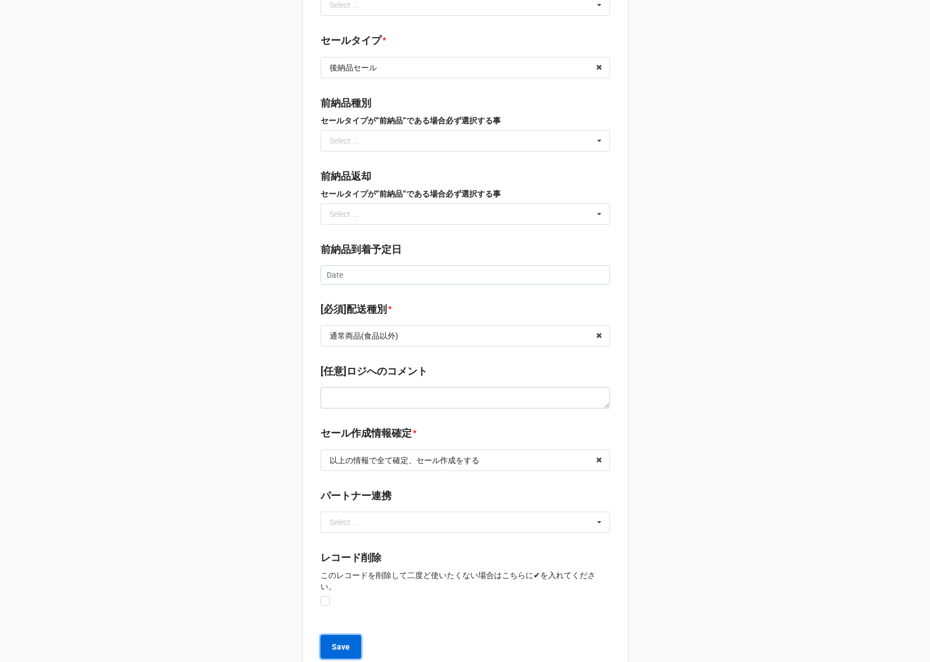
click at [340, 635] on button "Save" at bounding box center [340, 647] width 41 height 24
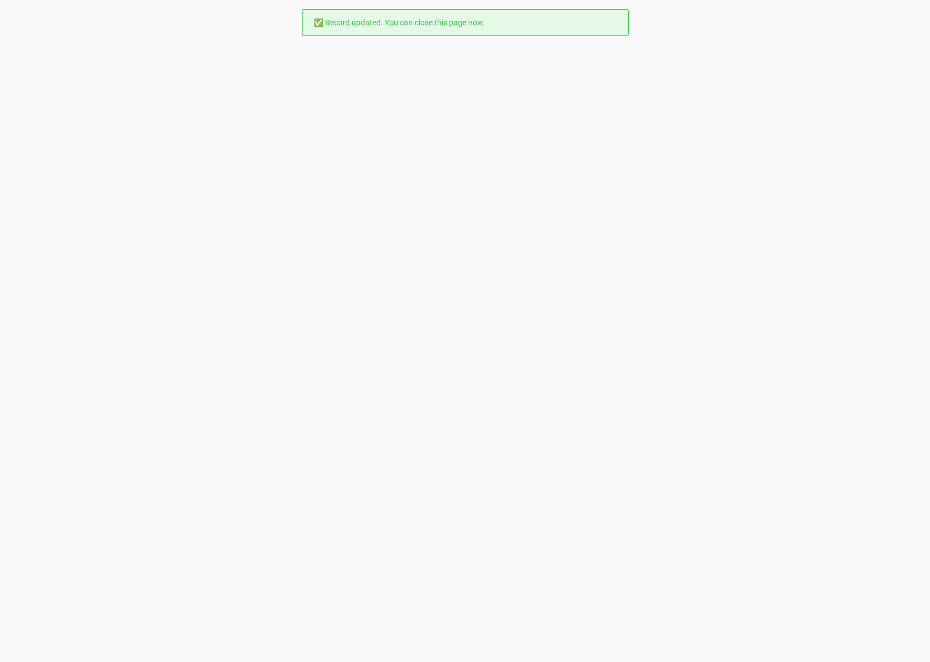
scroll to position [0, 0]
